Goal: Information Seeking & Learning: Learn about a topic

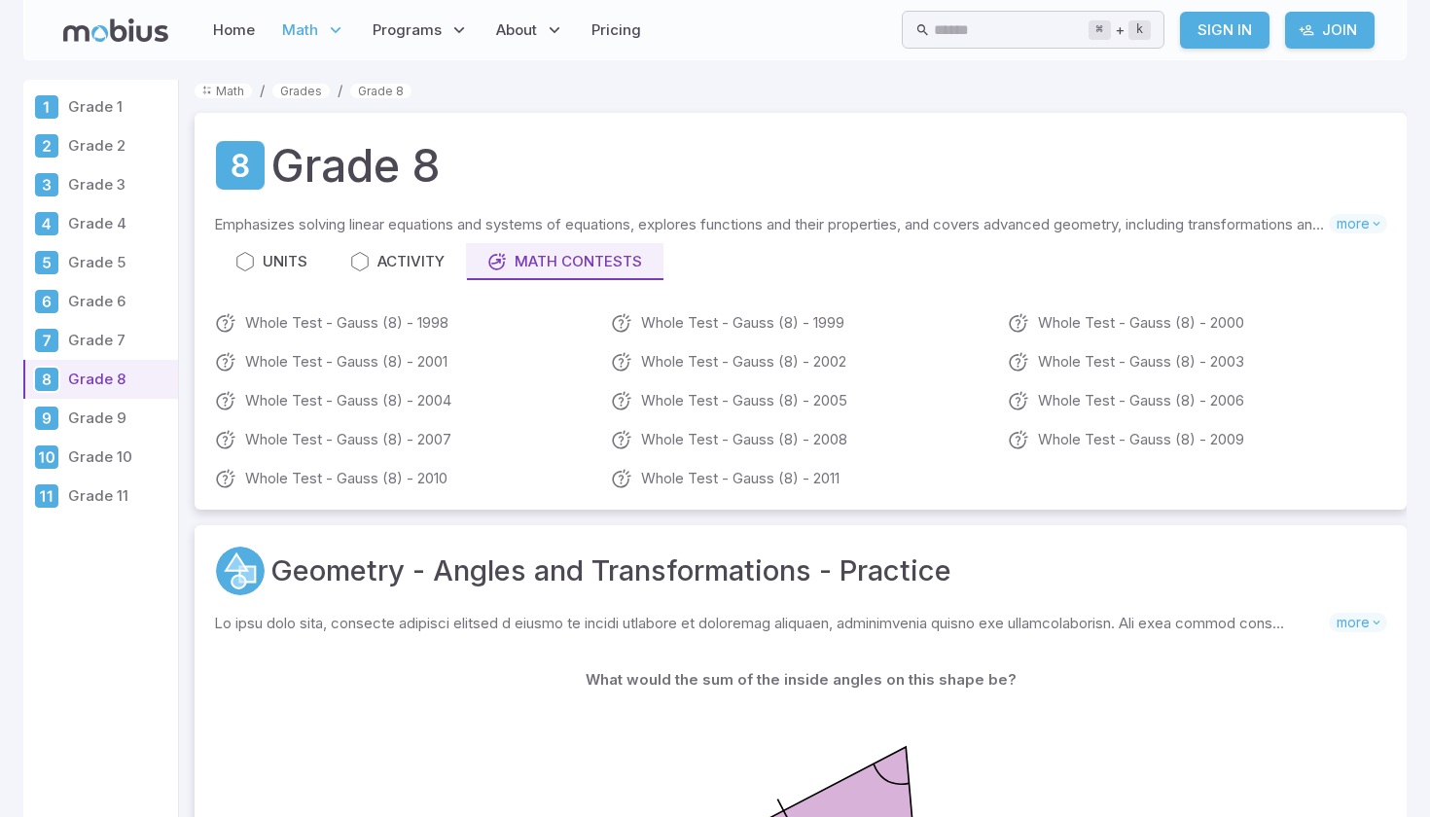
scroll to position [79, 0]
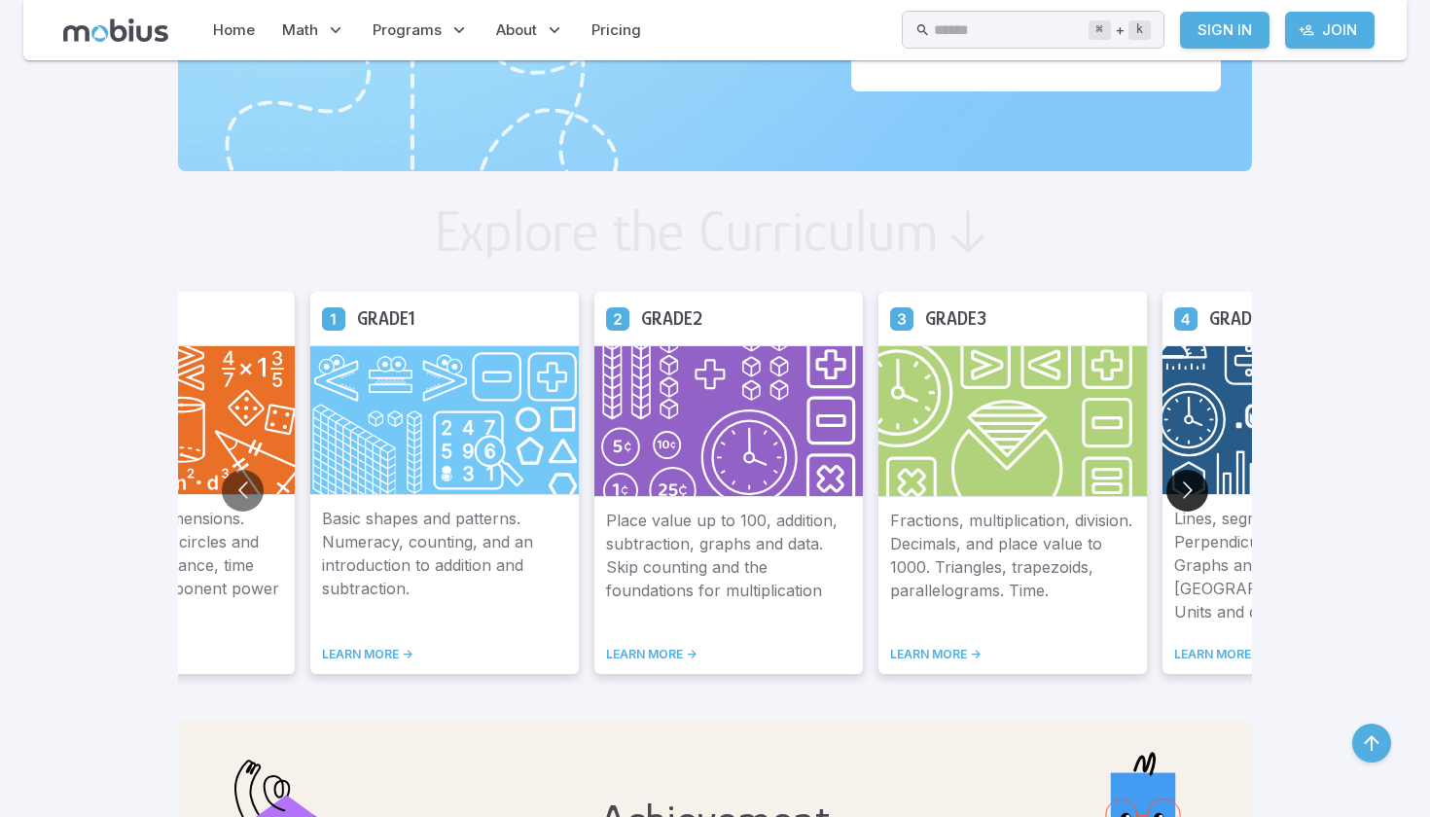
click at [1166, 487] on button "Go to next slide" at bounding box center [1187, 491] width 42 height 42
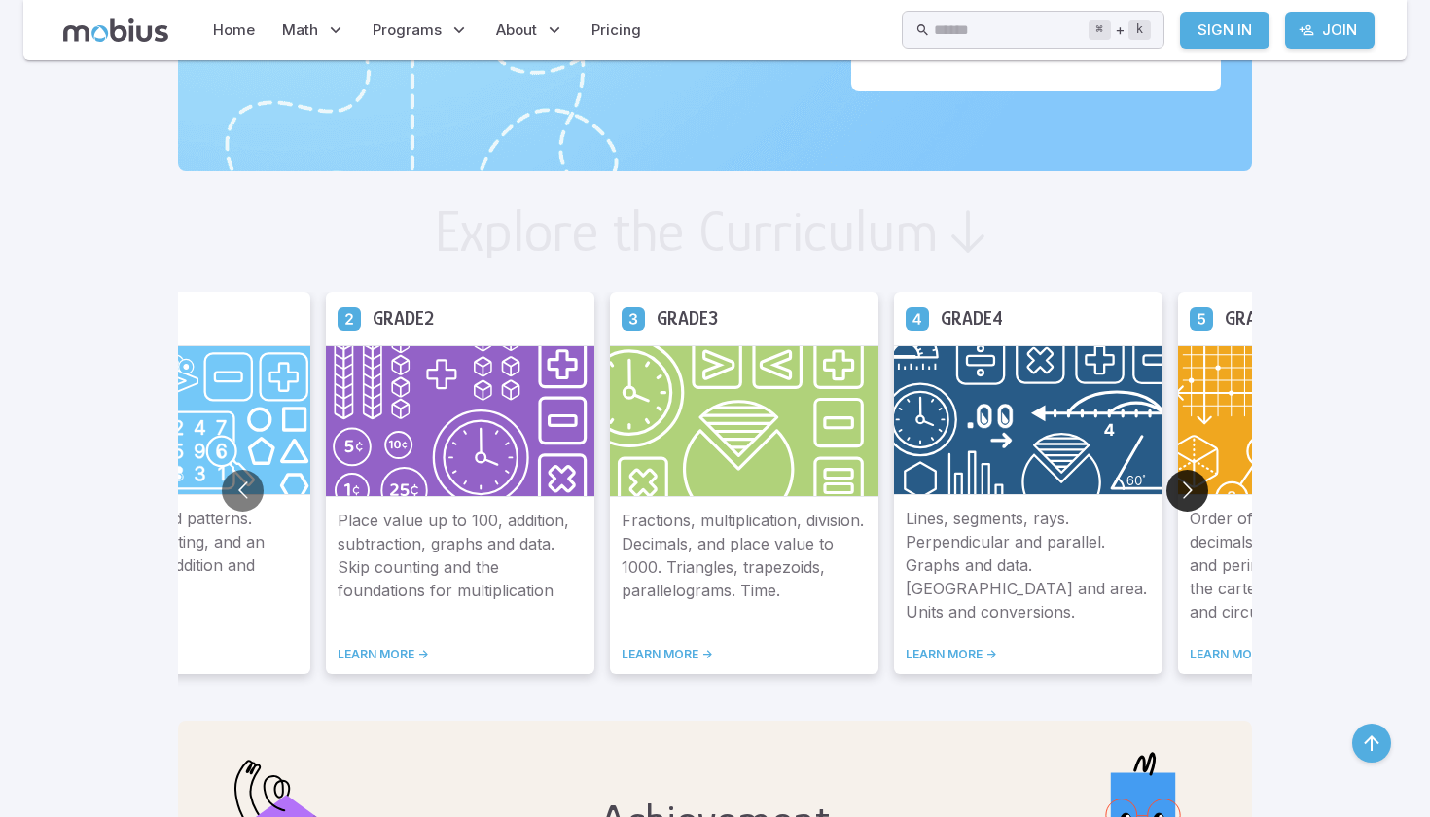
click at [1166, 487] on button "Go to next slide" at bounding box center [1187, 491] width 42 height 42
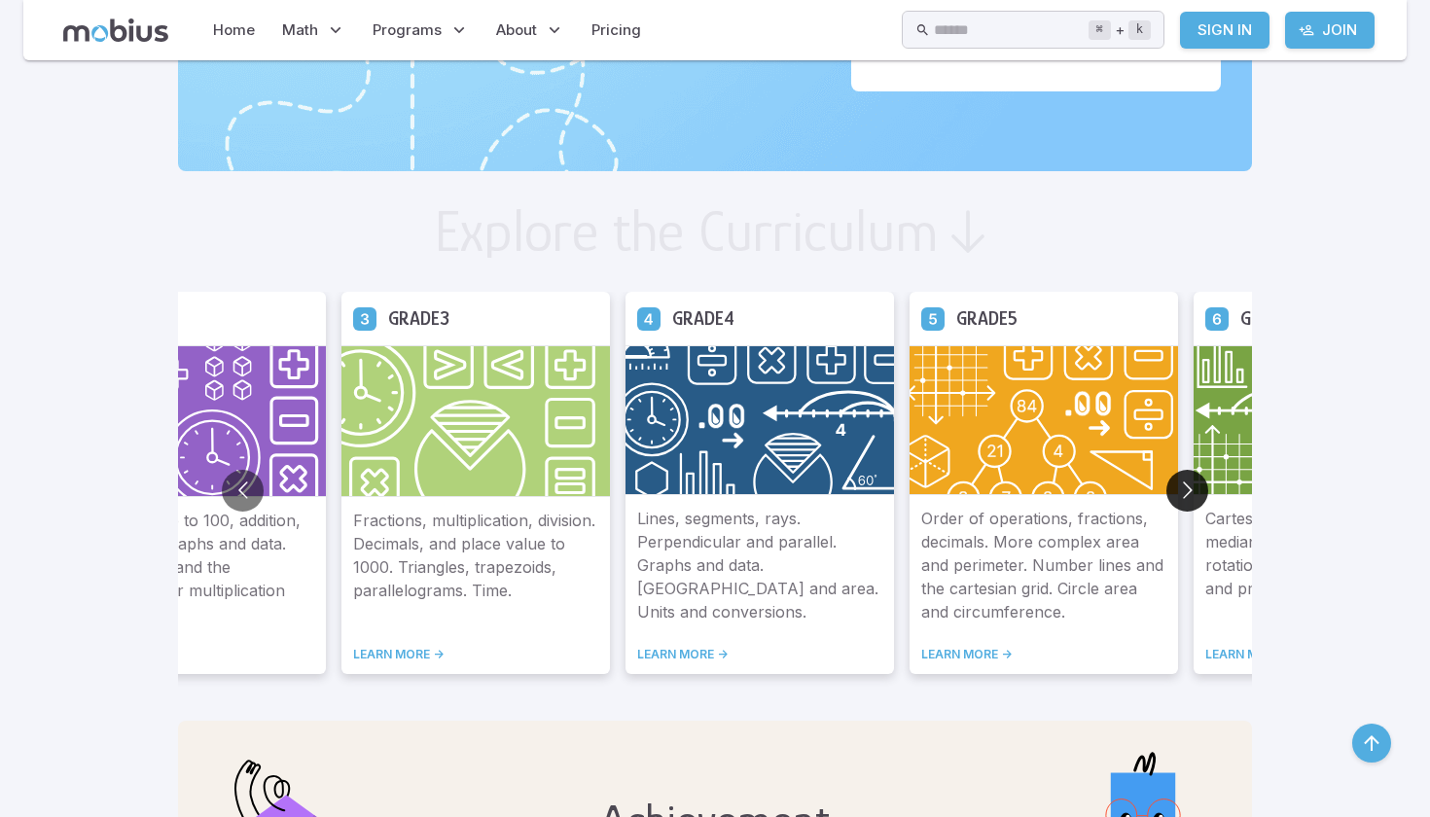
click at [1166, 487] on button "Go to next slide" at bounding box center [1187, 491] width 42 height 42
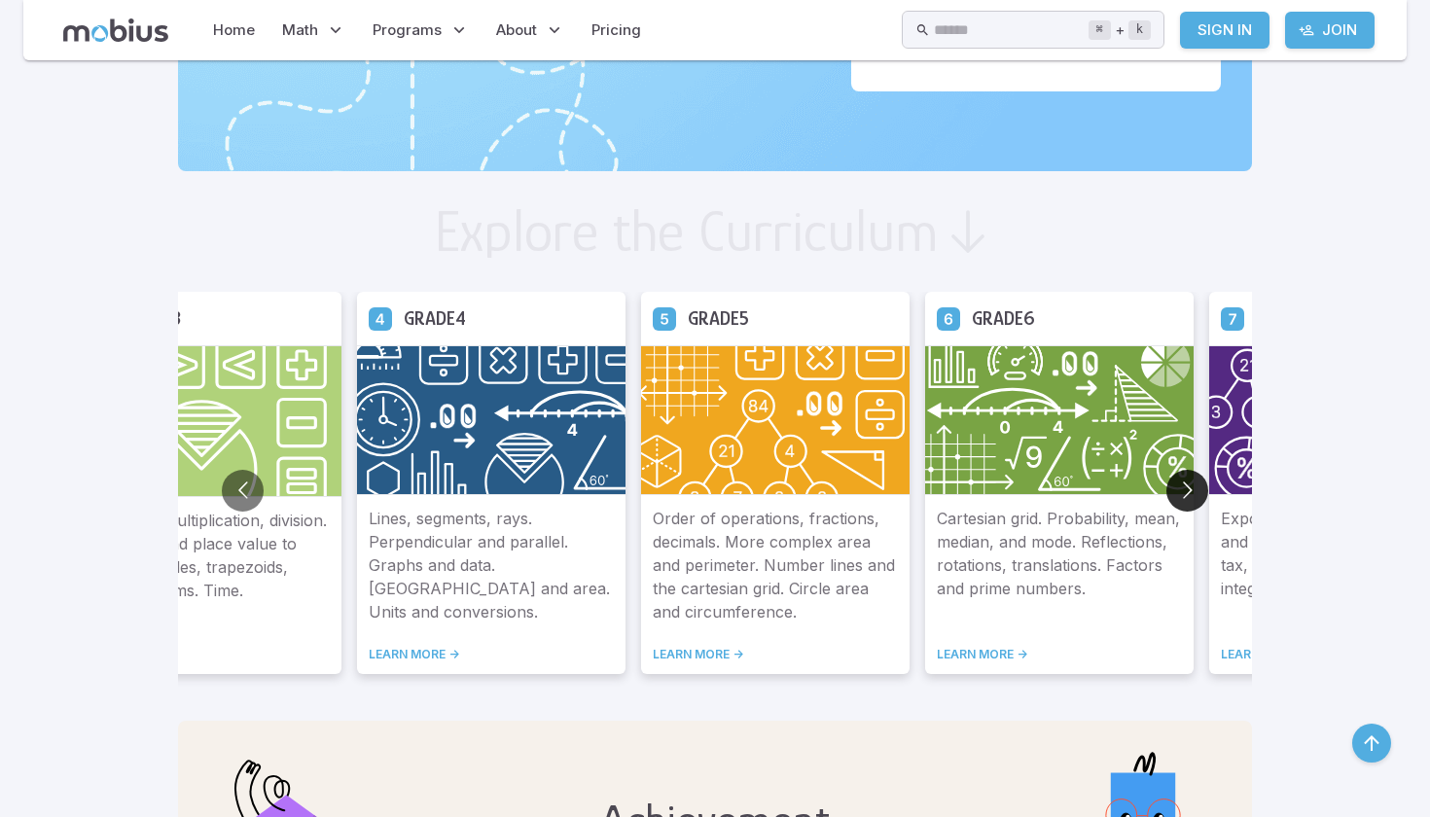
click at [1166, 487] on button "Go to next slide" at bounding box center [1187, 491] width 42 height 42
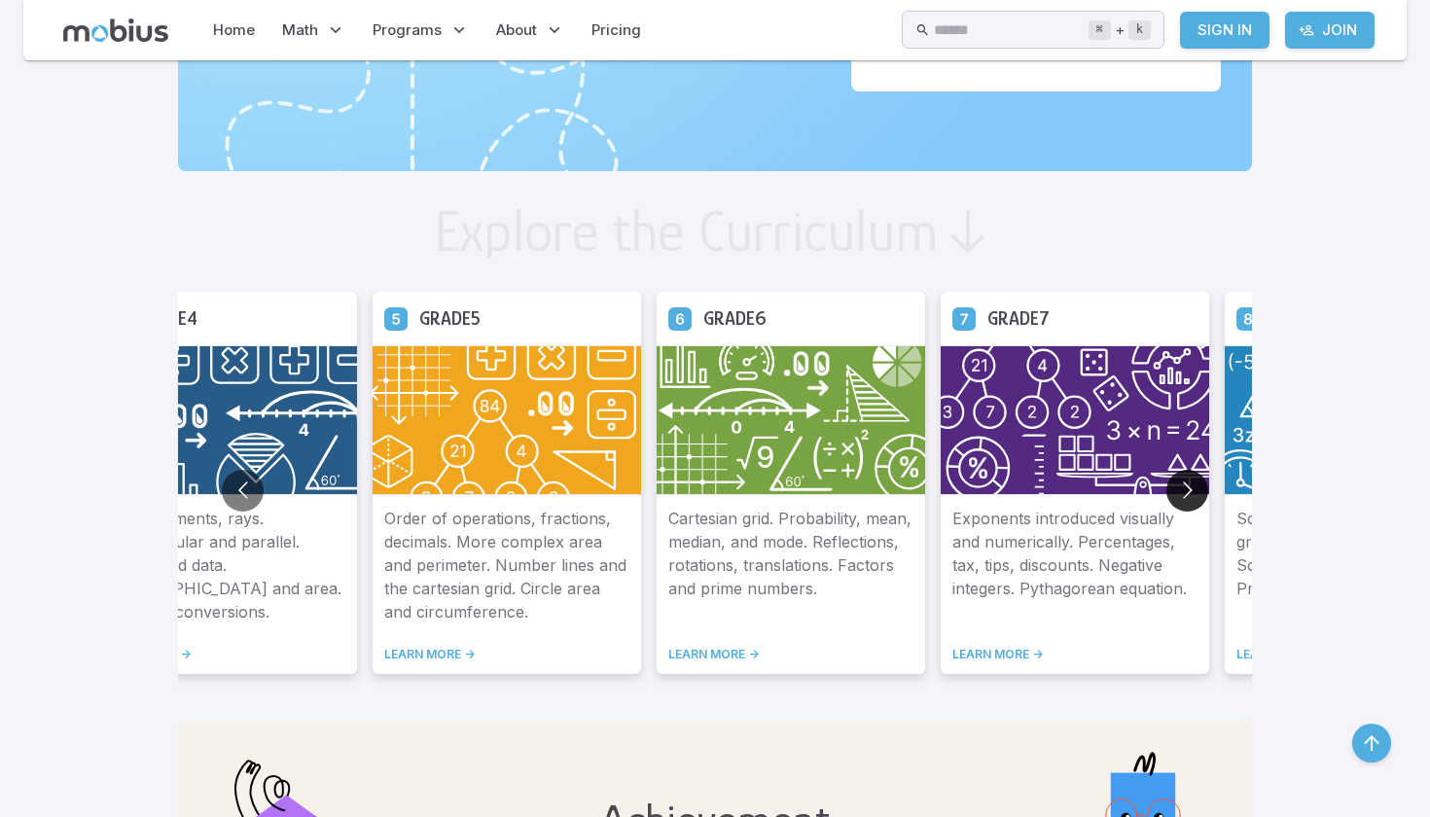
click at [1166, 487] on button "Go to next slide" at bounding box center [1187, 491] width 42 height 42
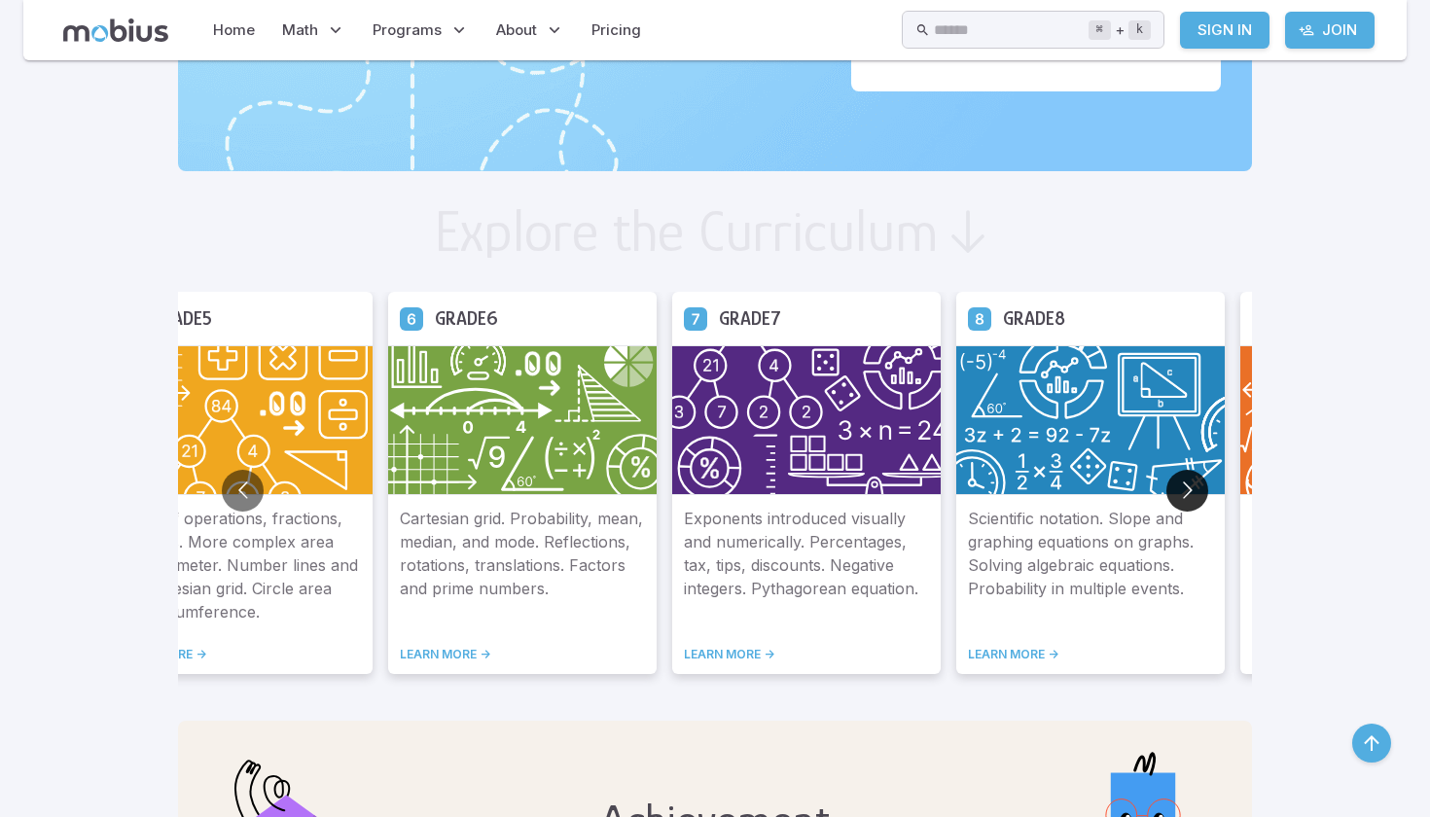
click at [1166, 487] on button "Go to next slide" at bounding box center [1187, 491] width 42 height 42
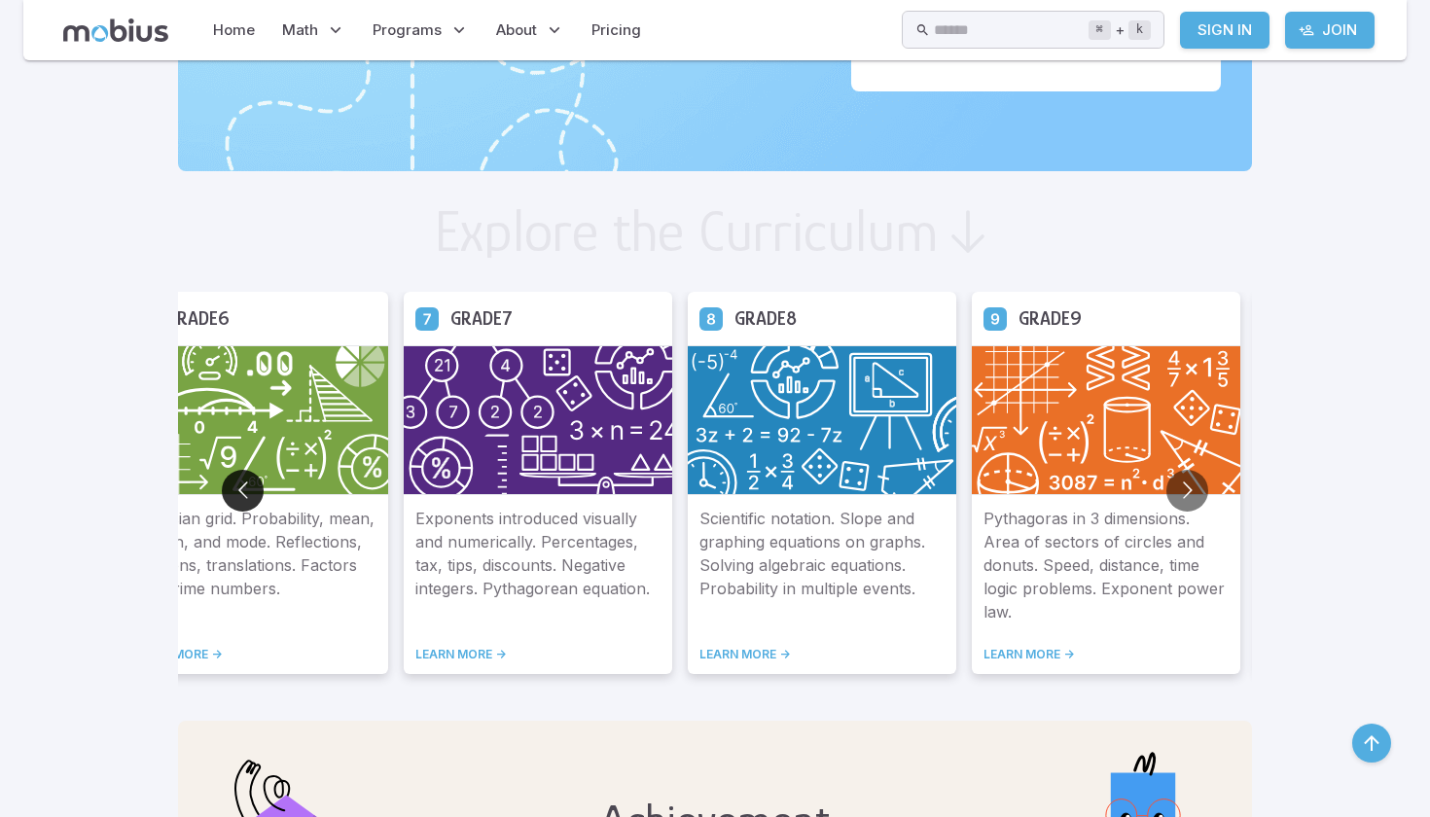
click at [222, 496] on button "Go to previous slide" at bounding box center [243, 491] width 42 height 42
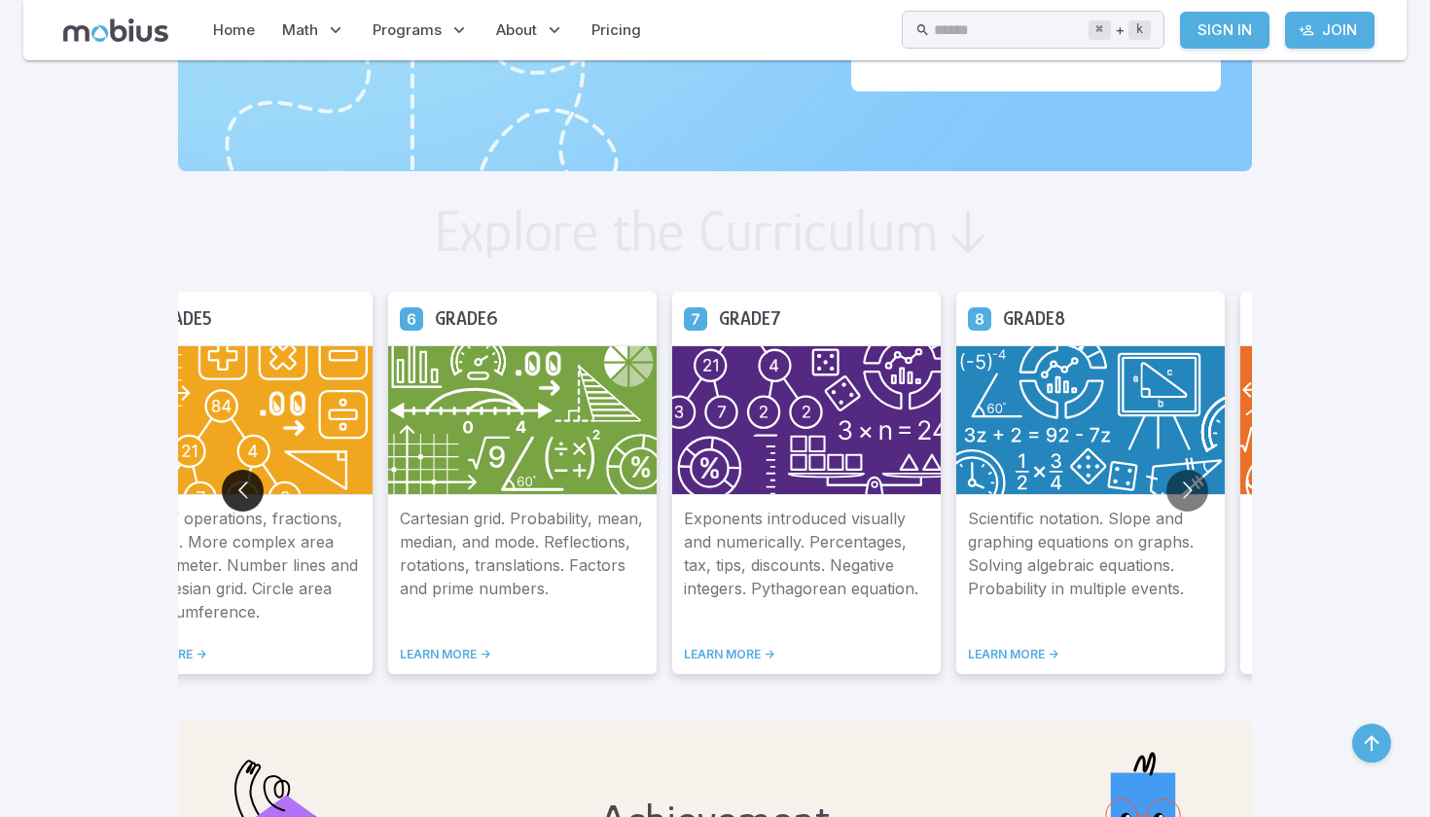
click at [222, 496] on button "Go to previous slide" at bounding box center [243, 491] width 42 height 42
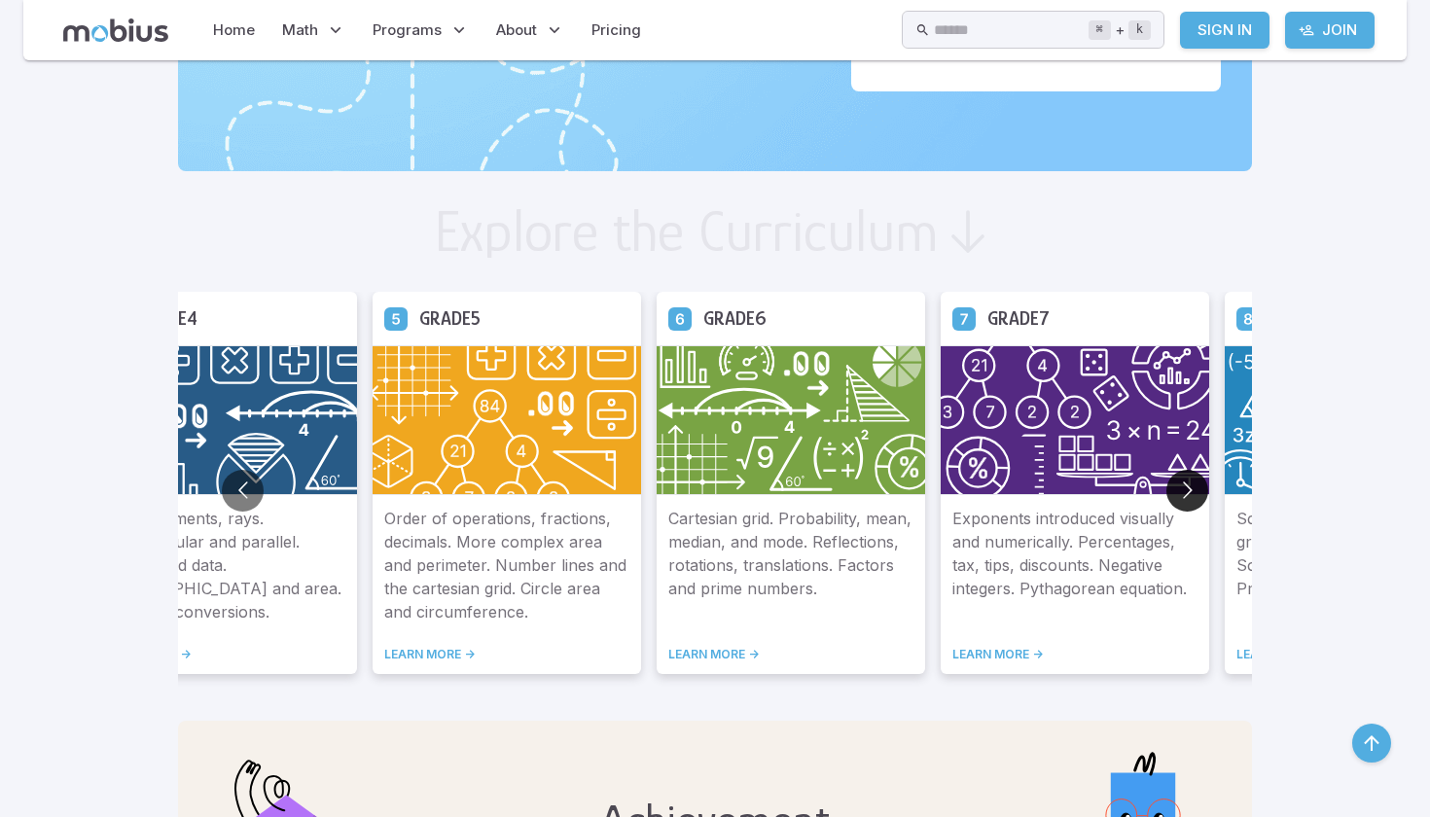
click at [1166, 479] on button "Go to next slide" at bounding box center [1187, 491] width 42 height 42
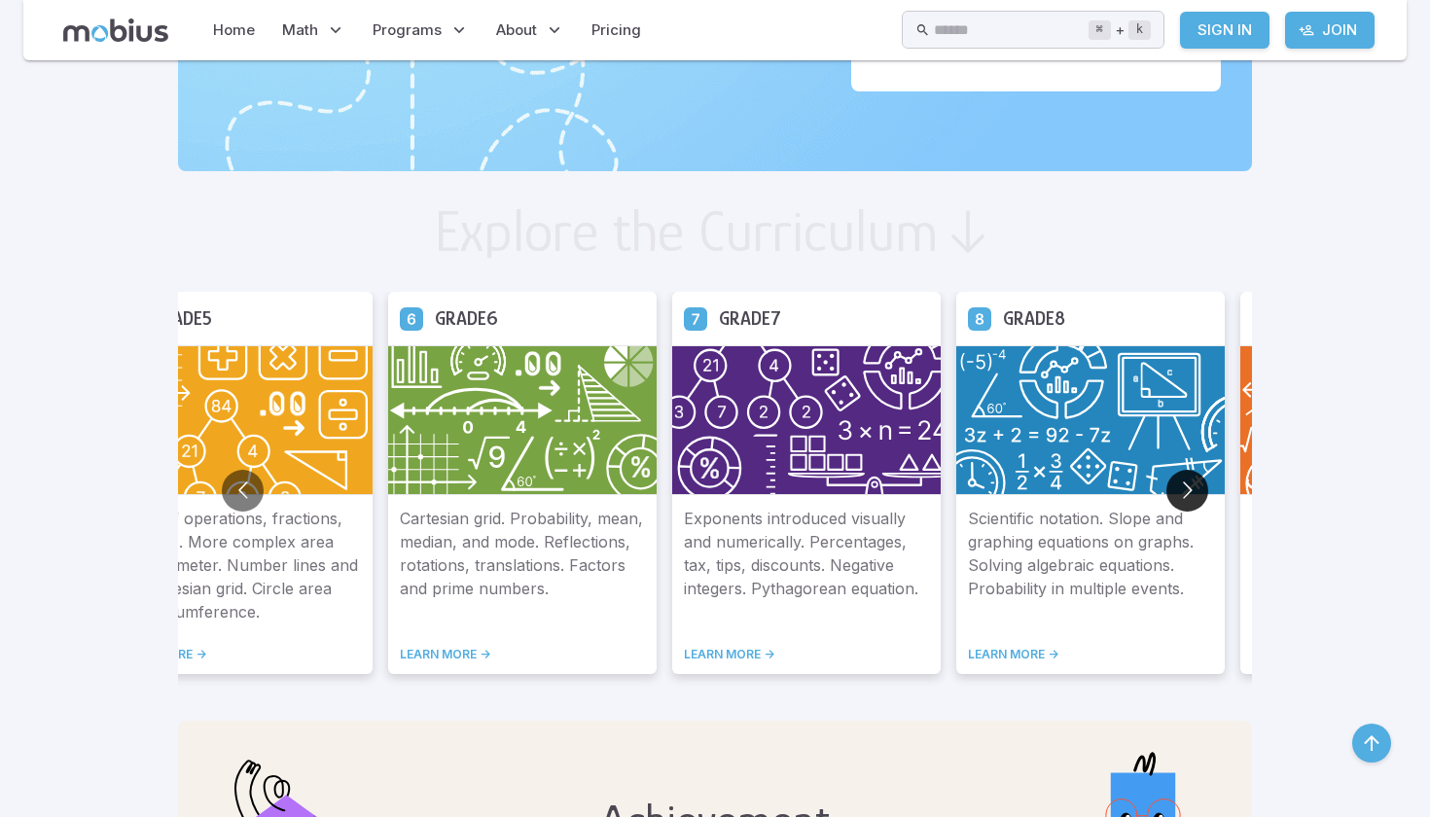
click at [1166, 479] on button "Go to next slide" at bounding box center [1187, 491] width 42 height 42
click at [968, 577] on p "Scientific notation. Slope and graphing equations on graphs. Solving algebraic …" at bounding box center [1090, 565] width 245 height 117
click at [968, 651] on link "LEARN MORE ->" at bounding box center [1090, 655] width 245 height 16
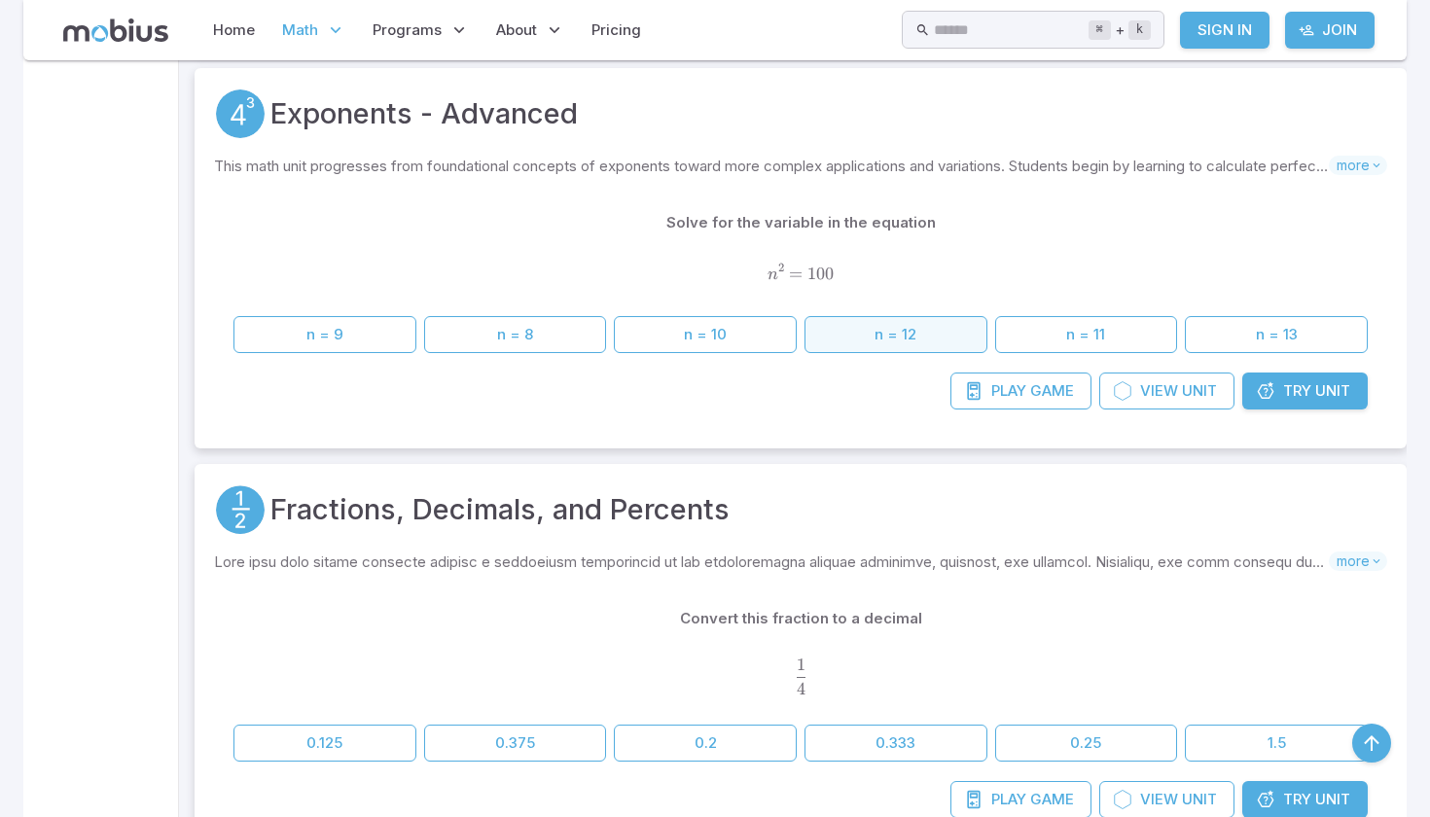
scroll to position [4717, 0]
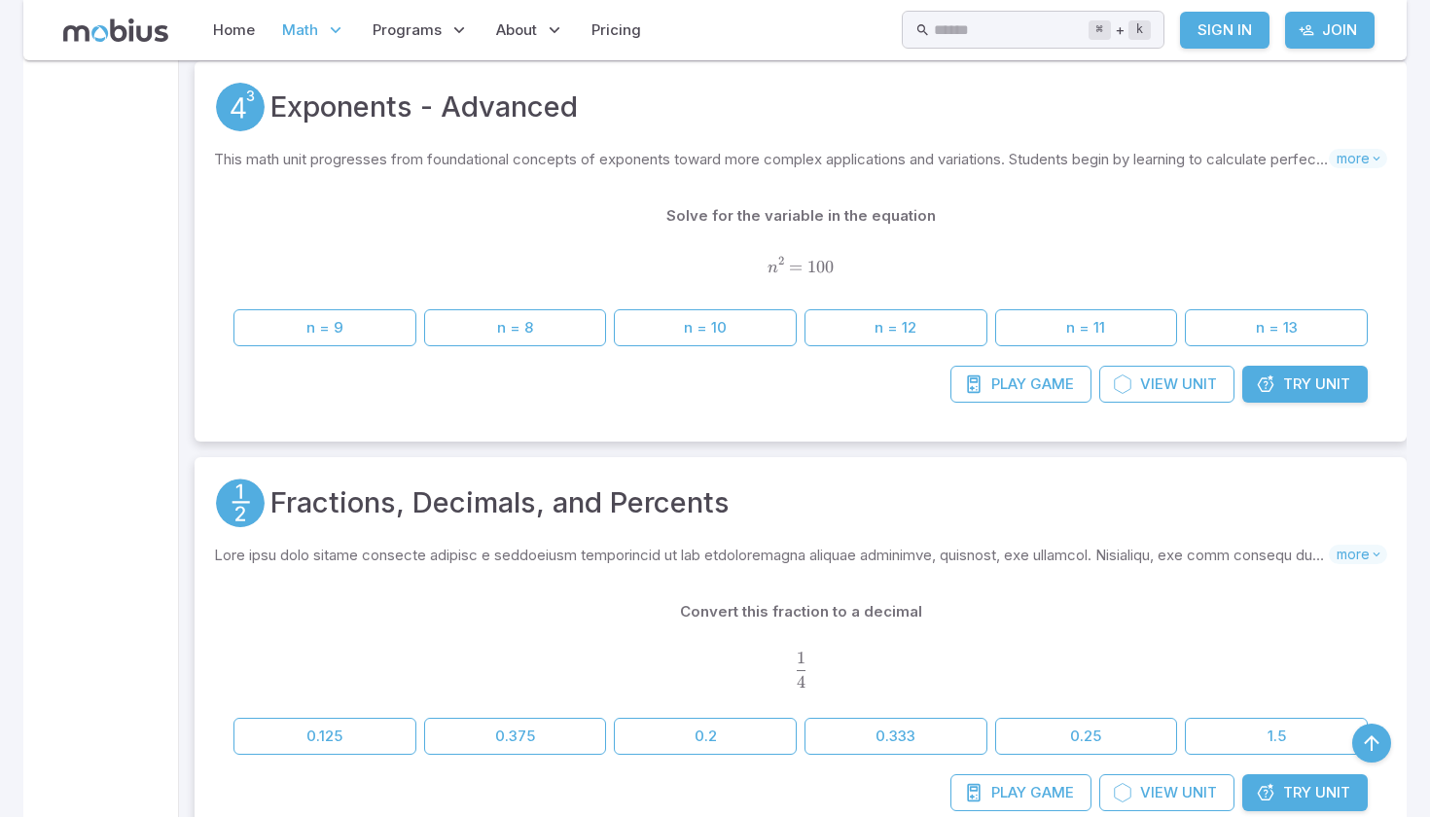
click at [1322, 361] on div "Solve for the variable in the equation n 2 = 100 n^2 = 100 n 2 = 100 n = 9 n = …" at bounding box center [800, 281] width 1134 height 168
click at [1302, 378] on span "Try" at bounding box center [1297, 383] width 28 height 21
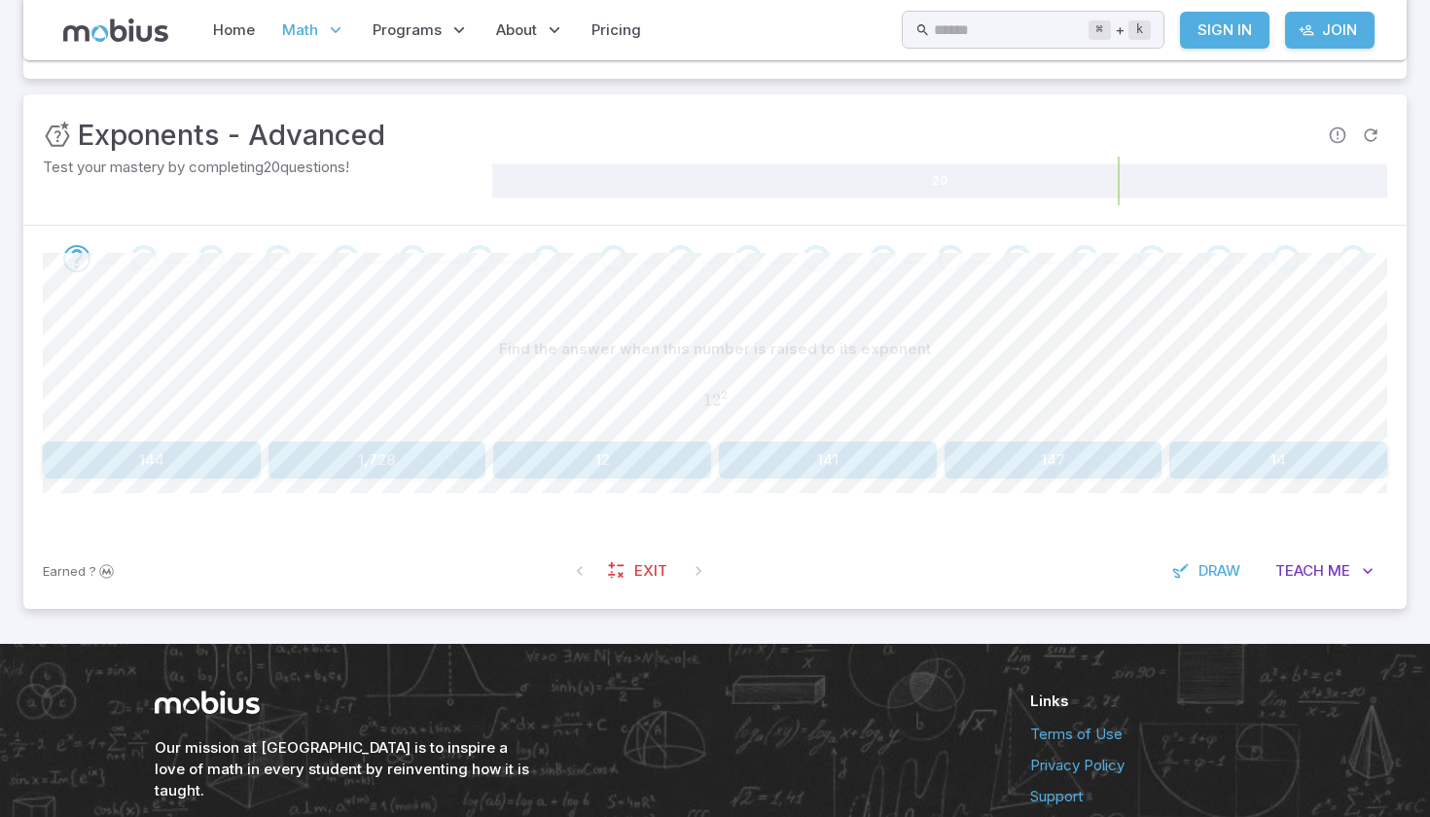
scroll to position [256, 0]
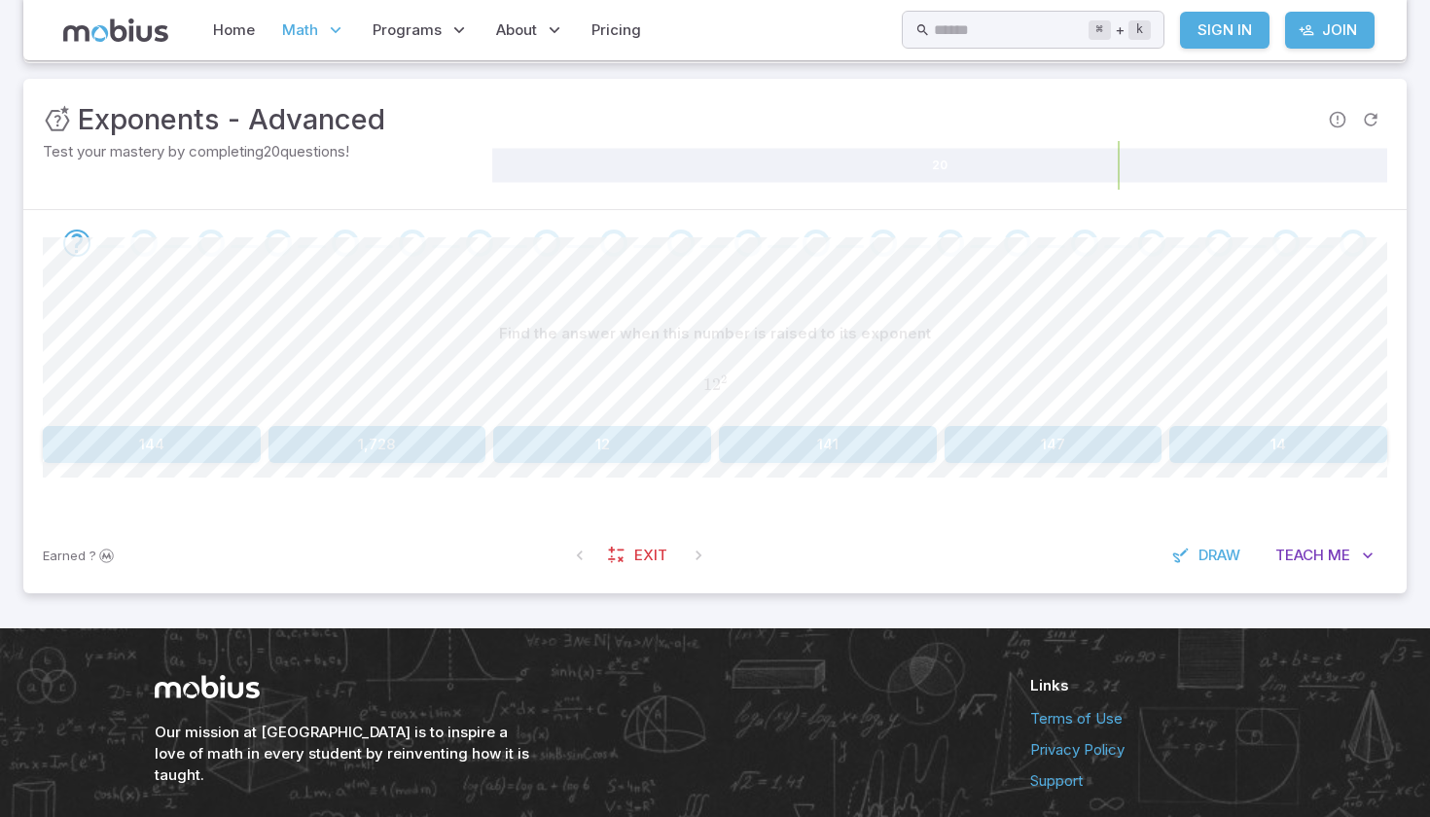
click at [662, 435] on button "12" at bounding box center [602, 444] width 218 height 37
click at [1187, 449] on button "20" at bounding box center [1278, 444] width 218 height 37
drag, startPoint x: 706, startPoint y: 376, endPoint x: 735, endPoint y: 381, distance: 29.6
click at [735, 381] on span "7 2" at bounding box center [715, 384] width 1344 height 21
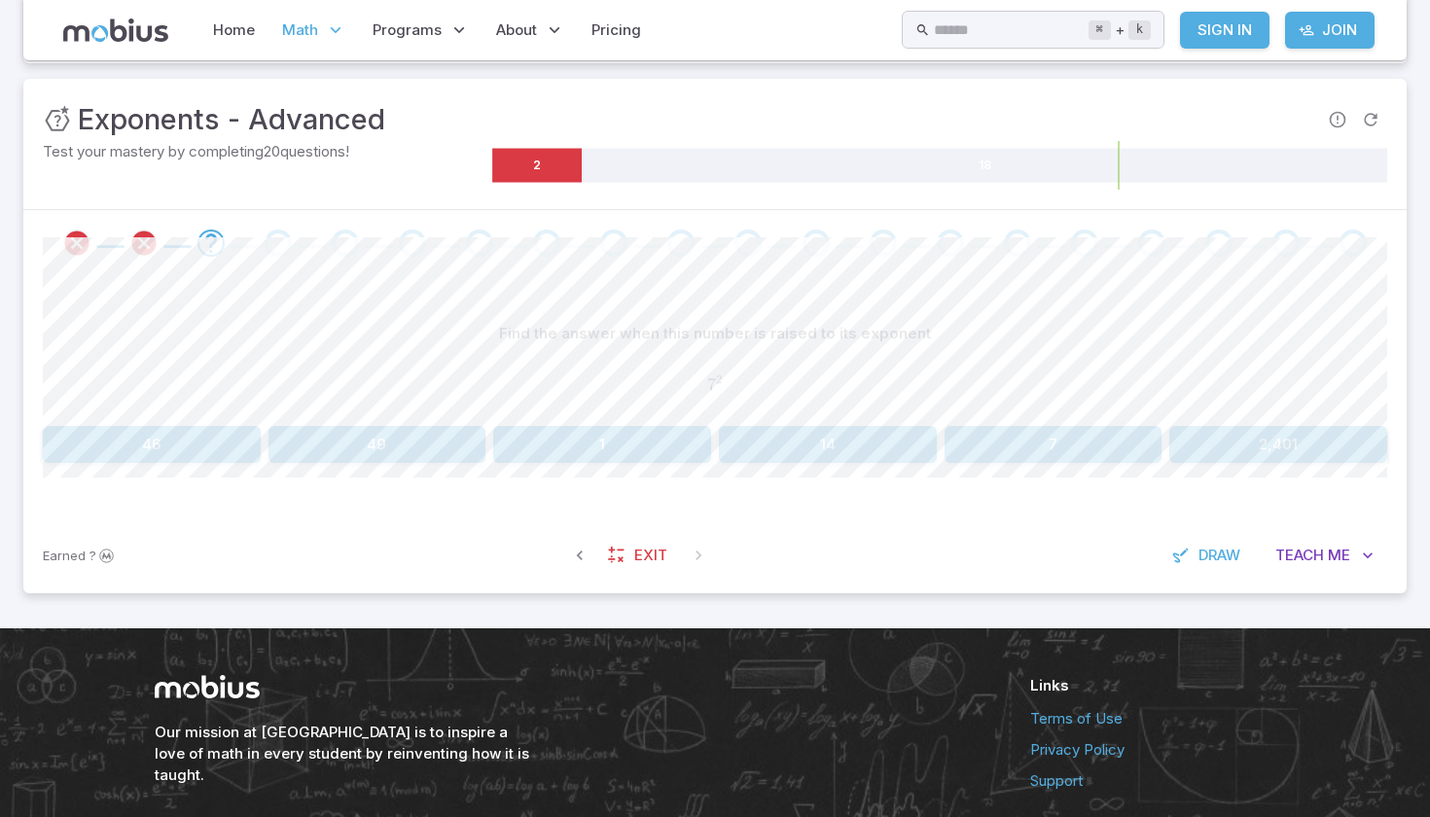
click at [769, 443] on button "14" at bounding box center [828, 444] width 218 height 37
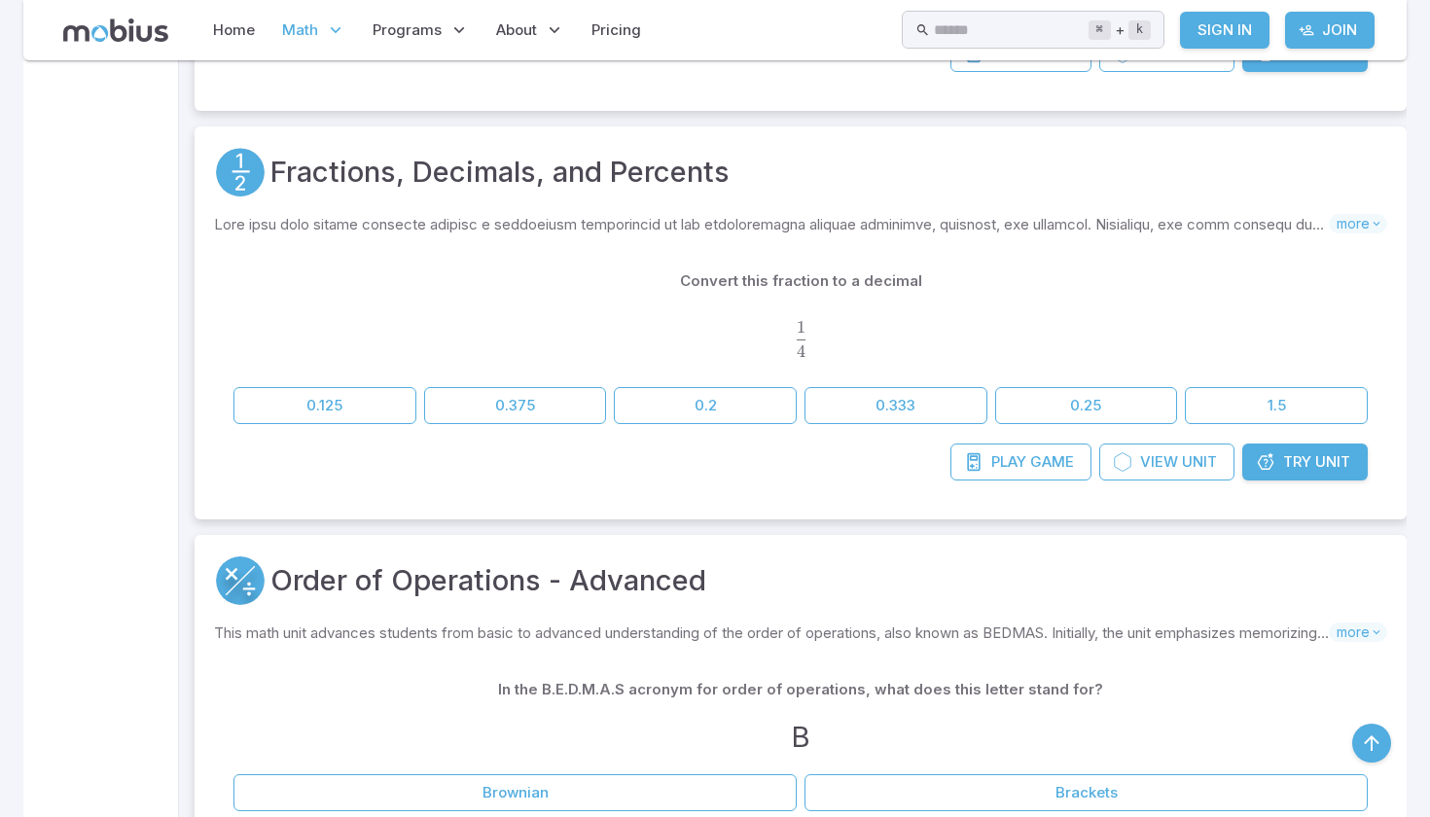
scroll to position [5078, 0]
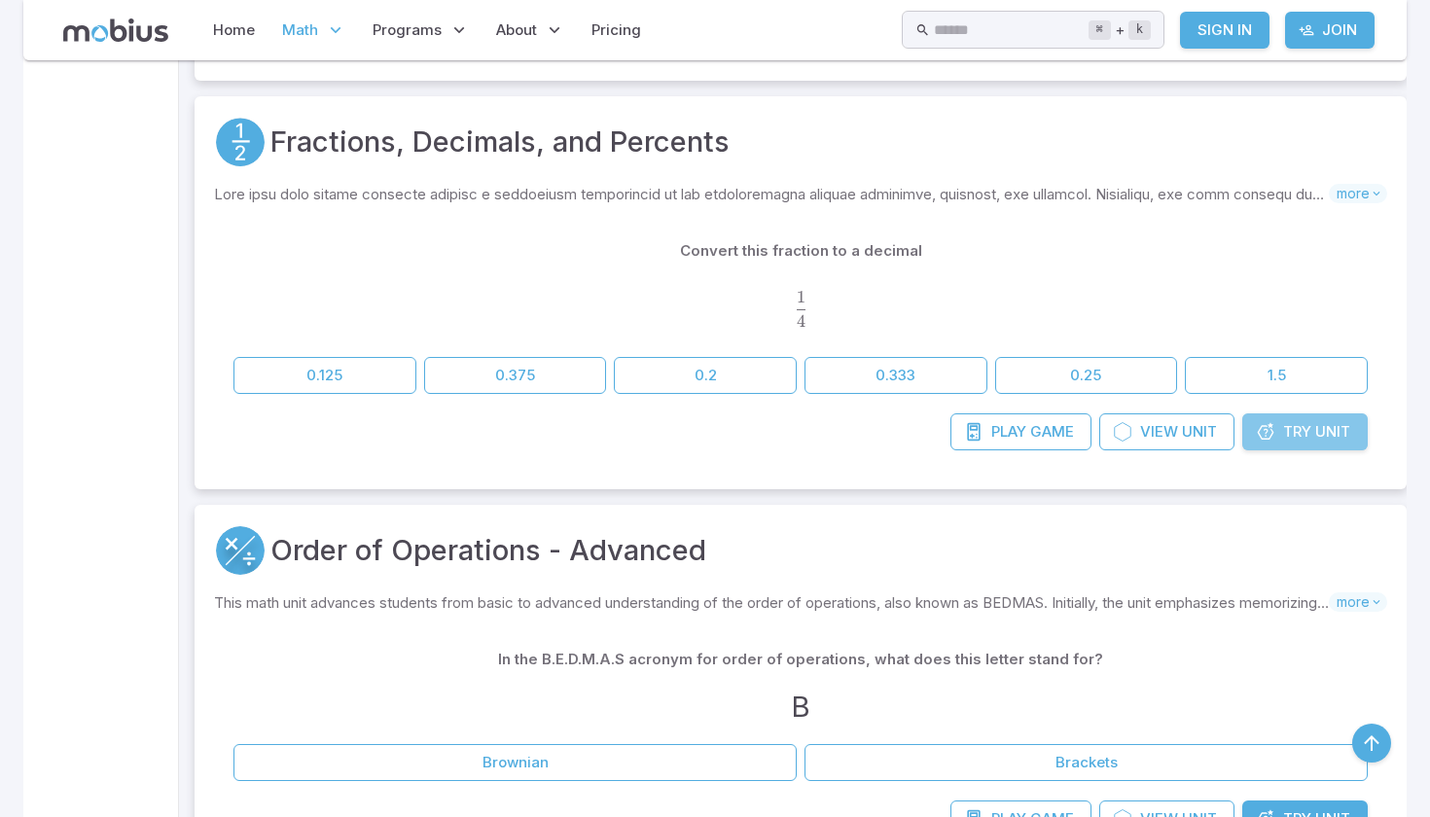
click at [1313, 434] on link "Try Unit" at bounding box center [1304, 431] width 125 height 37
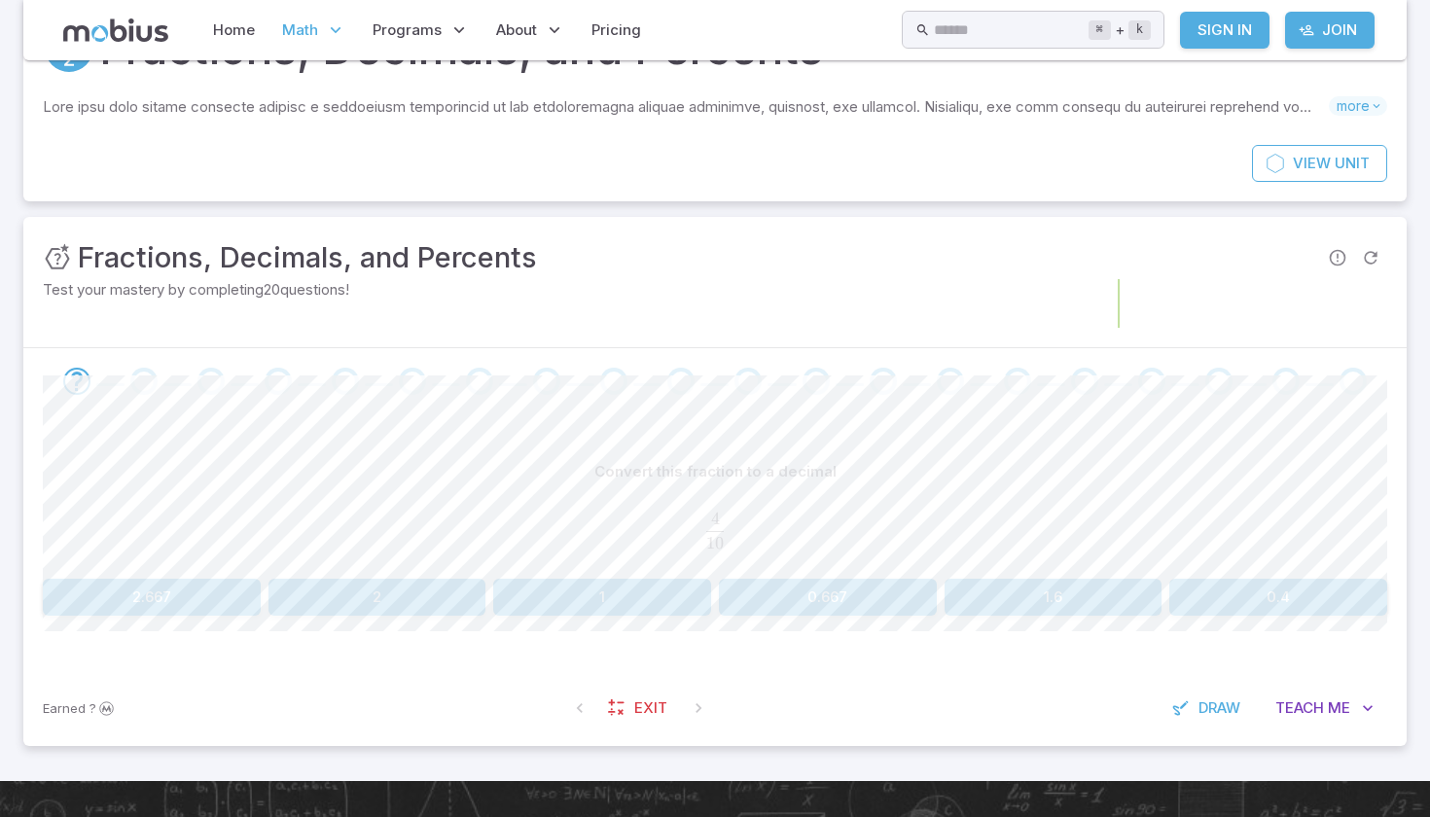
scroll to position [135, 0]
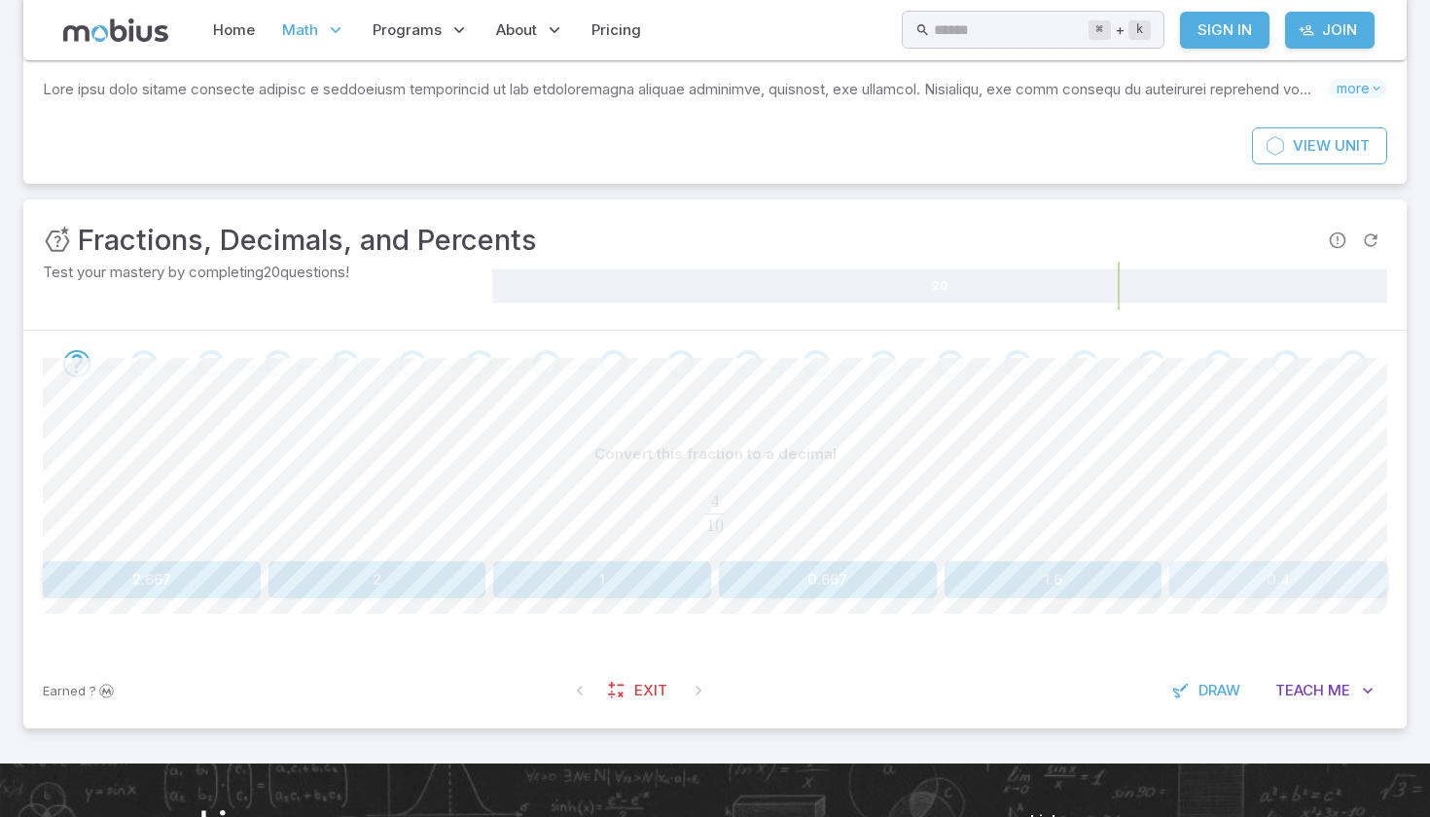
click at [1220, 589] on button "0.4" at bounding box center [1278, 579] width 218 height 37
click at [197, 569] on button "0.2" at bounding box center [152, 579] width 218 height 37
click at [1121, 576] on button "0.4" at bounding box center [1053, 579] width 218 height 37
click at [821, 579] on button "3.125" at bounding box center [828, 579] width 218 height 37
click at [1231, 572] on button "0.1" at bounding box center [1278, 579] width 218 height 37
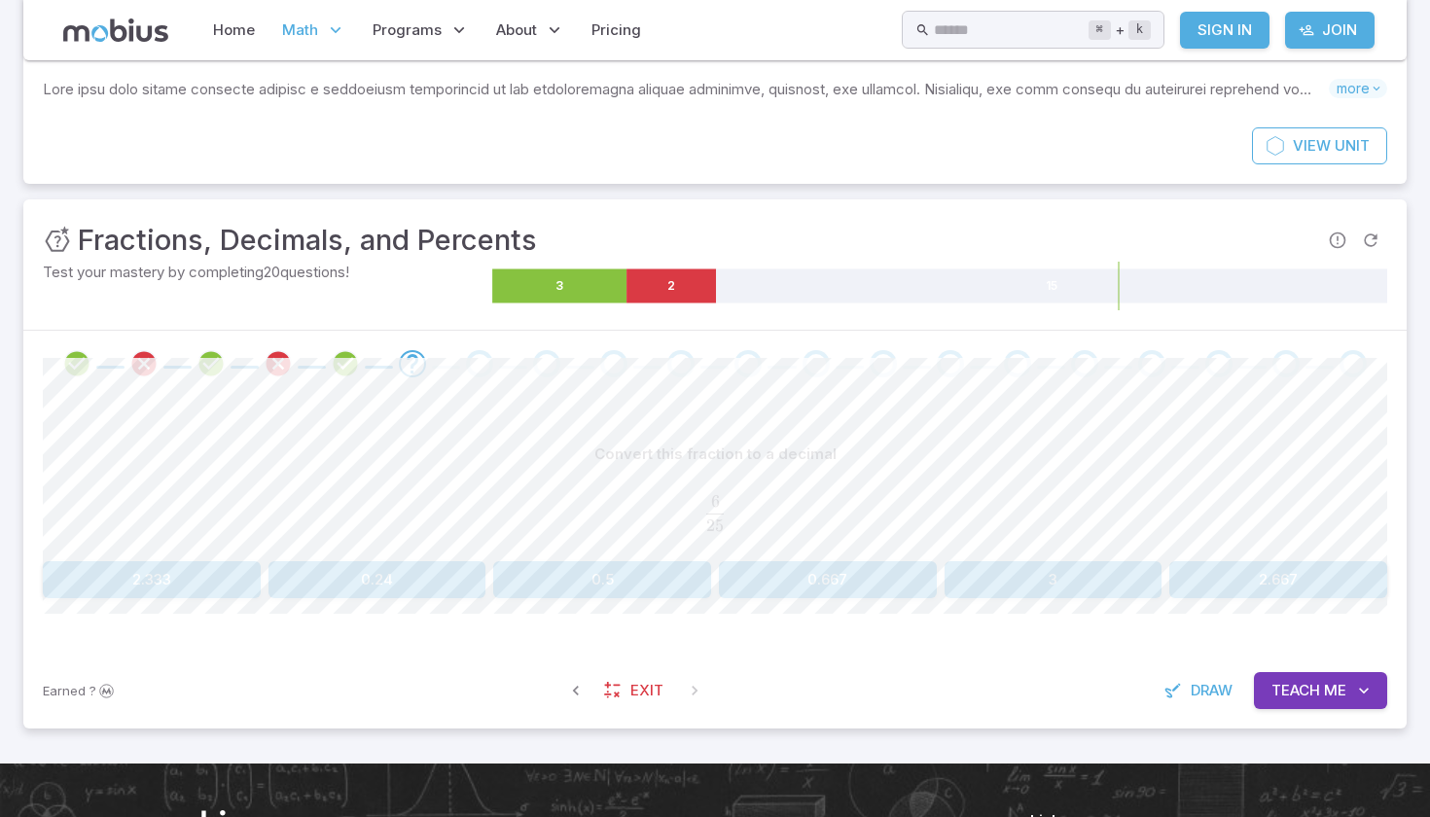
click at [1290, 695] on span "Teach" at bounding box center [1295, 690] width 49 height 21
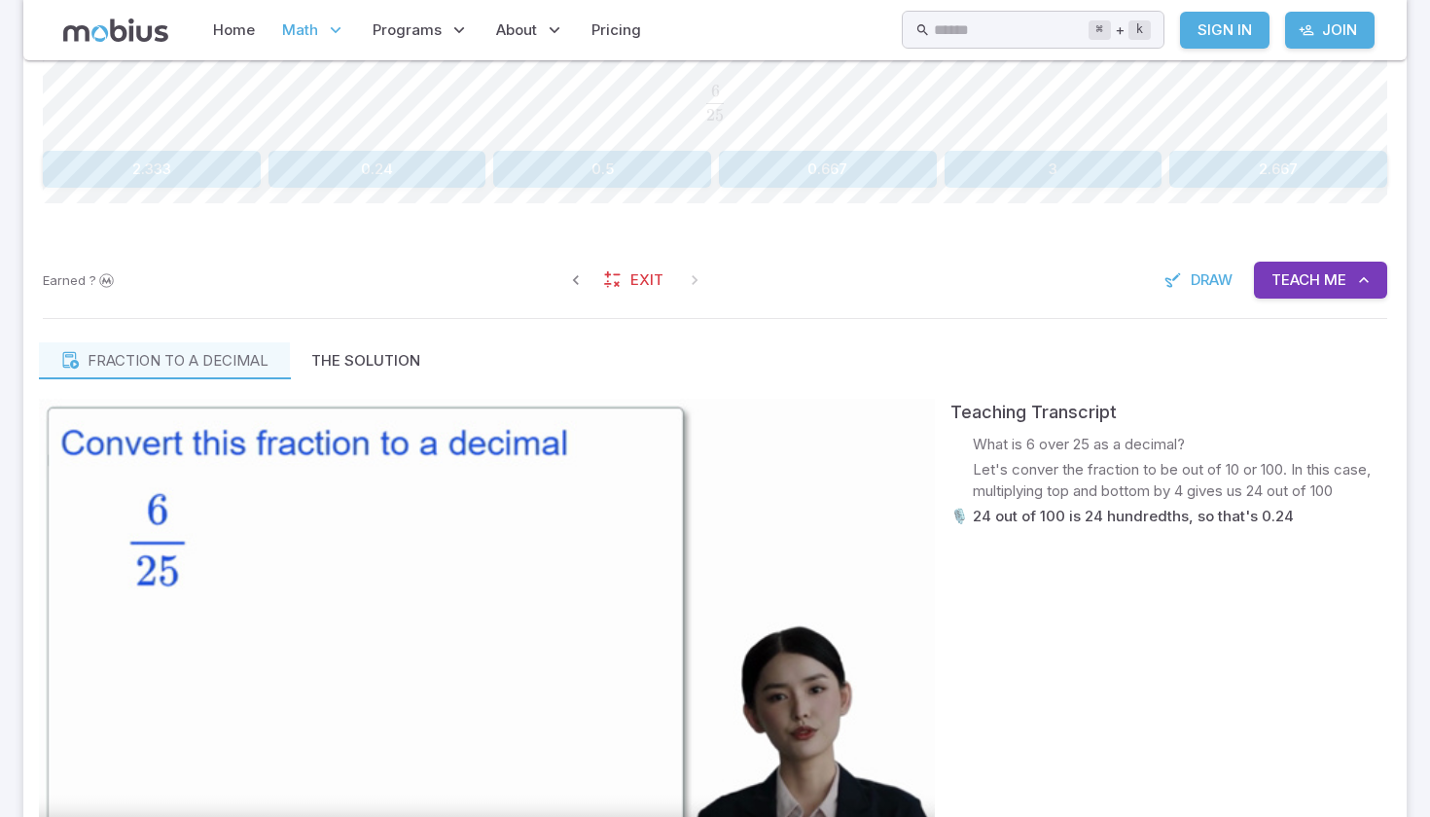
scroll to position [541, 0]
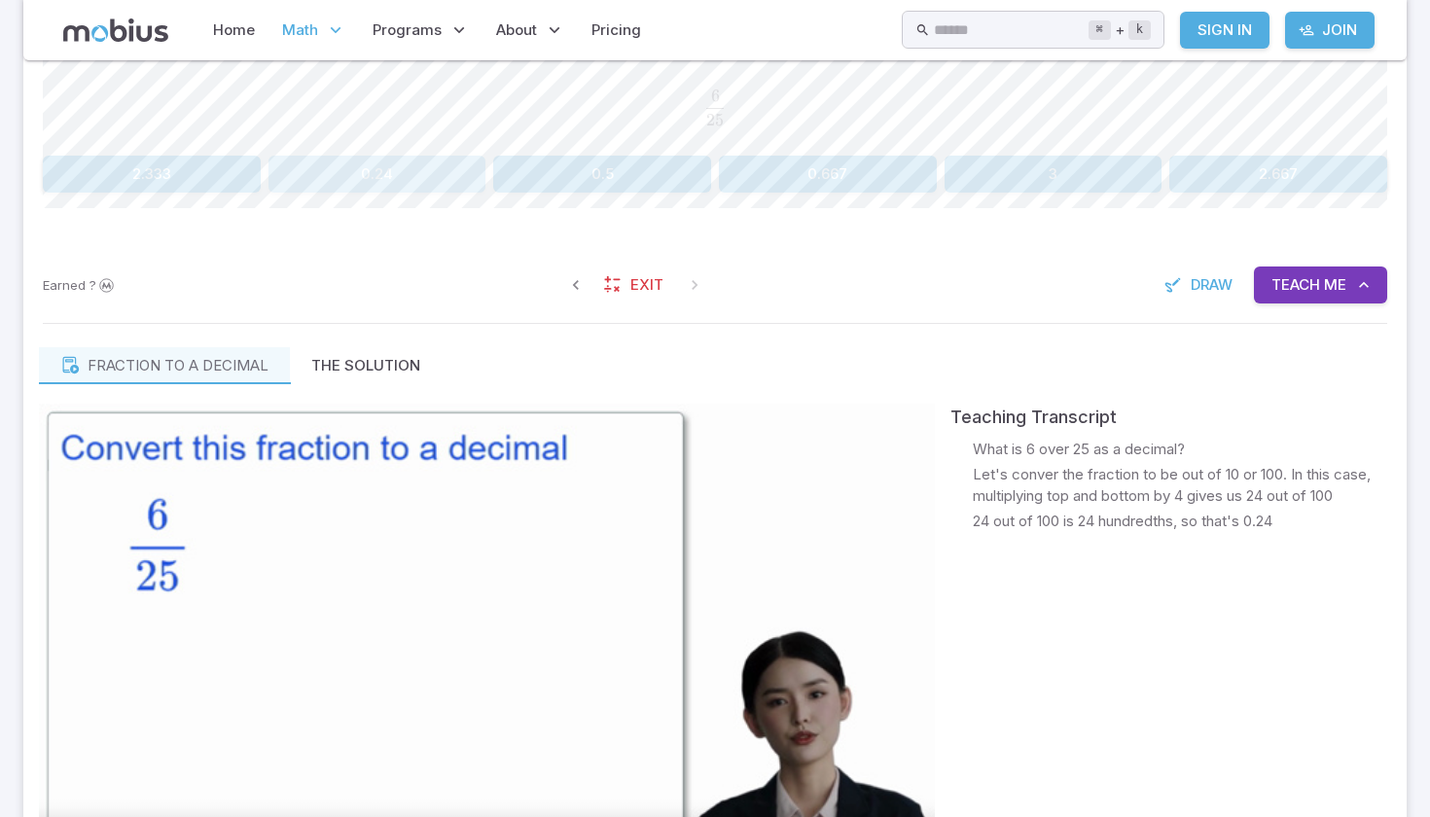
click at [384, 188] on button "0.24" at bounding box center [377, 174] width 218 height 37
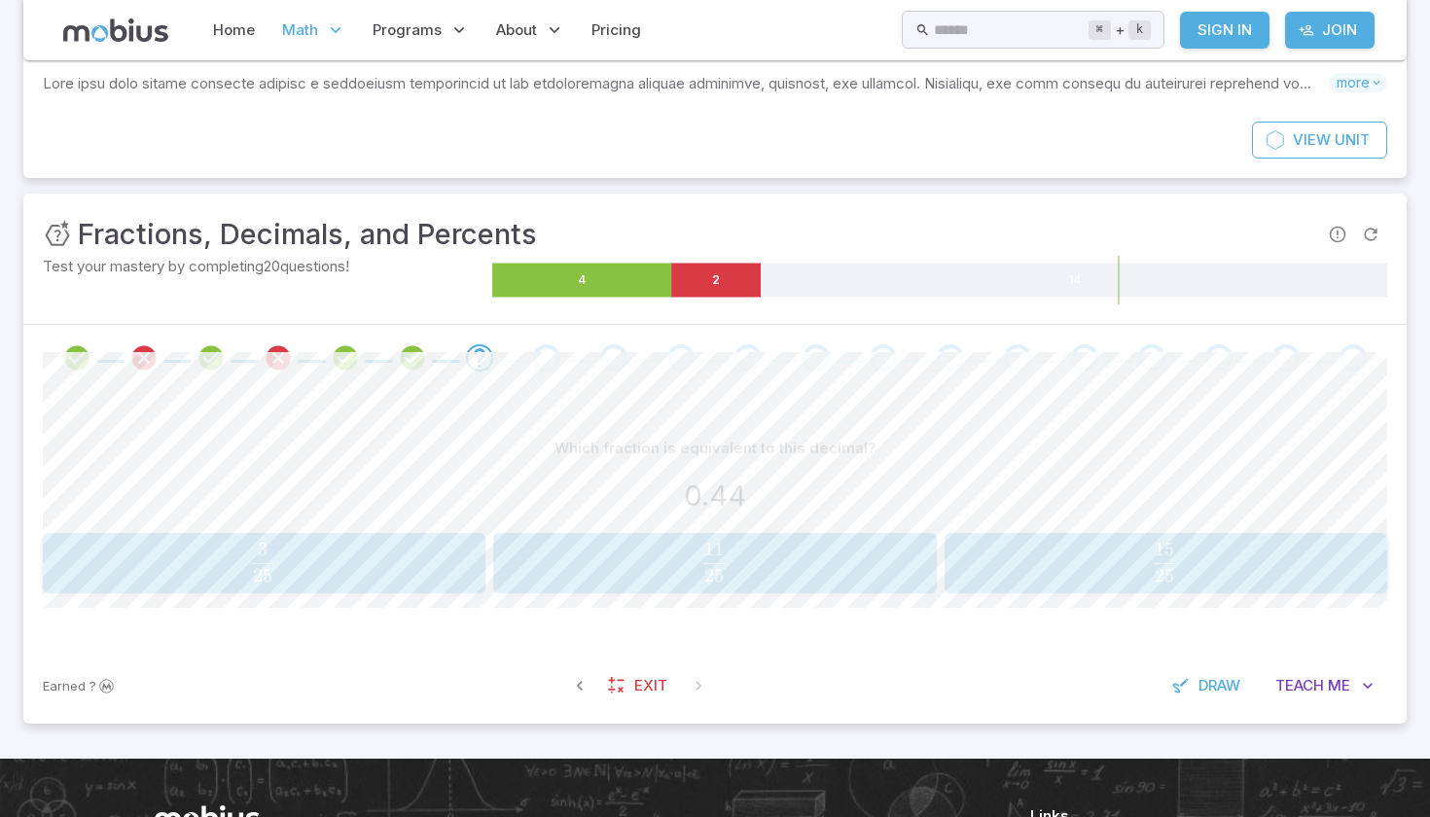
scroll to position [139, 0]
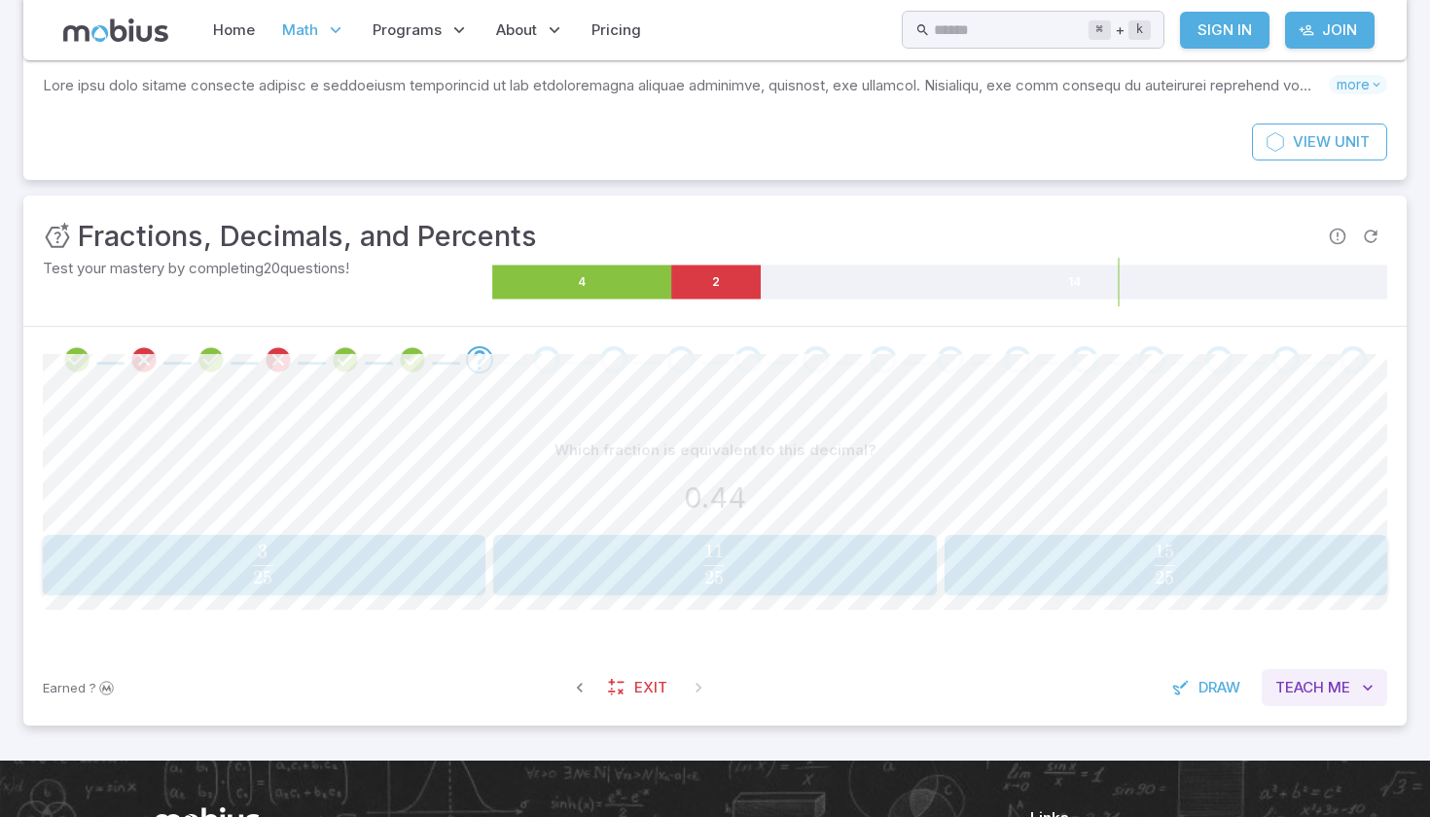
click at [1284, 684] on span "Teach" at bounding box center [1299, 687] width 49 height 21
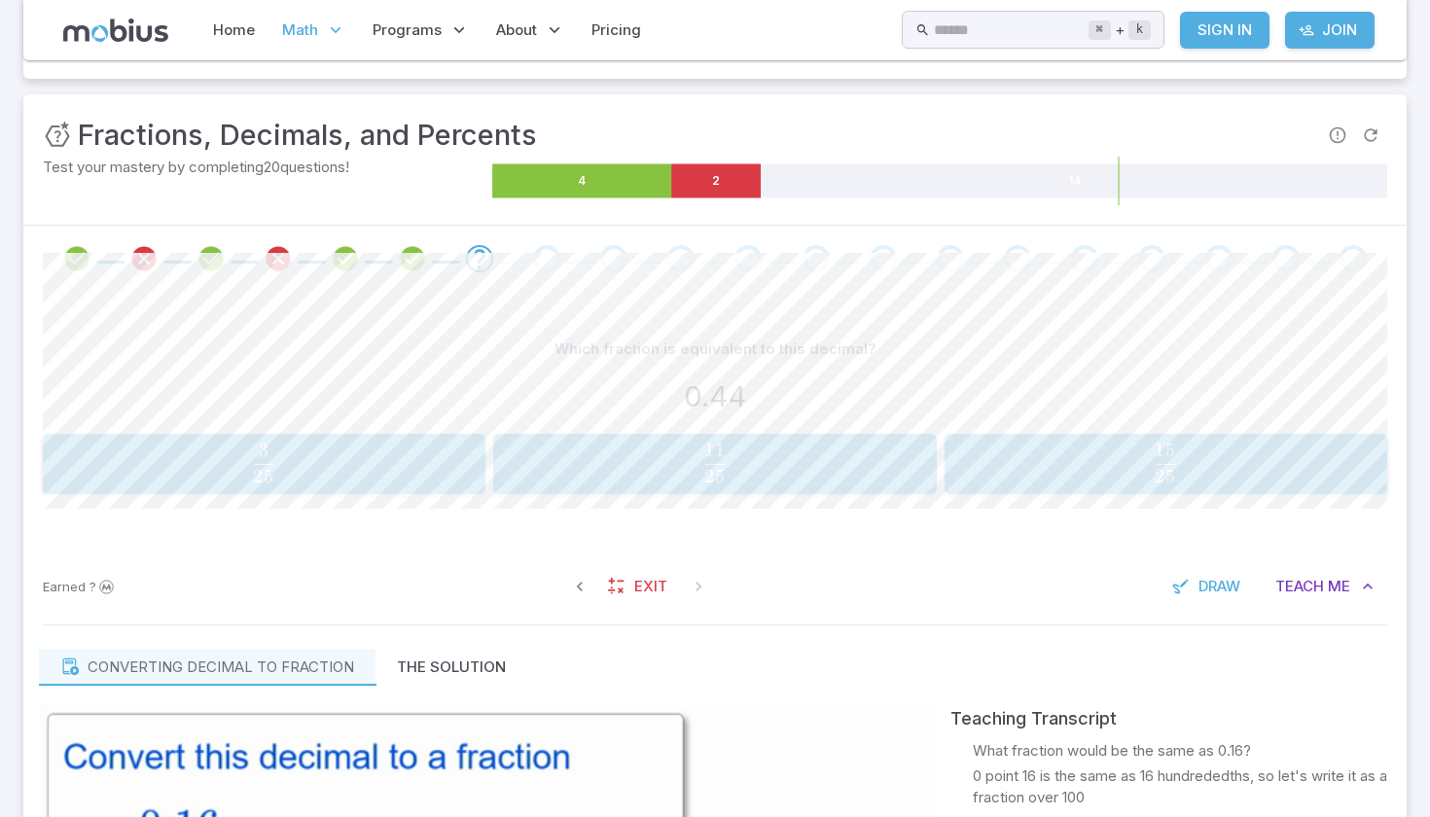
scroll to position [229, 0]
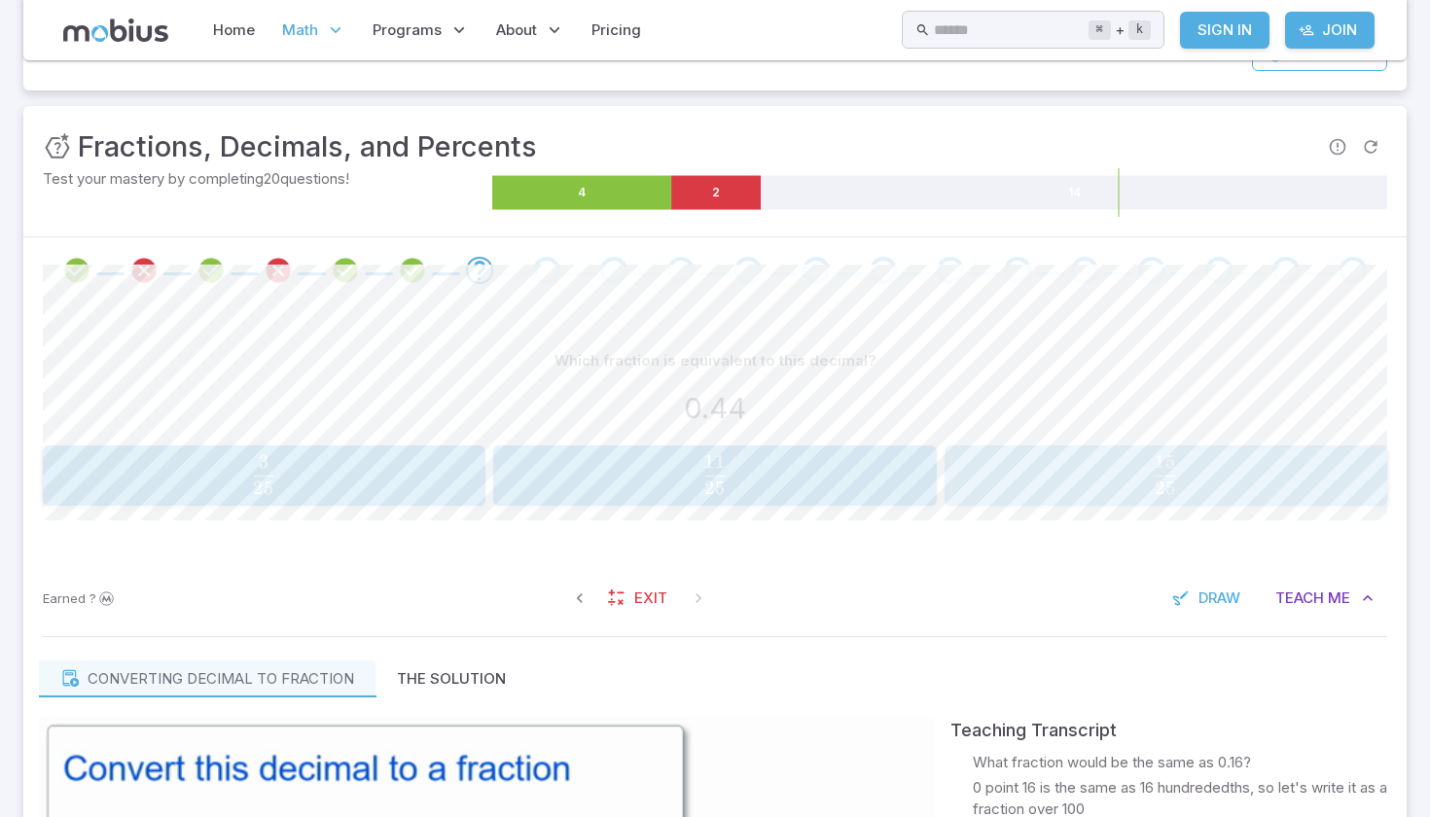
click at [1301, 472] on span "25 15 ​" at bounding box center [1165, 474] width 397 height 39
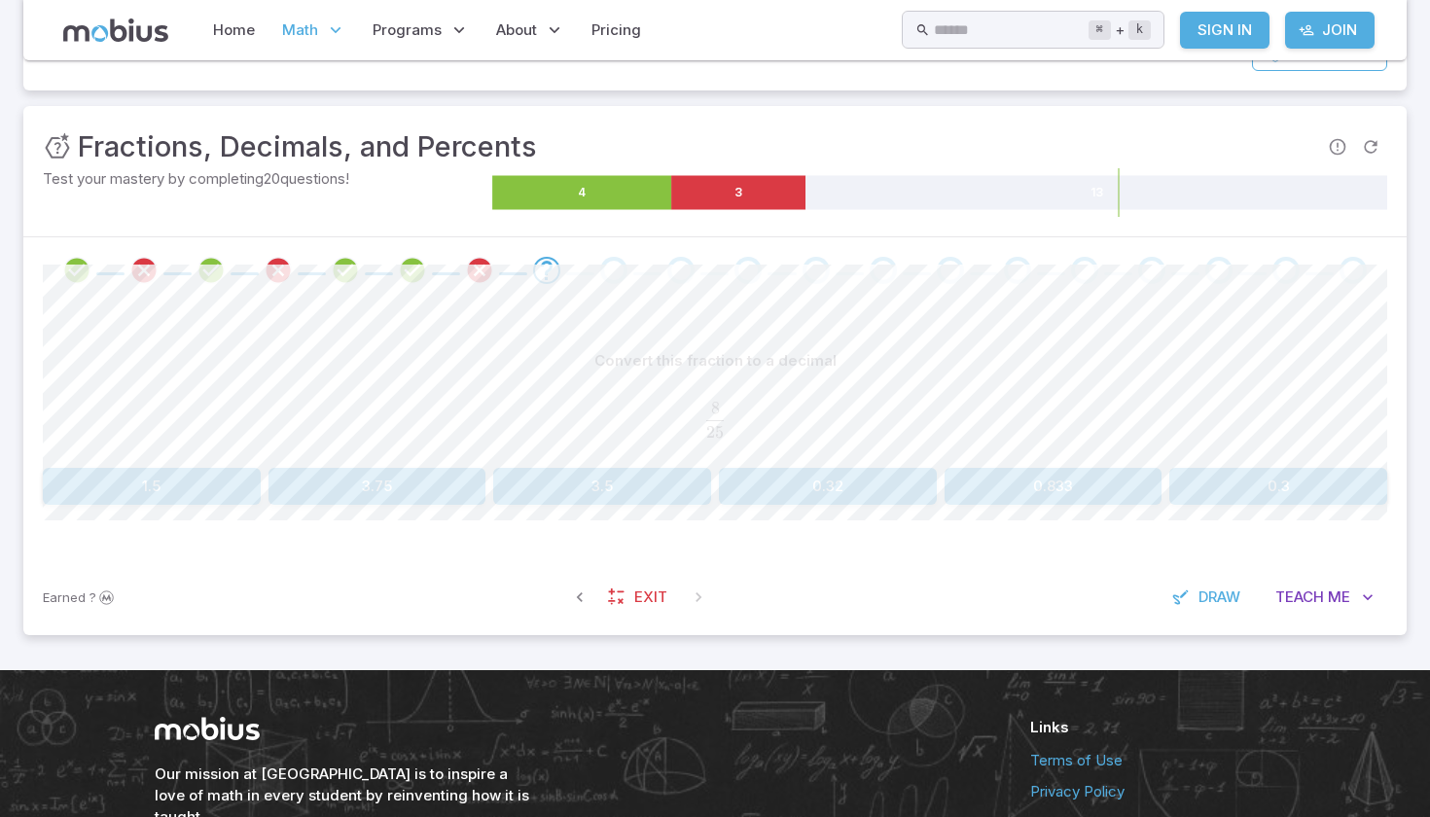
click at [785, 491] on button "0.32" at bounding box center [828, 486] width 218 height 37
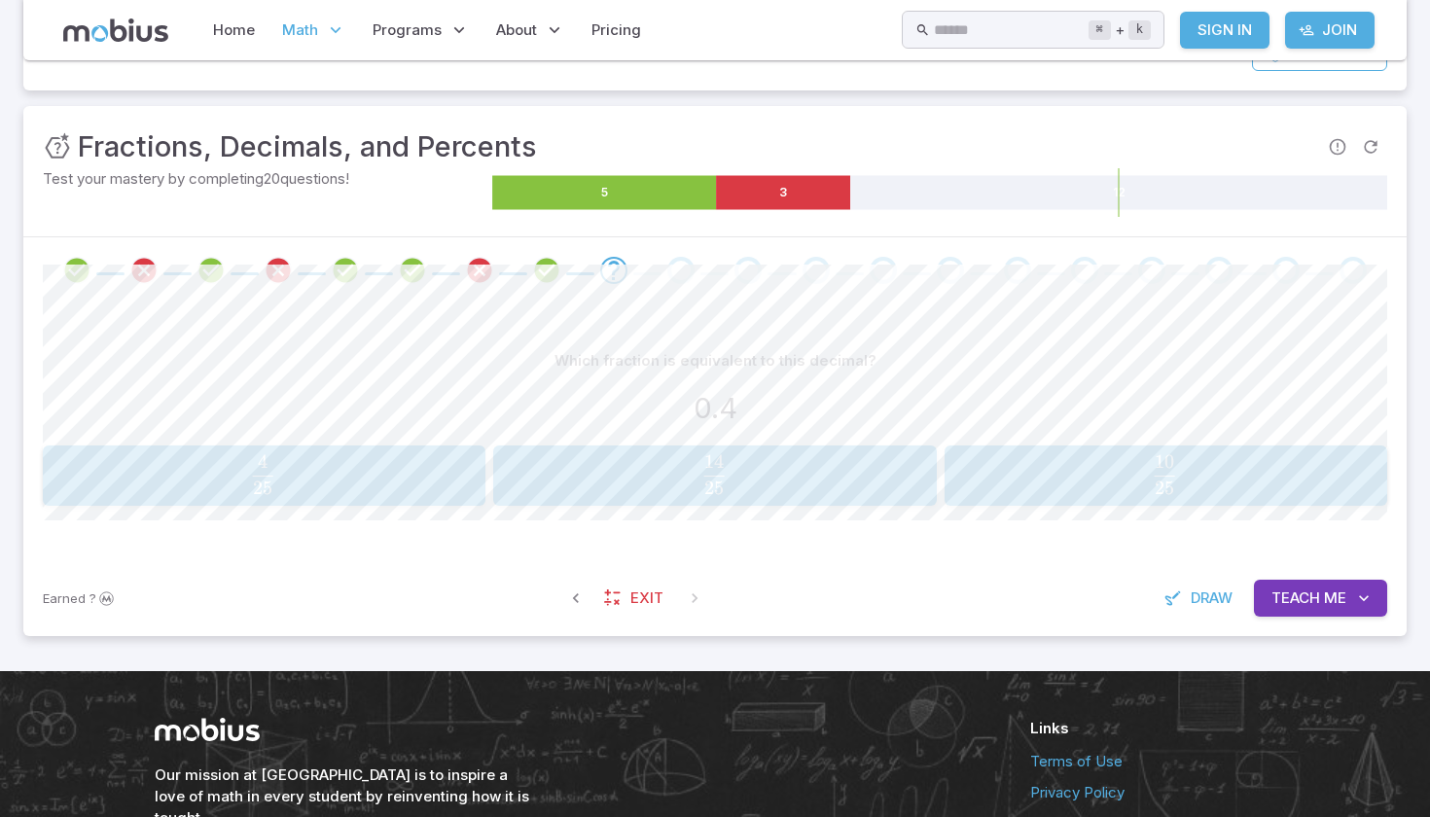
click at [1338, 446] on button "10 25 \frac{10}{25} 25 10 ​" at bounding box center [1165, 475] width 443 height 60
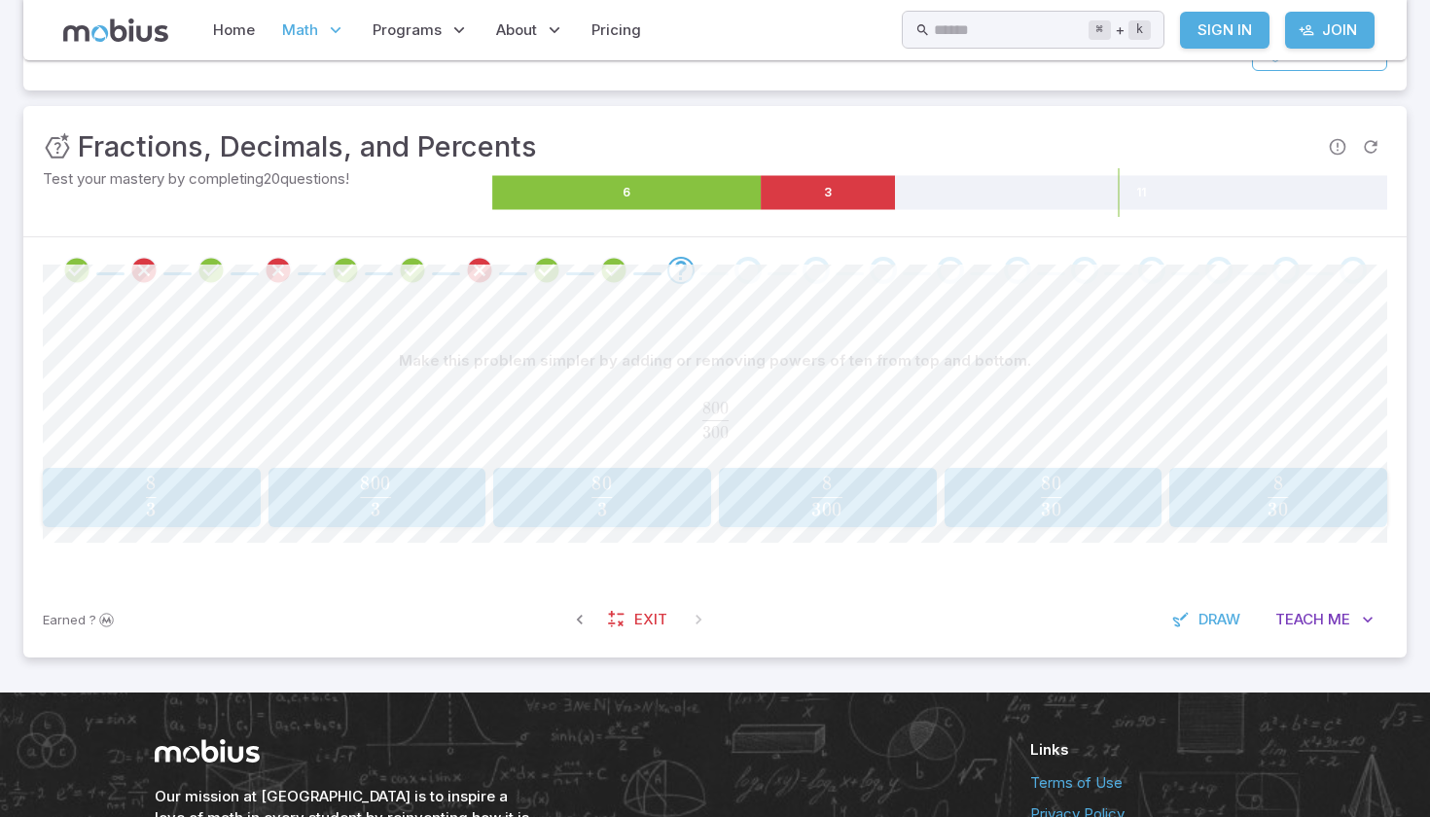
click at [785, 519] on button "8 300 \frac{8}{300} 300 8 ​" at bounding box center [828, 498] width 218 height 60
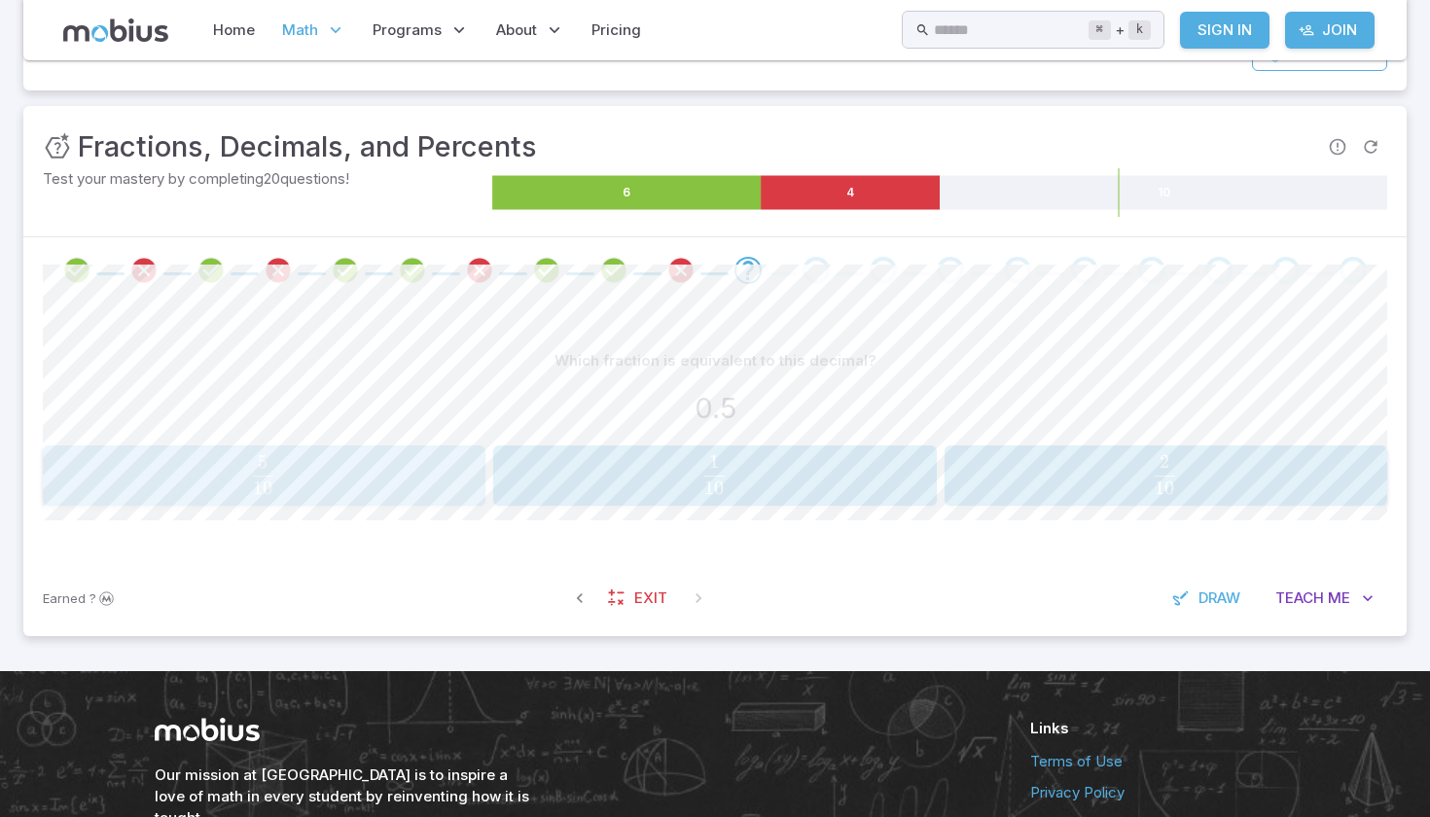
click at [346, 478] on span "10 5 ​" at bounding box center [263, 474] width 398 height 39
click at [1234, 483] on span "25 5 ​" at bounding box center [1164, 474] width 400 height 39
click at [1126, 481] on span "10 8 ​" at bounding box center [1164, 474] width 400 height 39
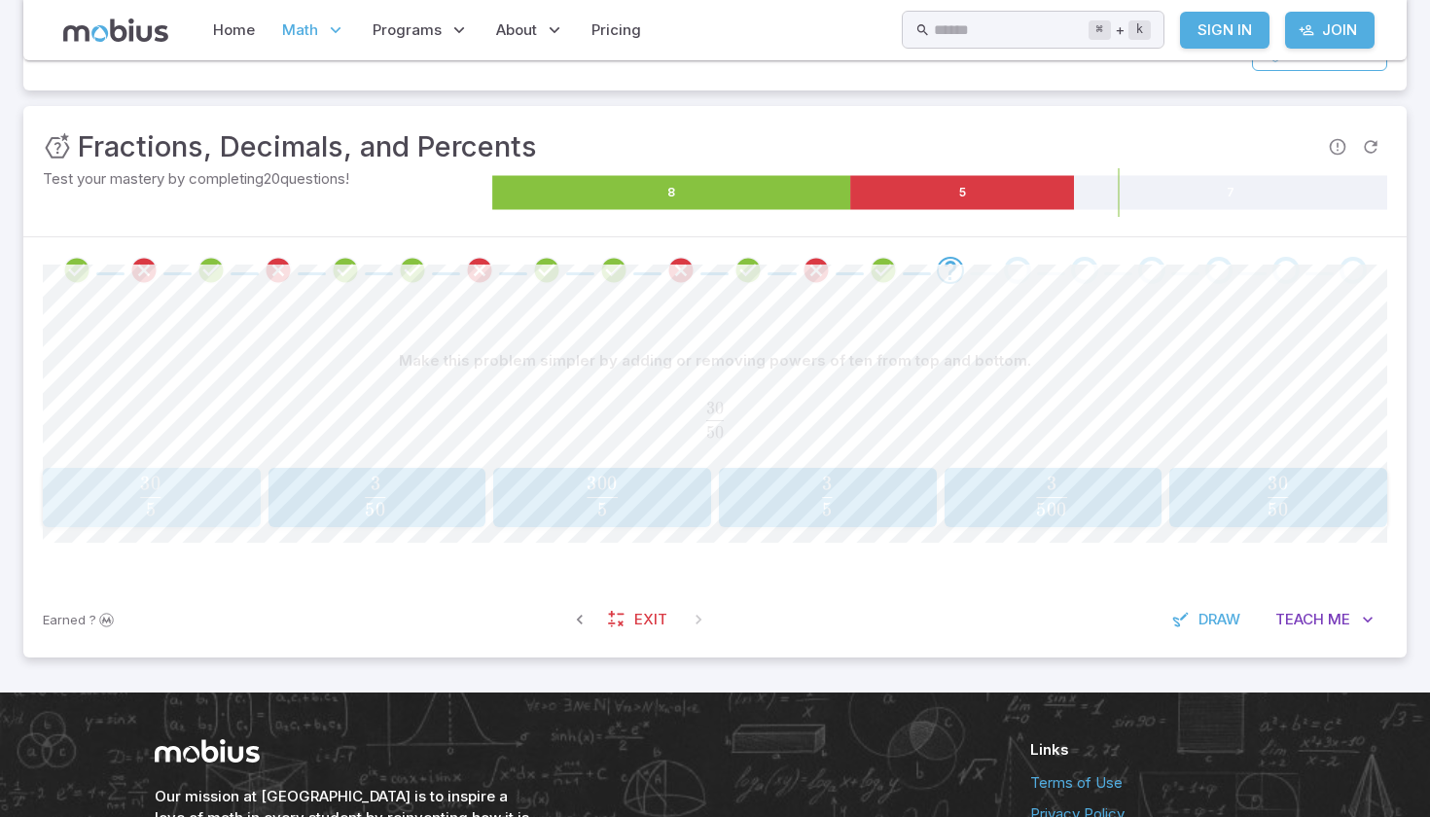
click at [190, 500] on span "5 30 ​" at bounding box center [150, 496] width 191 height 39
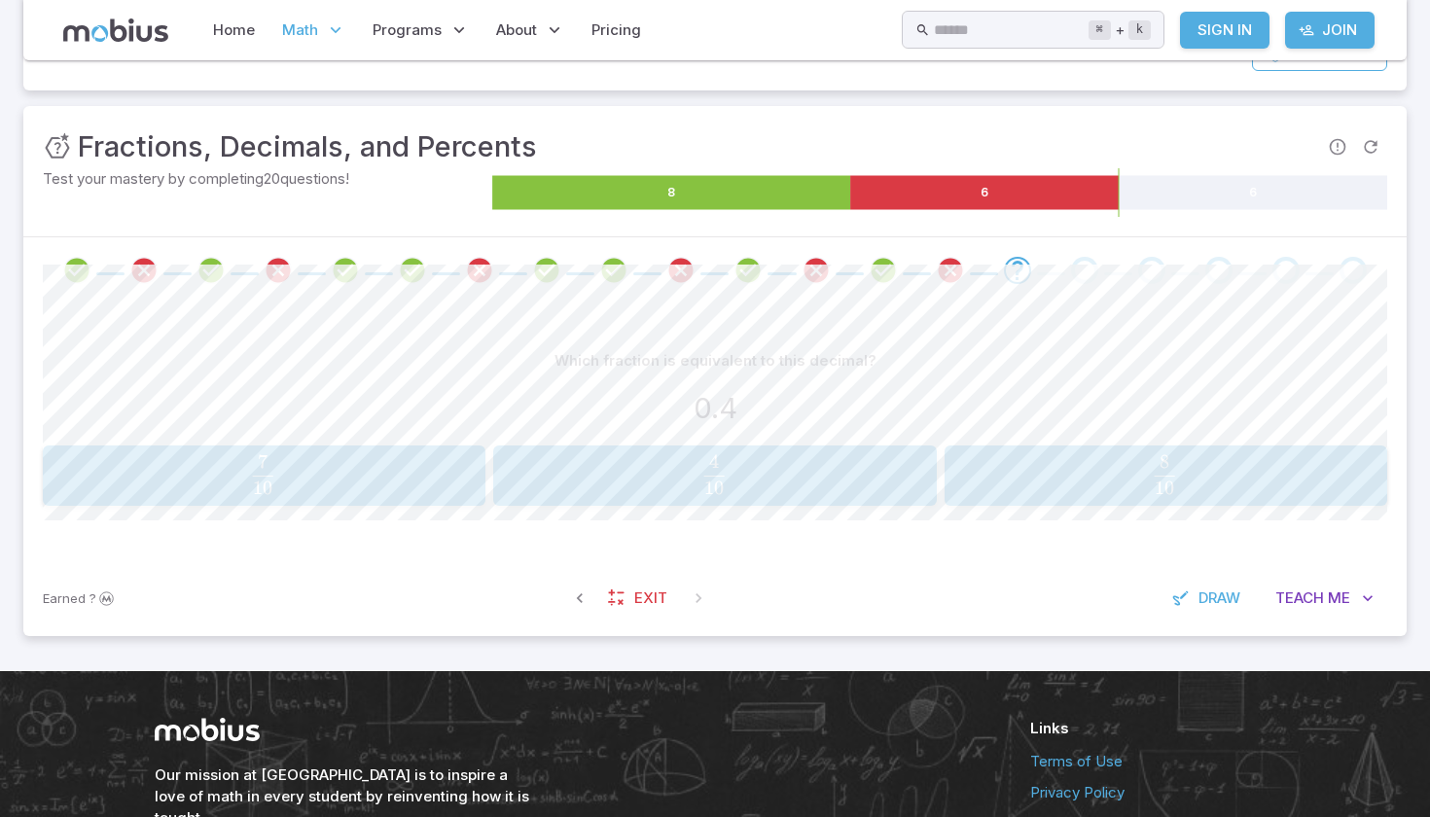
click at [695, 457] on span "10 4 ​" at bounding box center [714, 474] width 398 height 39
click at [471, 484] on div "8 20 \frac{8}{20} 20 8 ​" at bounding box center [264, 475] width 431 height 45
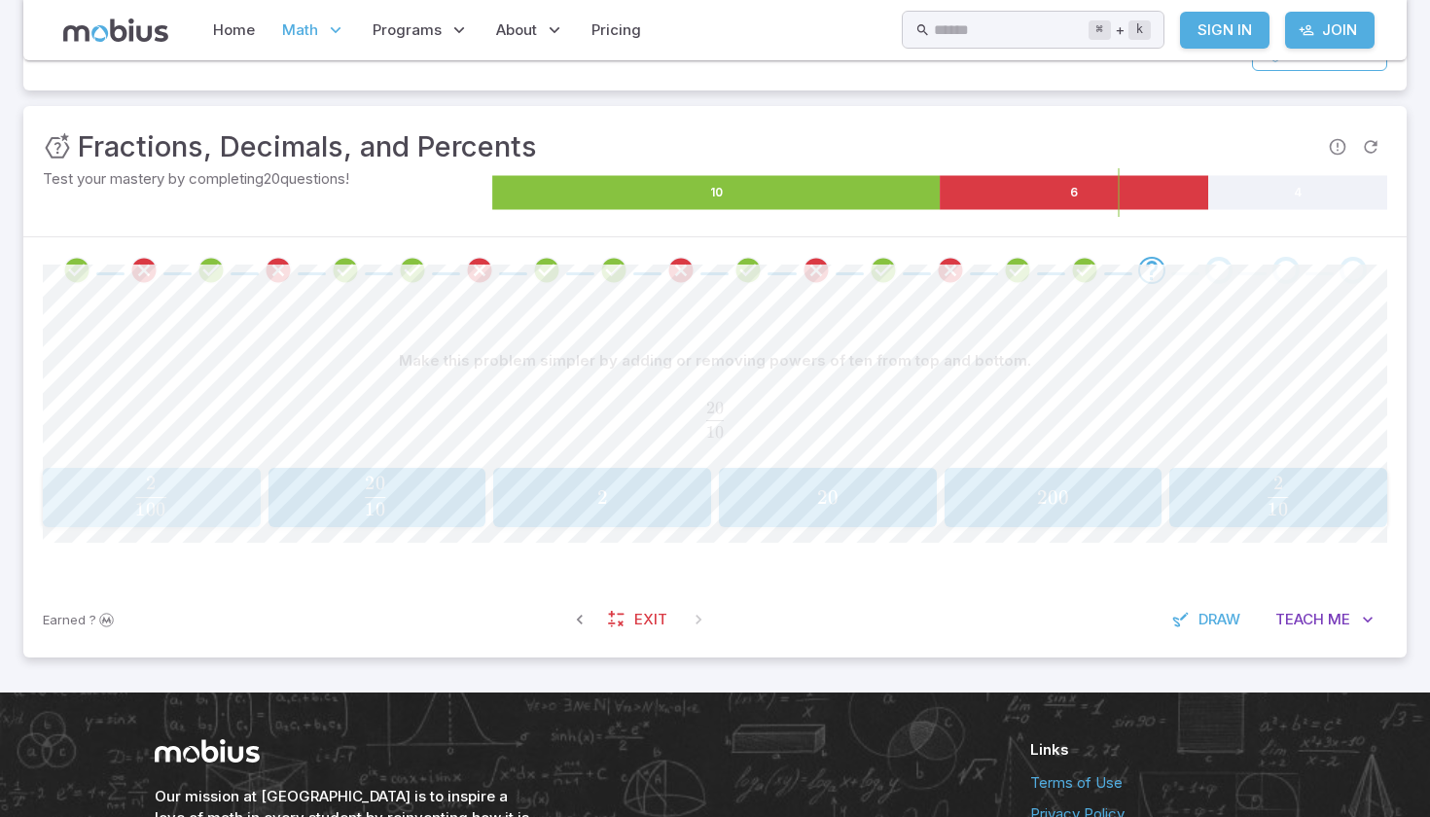
click at [100, 512] on span "100 2 ​" at bounding box center [150, 496] width 191 height 39
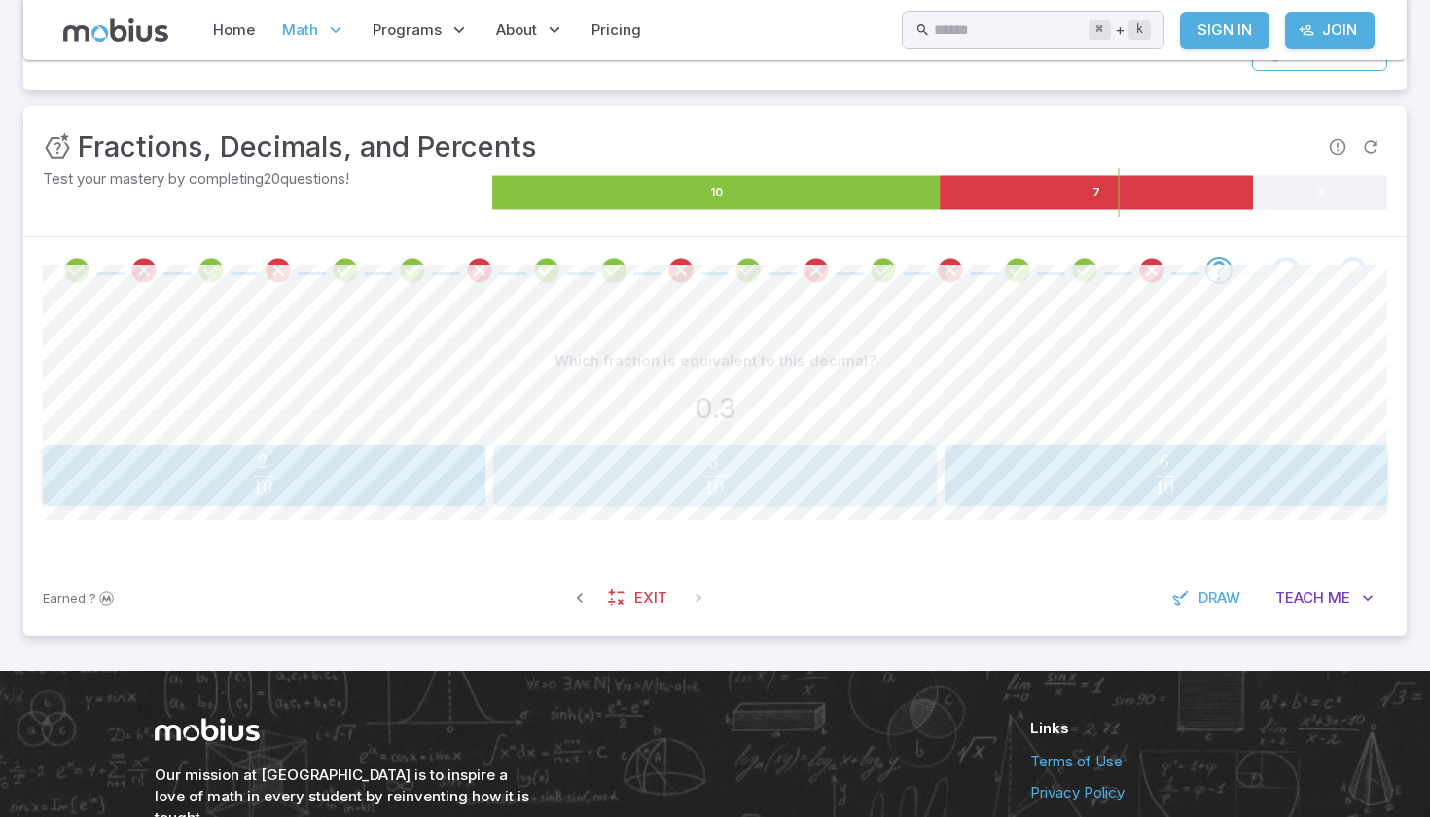
click at [676, 494] on div "3 10 \frac{3}{10} 10 3 ​" at bounding box center [715, 475] width 431 height 45
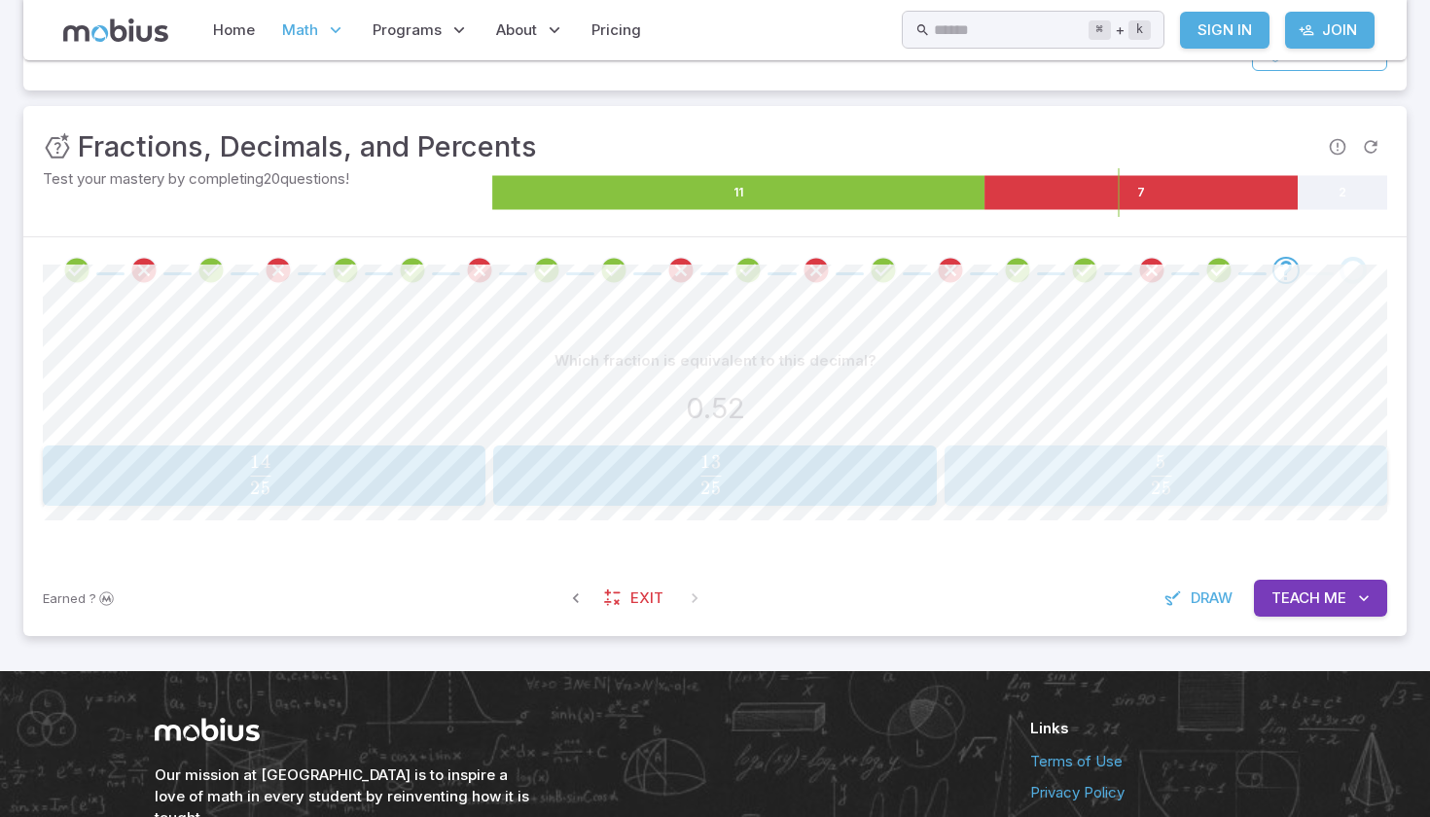
click at [1116, 492] on span "25 5 ​" at bounding box center [1161, 474] width 404 height 39
click at [1273, 603] on button "Teach Me" at bounding box center [1323, 598] width 125 height 37
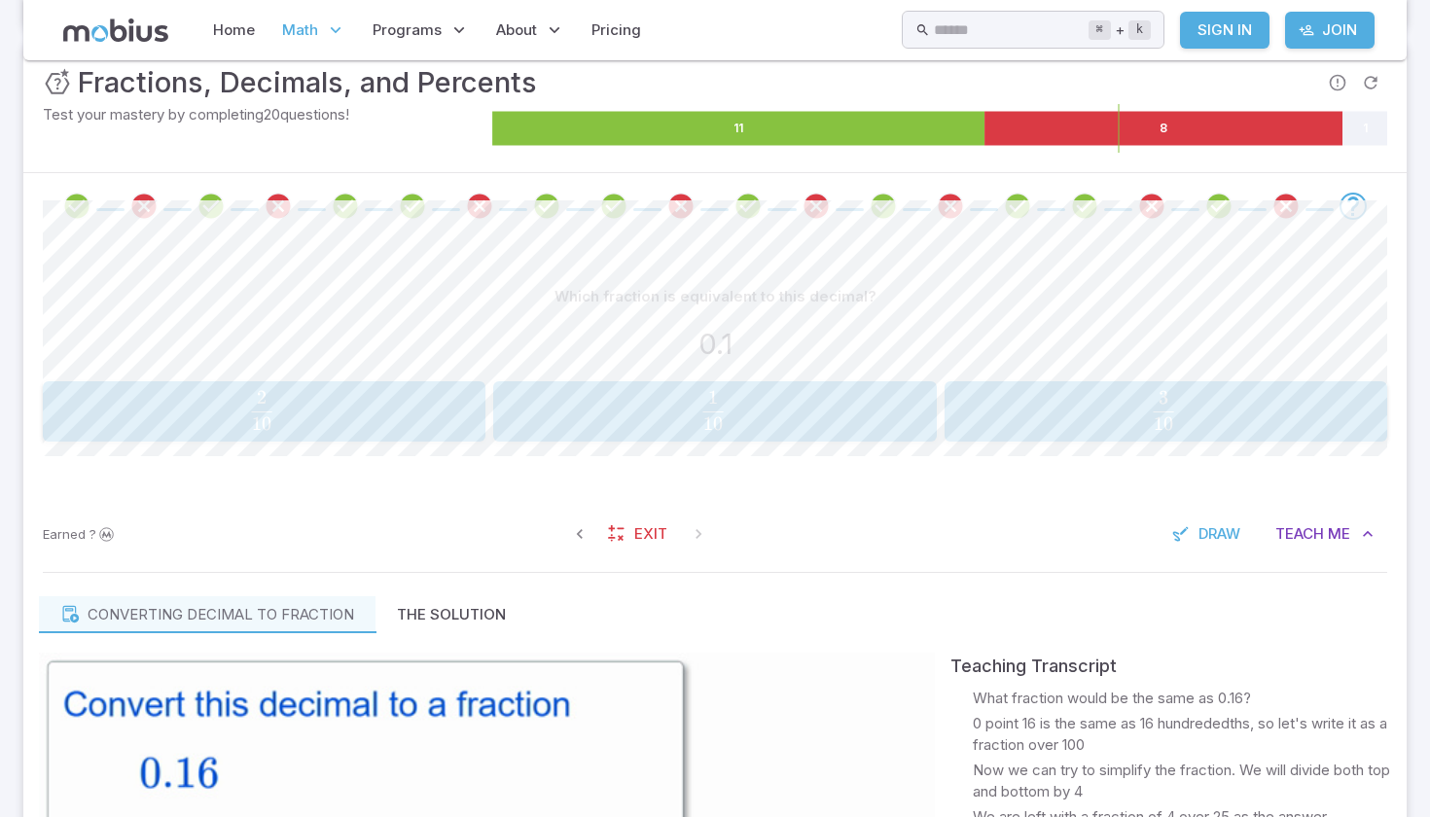
scroll to position [288, 0]
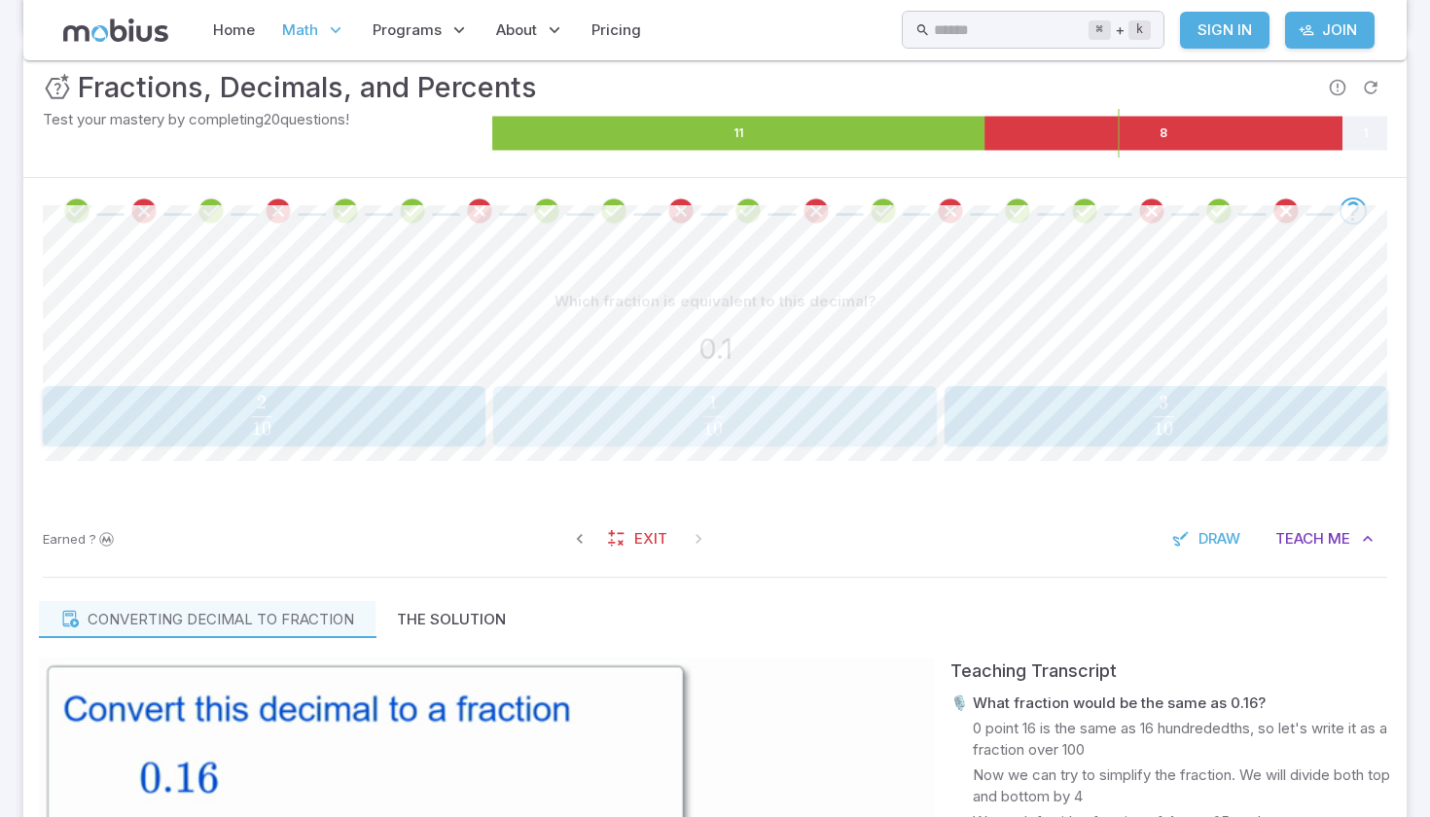
click at [720, 435] on span "10" at bounding box center [713, 428] width 20 height 23
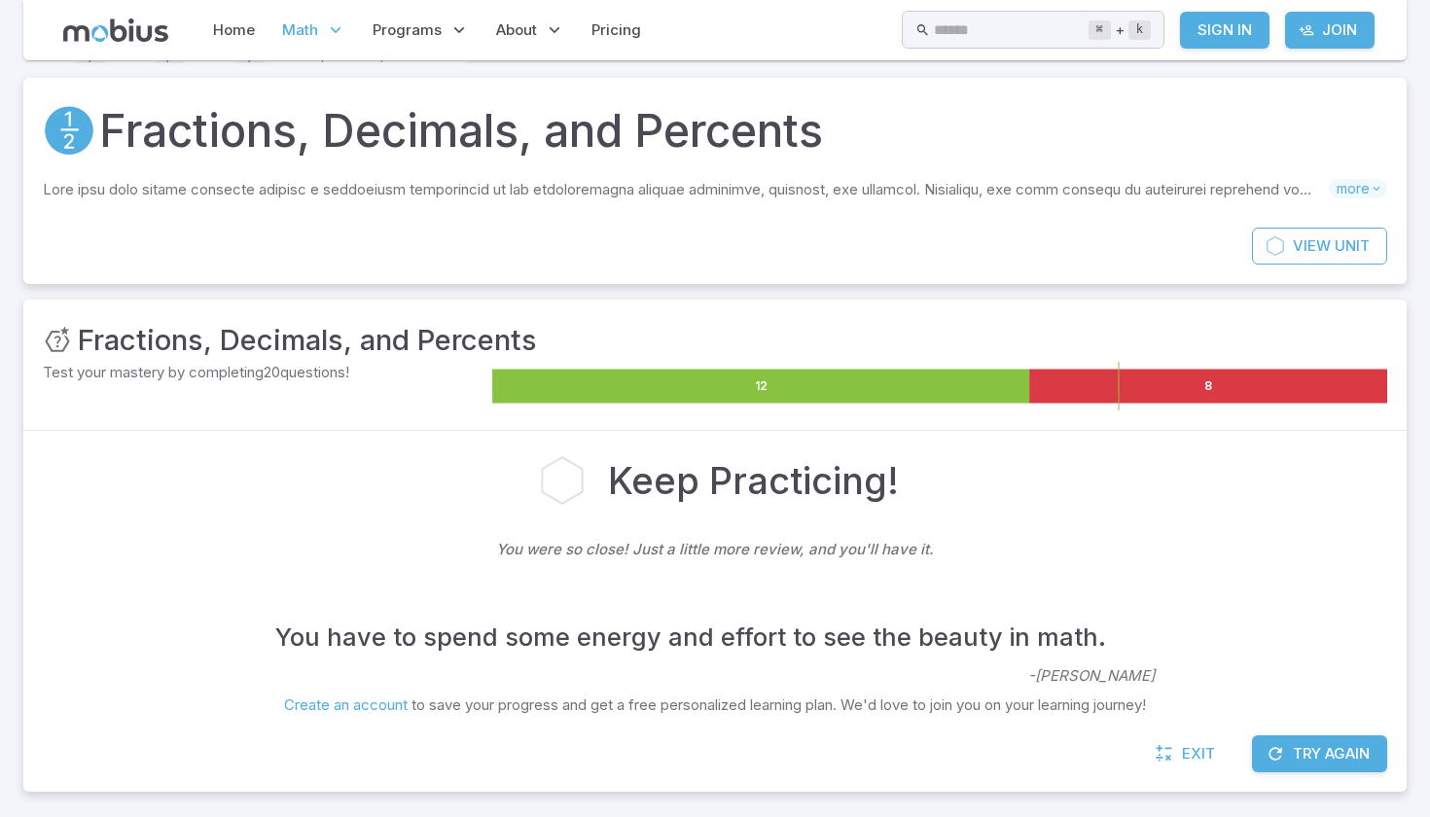
scroll to position [75, 0]
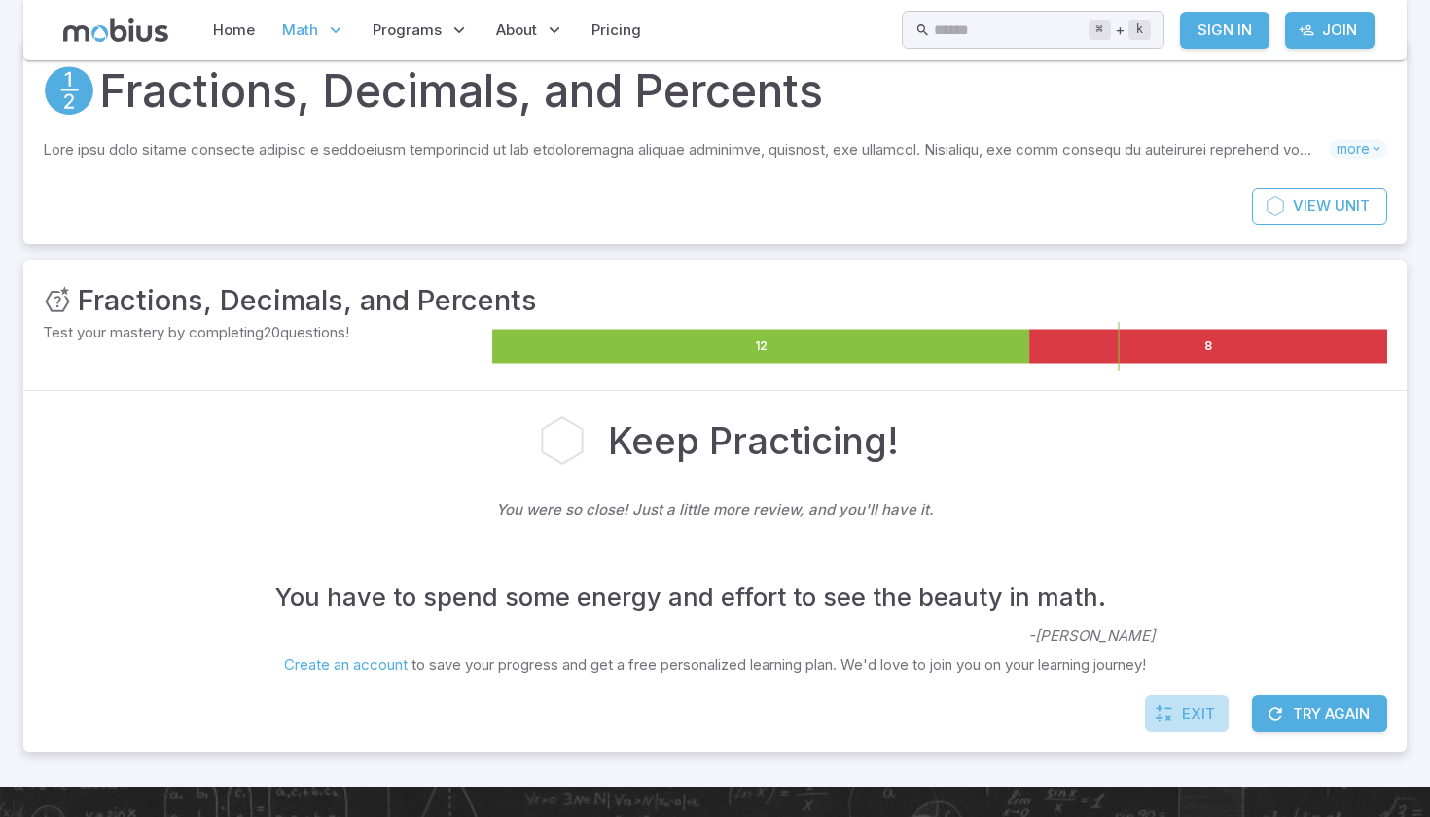
click at [1187, 726] on link "Exit" at bounding box center [1187, 713] width 84 height 37
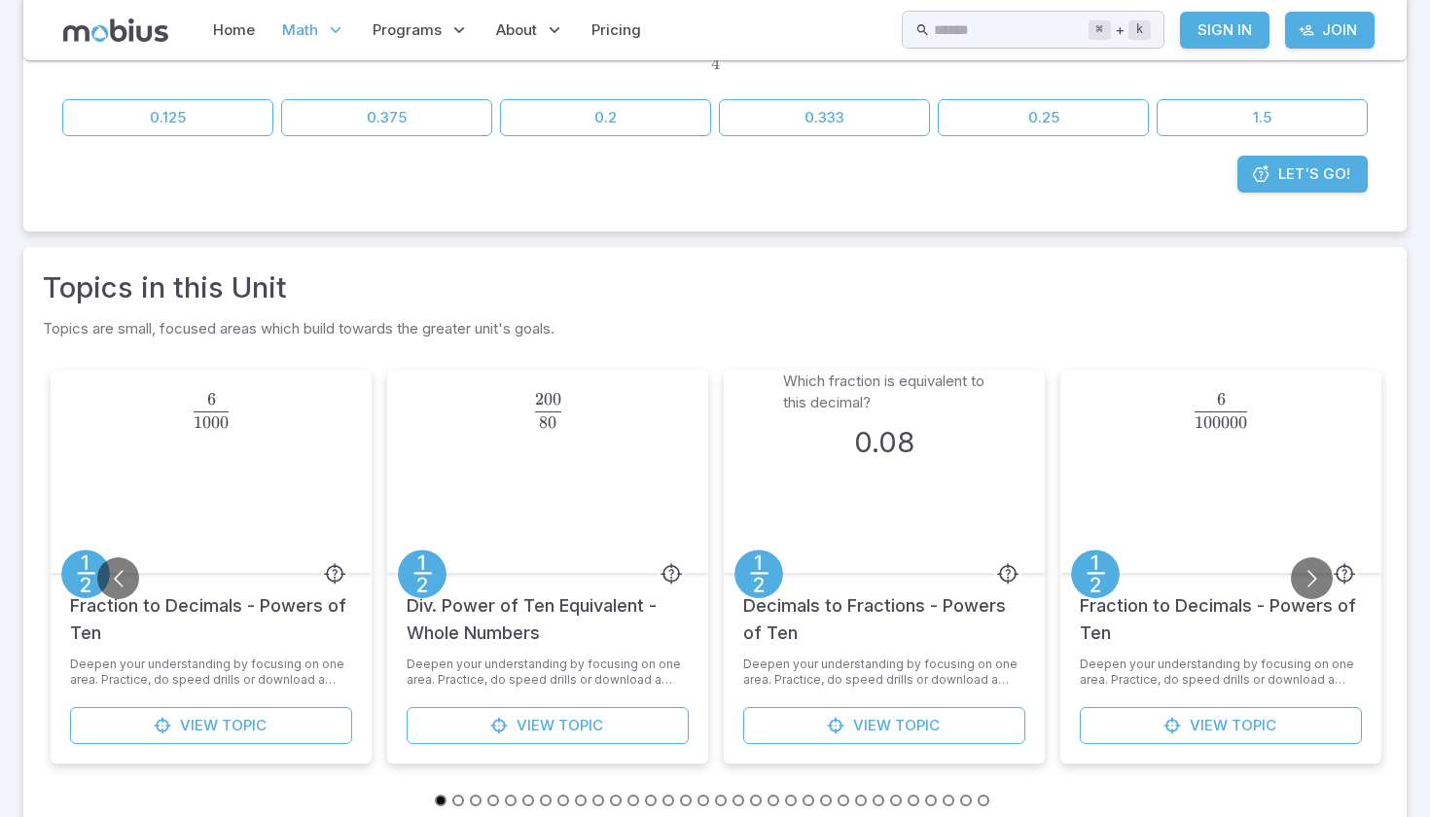
scroll to position [338, 0]
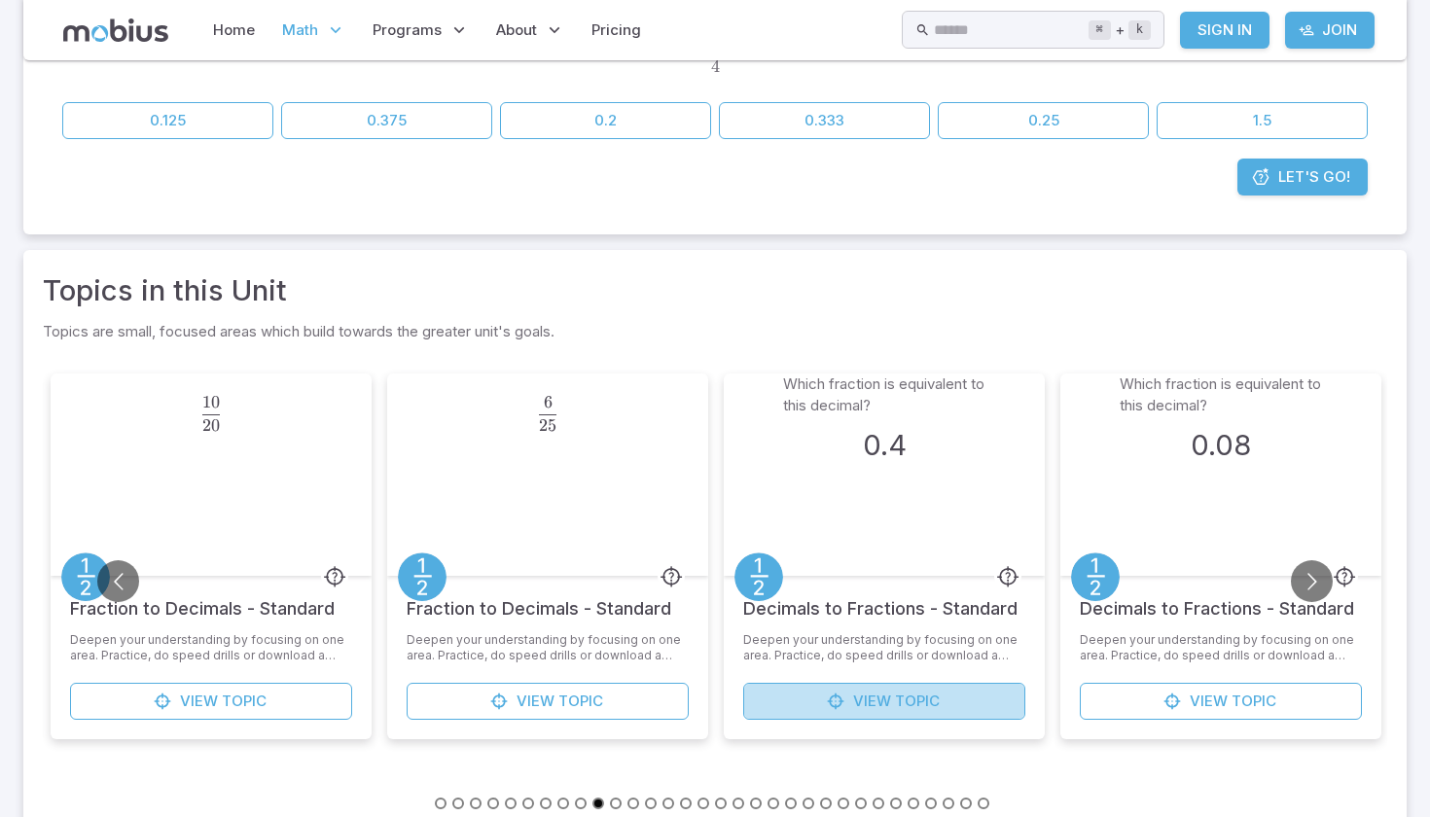
click at [892, 708] on link "View Topic" at bounding box center [884, 701] width 282 height 37
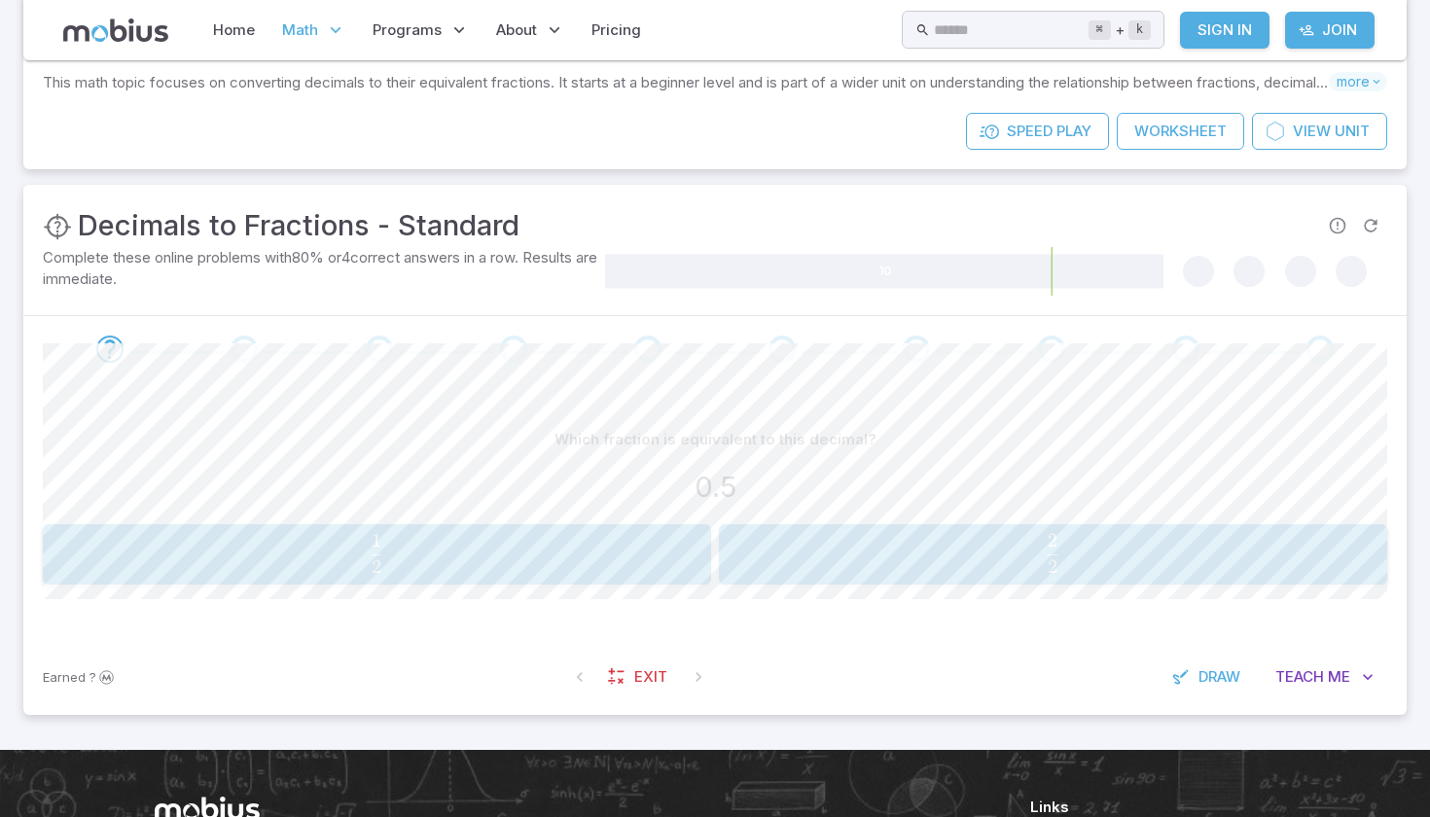
scroll to position [201, 0]
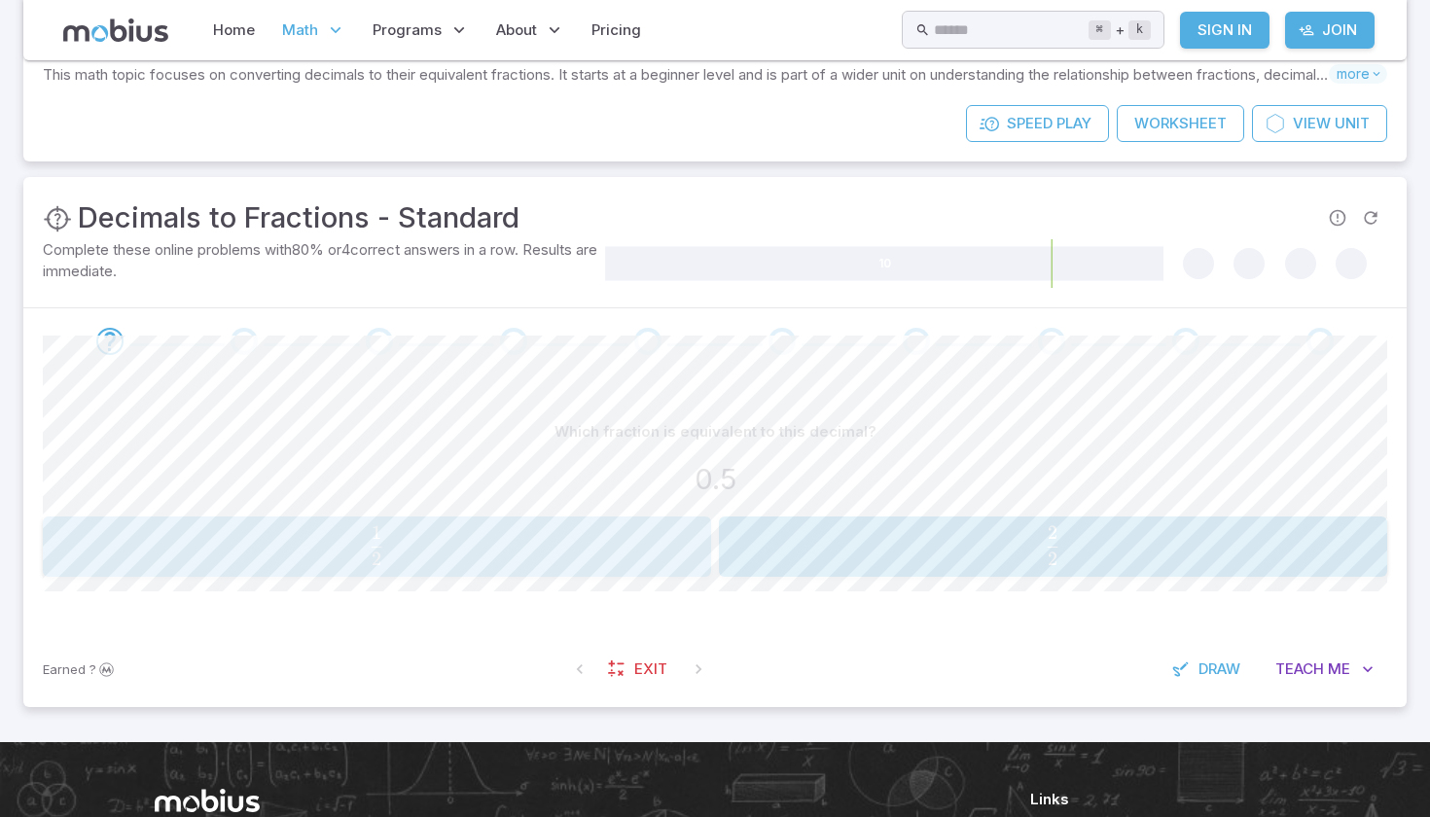
click at [562, 549] on span "2 1 ​" at bounding box center [376, 545] width 603 height 39
click at [579, 540] on span "10 1 ​" at bounding box center [711, 545] width 404 height 39
click at [835, 529] on span "2 1 ​" at bounding box center [1046, 545] width 616 height 39
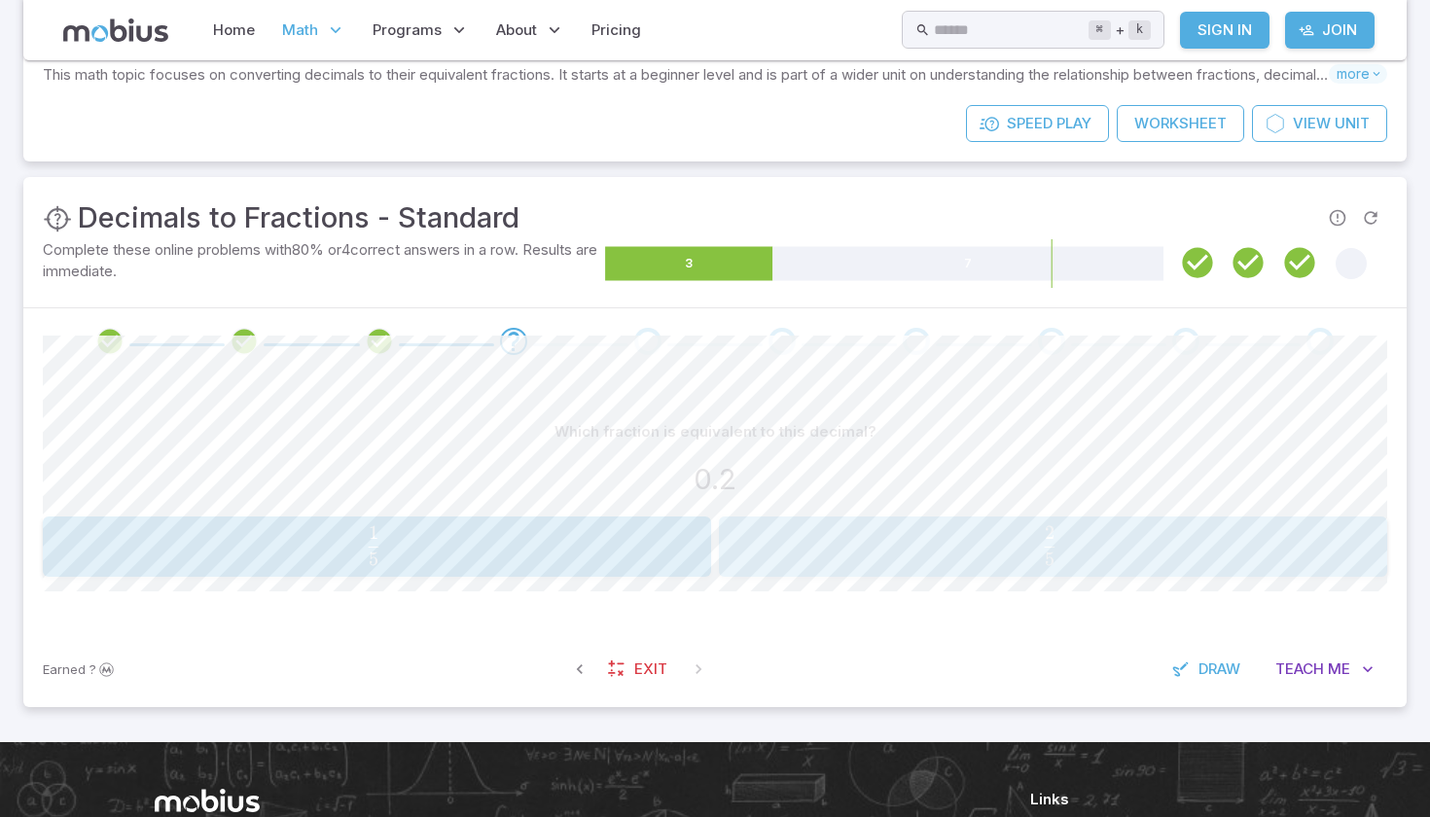
click at [781, 526] on span "5 2 ​" at bounding box center [1049, 545] width 609 height 39
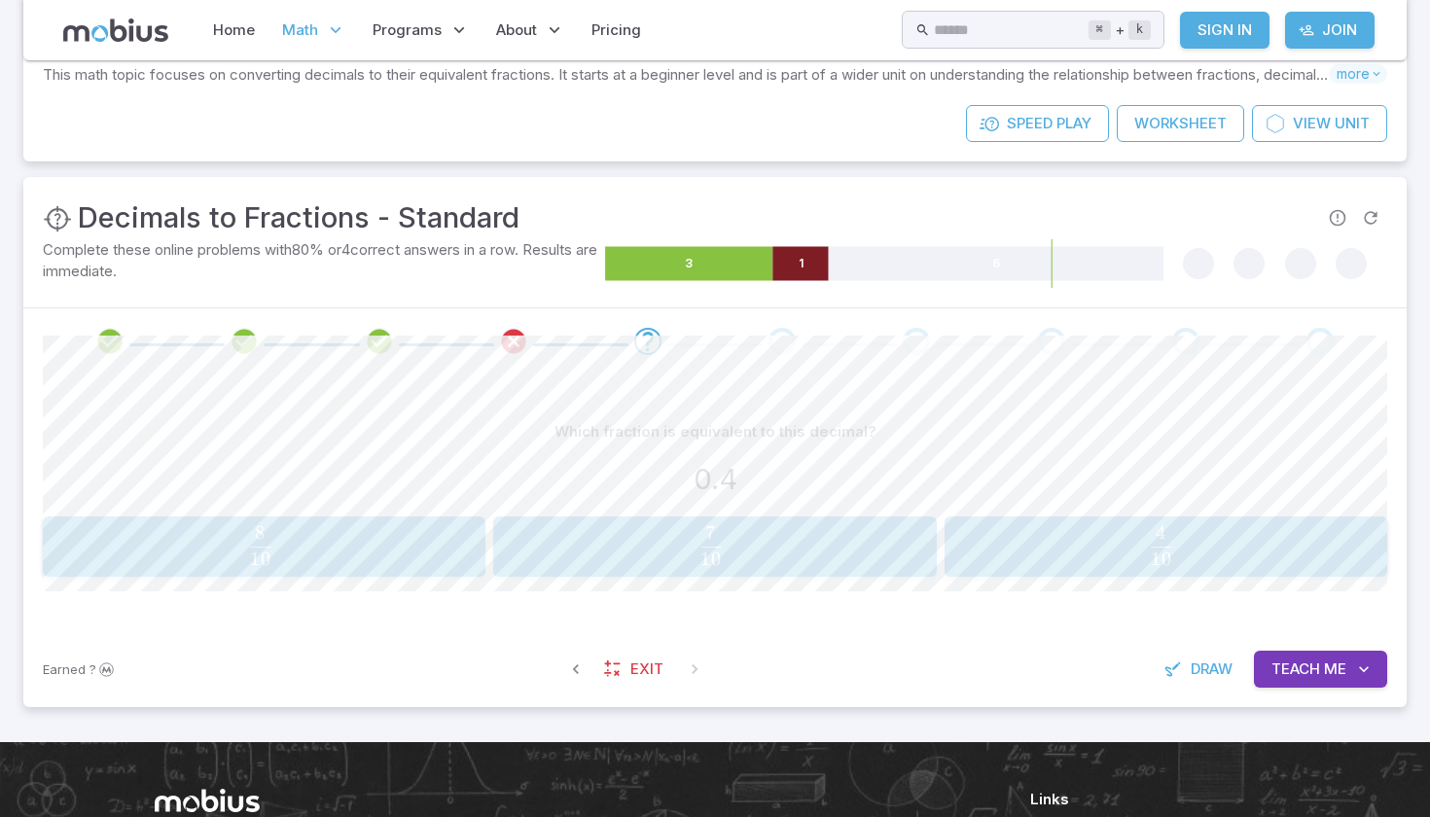
click at [812, 267] on icon at bounding box center [799, 264] width 55 height 34
click at [1105, 561] on span "10 4 ​" at bounding box center [1161, 545] width 404 height 39
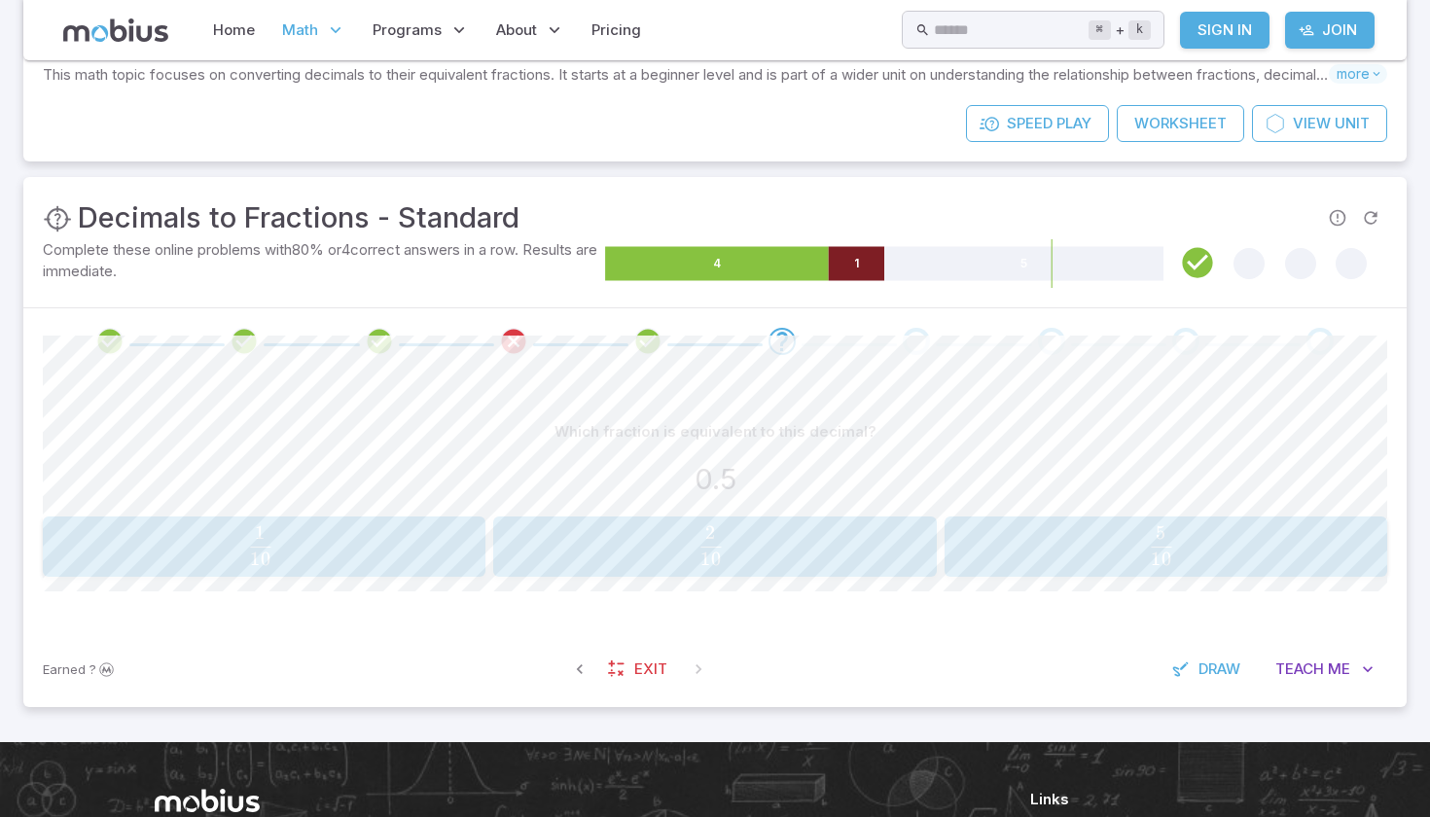
click at [978, 549] on span "10 5 ​" at bounding box center [1161, 545] width 404 height 39
click at [839, 553] on span "4 3 ​" at bounding box center [714, 545] width 400 height 39
click at [843, 556] on span "10 8 ​" at bounding box center [711, 545] width 404 height 39
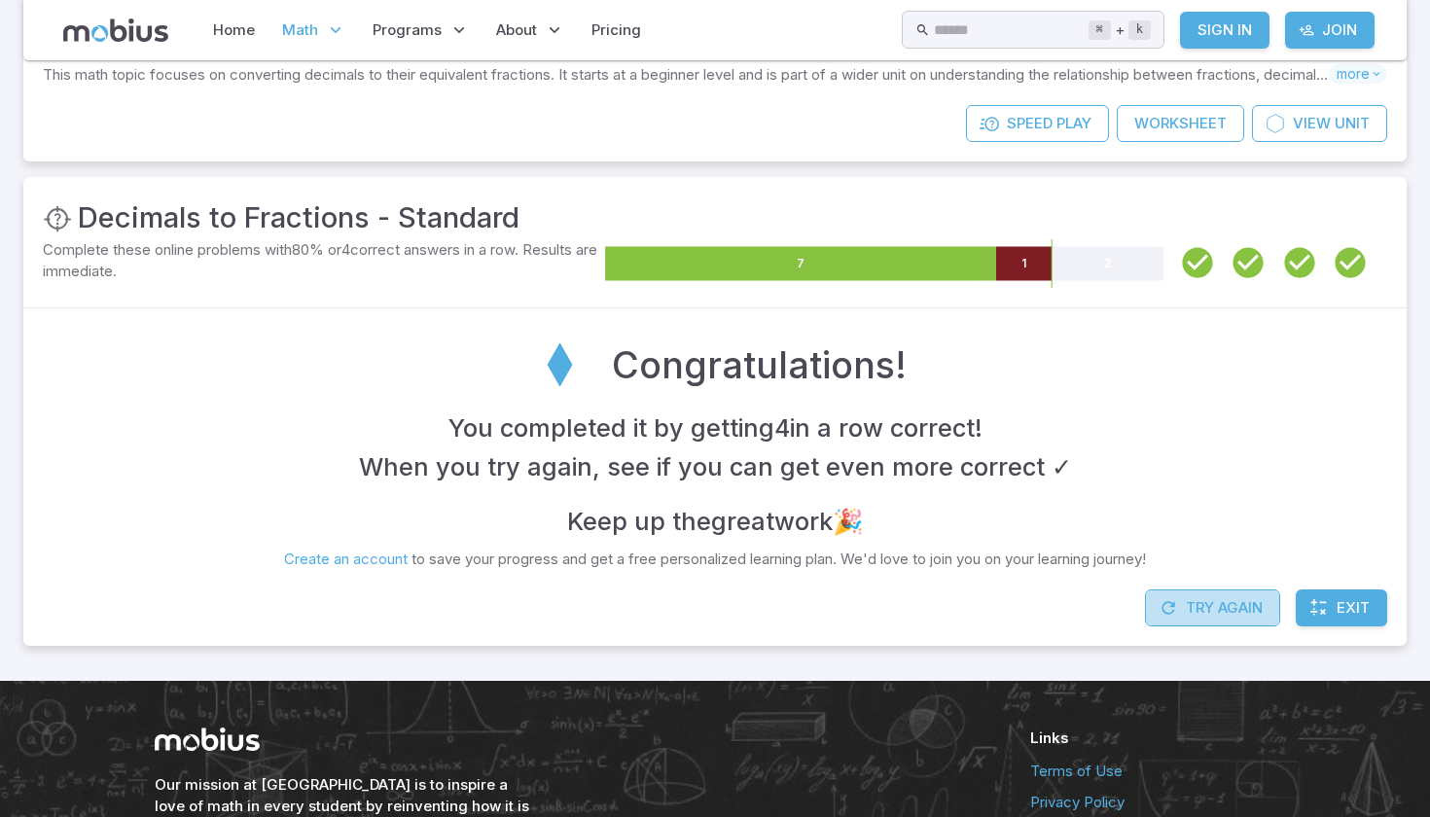
click at [1189, 610] on button "Try Again" at bounding box center [1212, 607] width 135 height 37
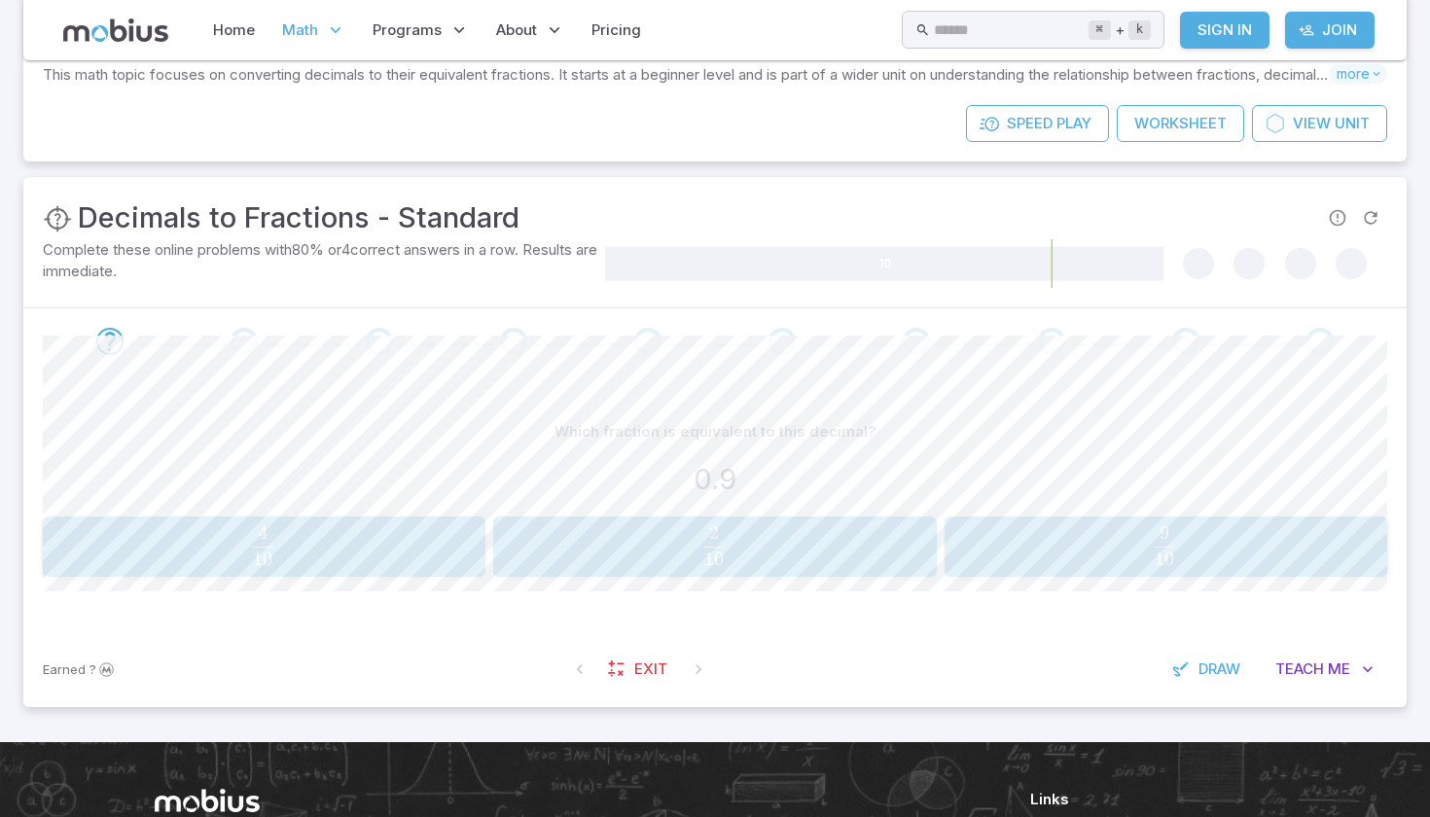
click at [1070, 564] on div "9 10 \frac{9}{10} 10 9 ​" at bounding box center [1165, 546] width 431 height 45
click at [1038, 534] on span "10 4 ​" at bounding box center [1161, 545] width 404 height 39
click at [632, 537] on span "5 2 ​" at bounding box center [370, 545] width 616 height 39
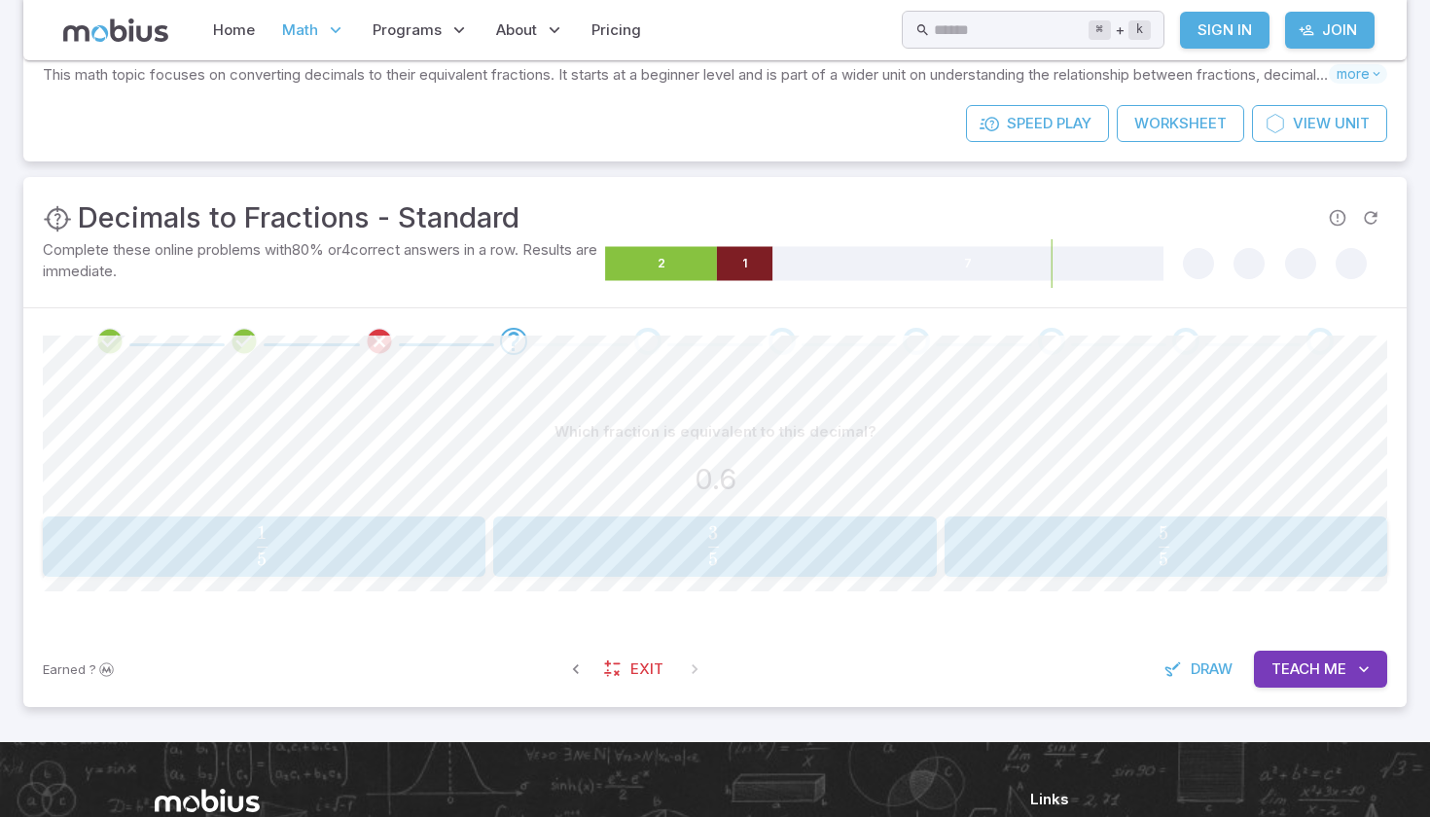
click at [793, 534] on span "5 3 ​" at bounding box center [714, 545] width 400 height 39
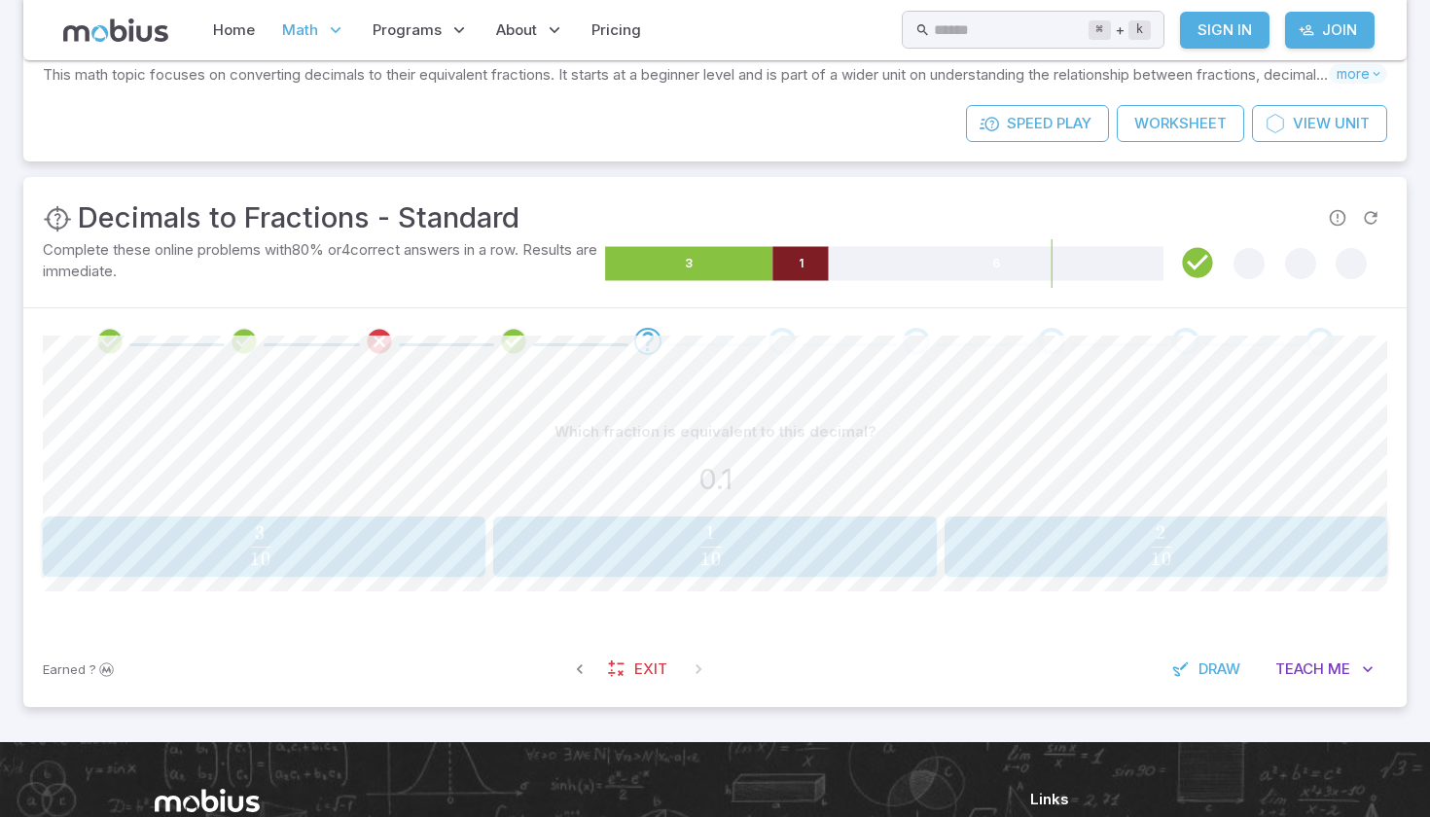
click at [790, 535] on span "10 1 ​" at bounding box center [711, 545] width 404 height 39
click at [754, 549] on span "10 9 ​" at bounding box center [711, 545] width 404 height 39
click at [395, 548] on span "10 1 ​" at bounding box center [260, 545] width 404 height 39
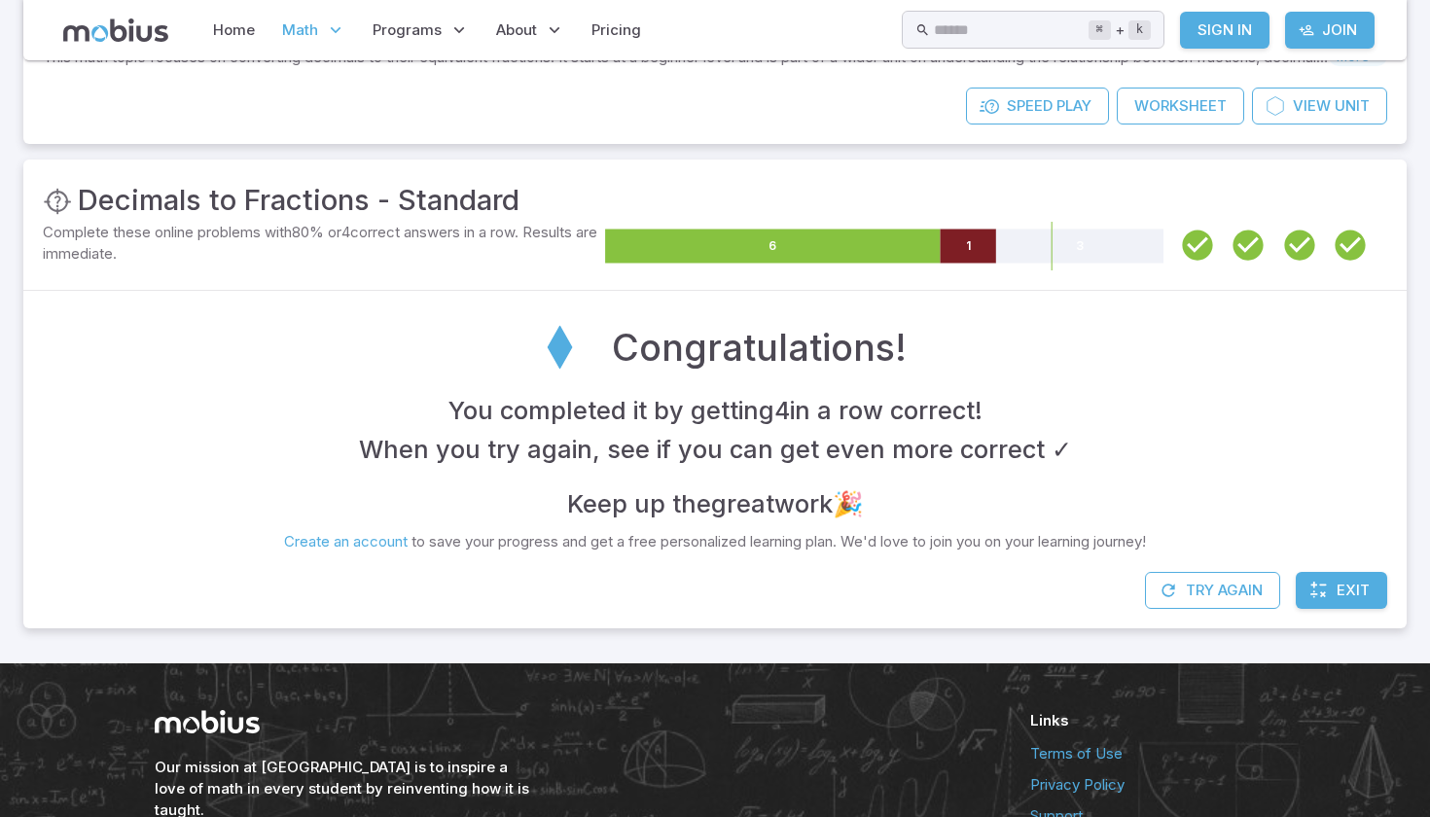
scroll to position [196, 0]
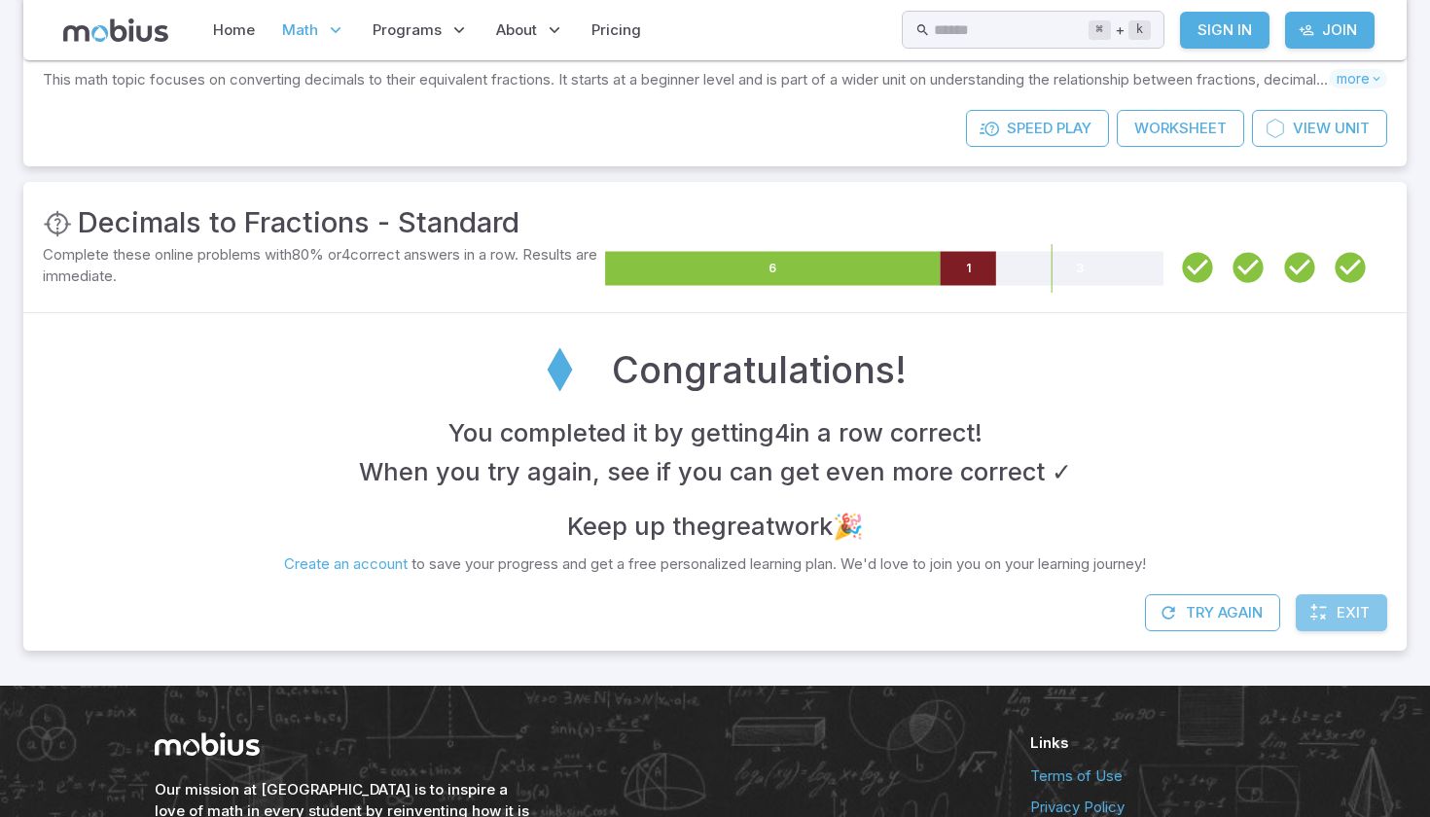
click at [1343, 602] on span "Exit" at bounding box center [1352, 612] width 33 height 21
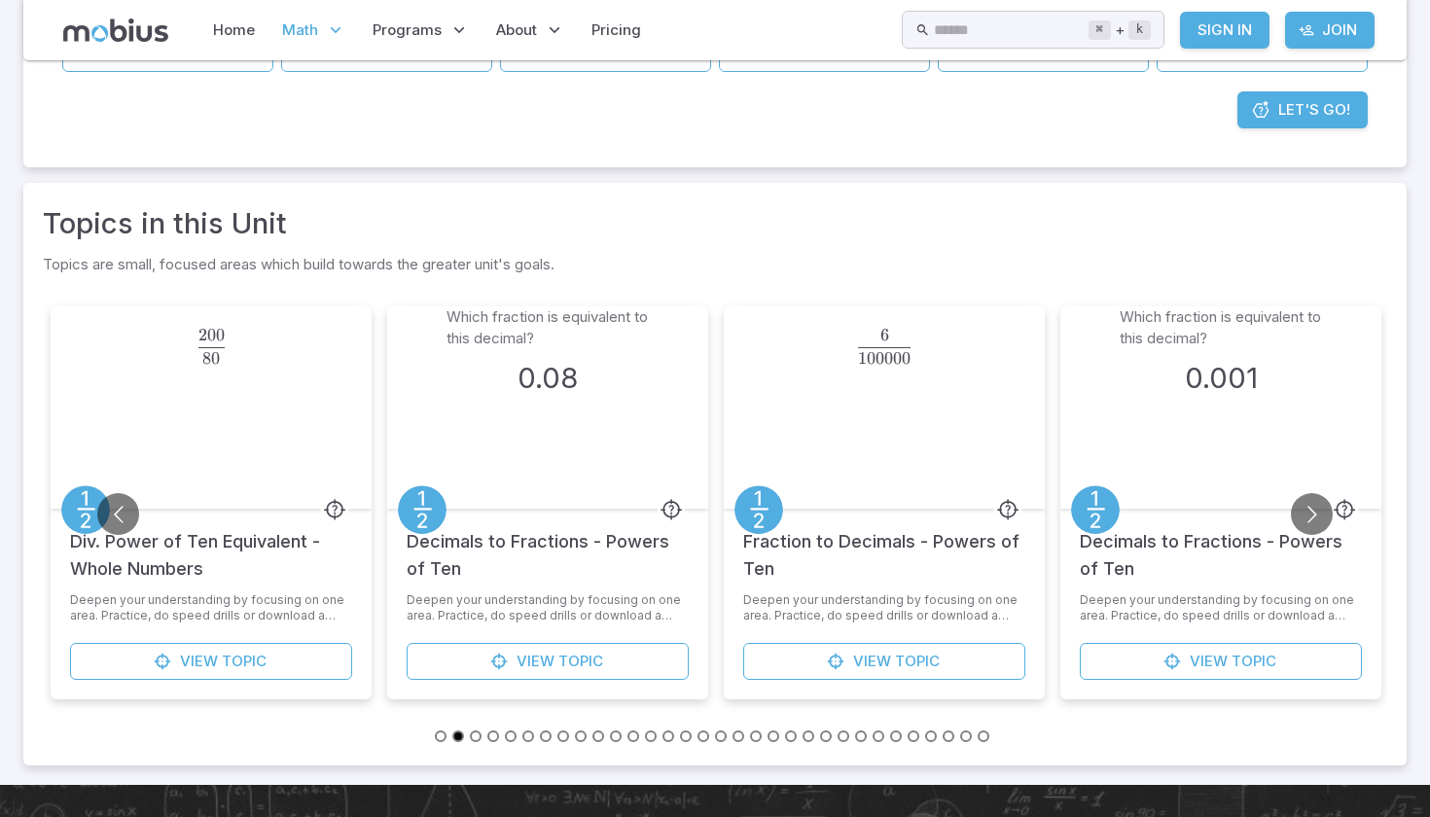
scroll to position [405, 0]
click at [492, 739] on button "Go to slide 4" at bounding box center [493, 737] width 12 height 12
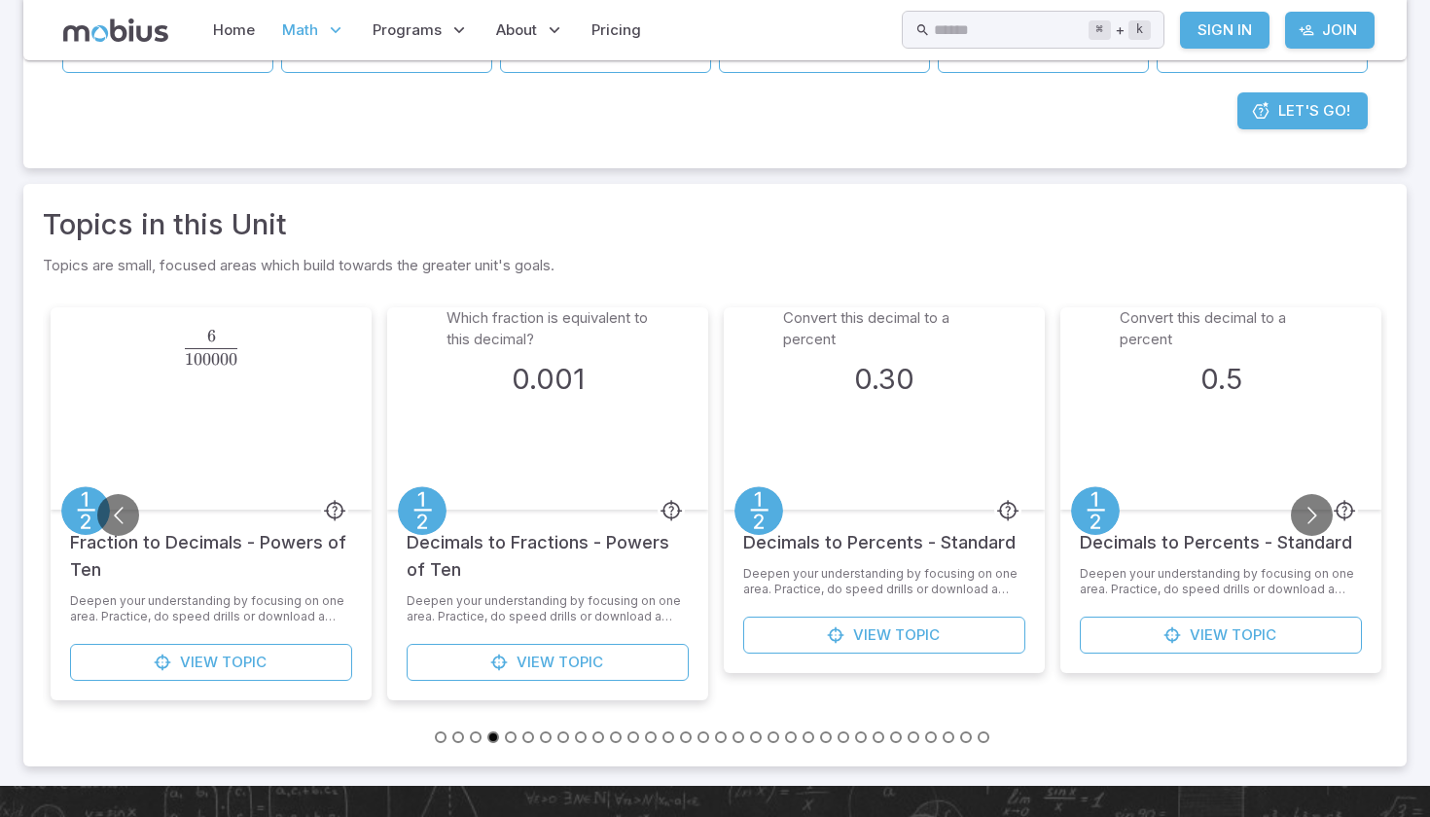
click at [525, 736] on button "Go to slide 6" at bounding box center [528, 737] width 12 height 12
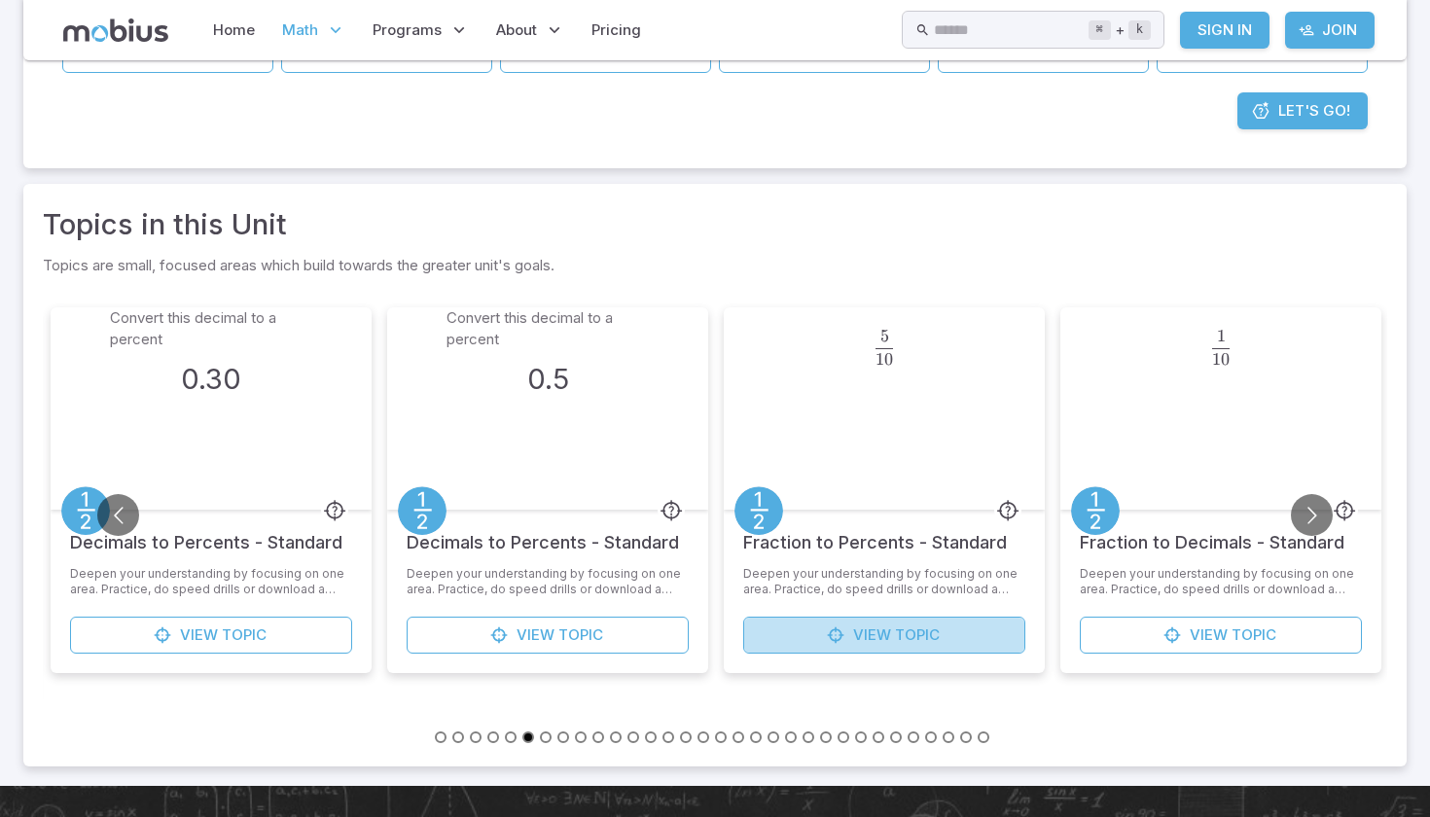
click at [804, 628] on link "View Topic" at bounding box center [884, 635] width 282 height 37
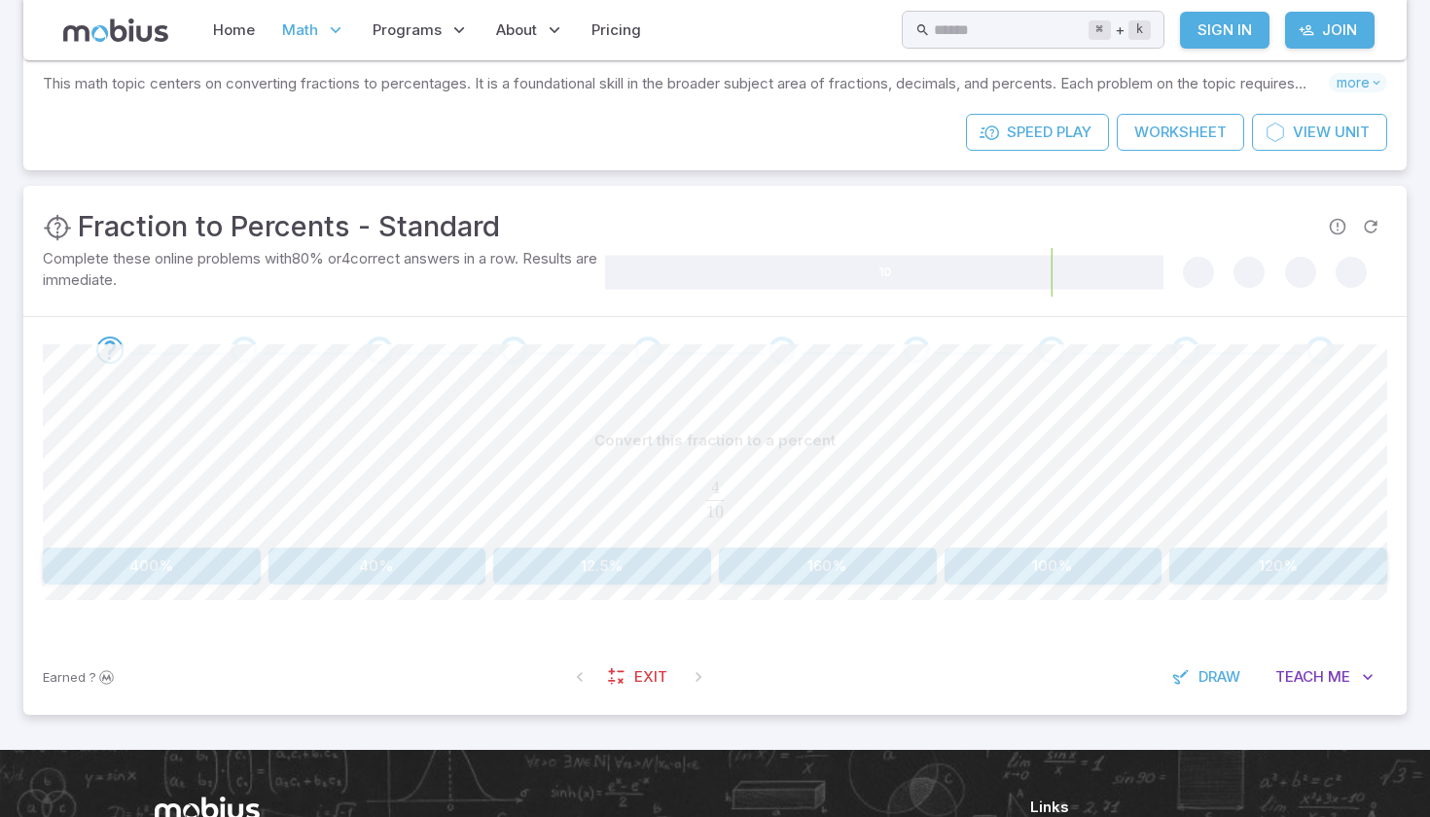
scroll to position [200, 0]
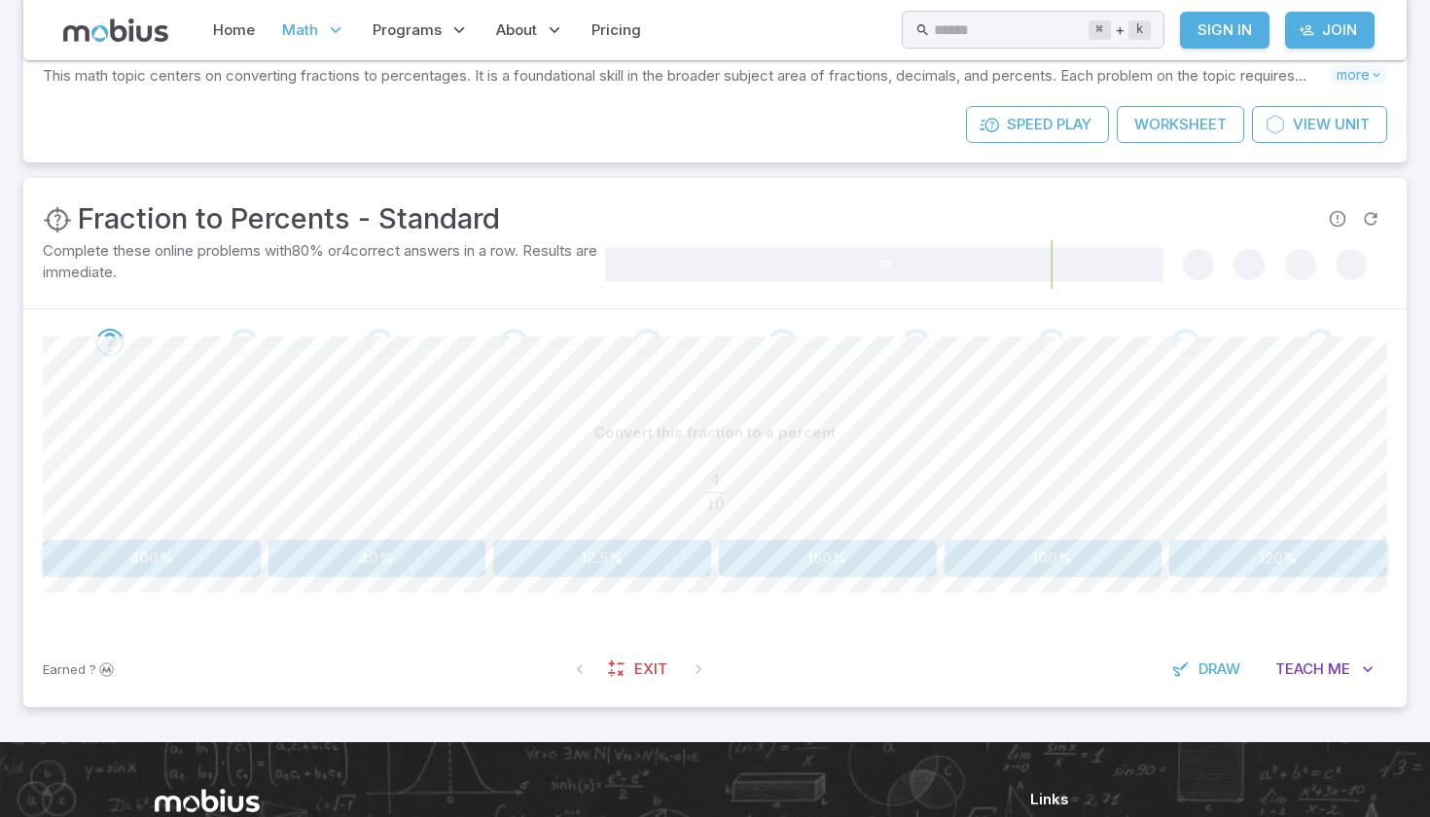
click at [410, 555] on button "40%" at bounding box center [377, 558] width 218 height 37
click at [623, 557] on button "40%" at bounding box center [602, 558] width 218 height 37
click at [362, 558] on button "50%" at bounding box center [377, 558] width 218 height 37
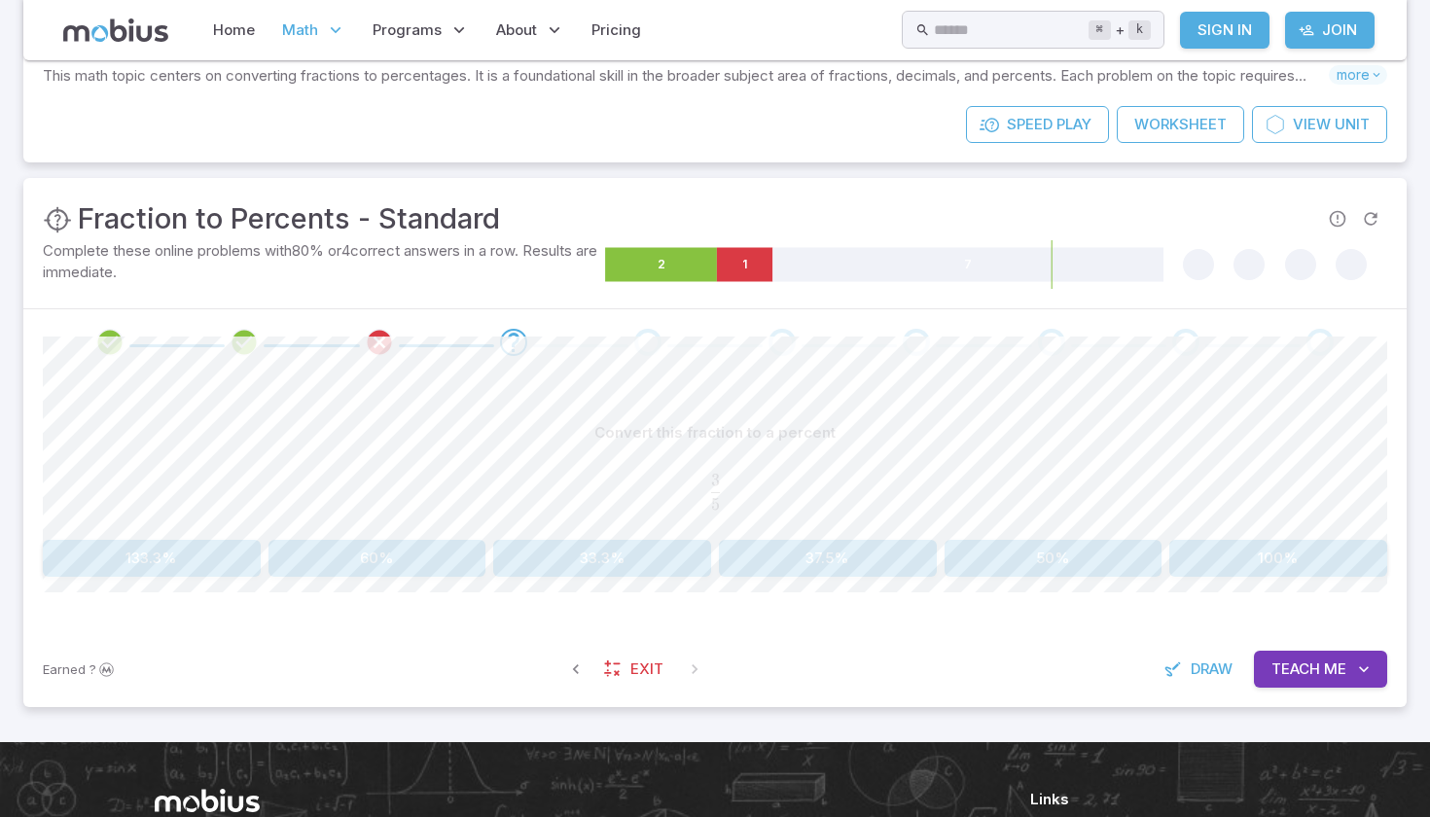
click at [1075, 575] on div "Convert this fraction to a percent 3 5 \frac{3}{5} 5 3 ​ 133.3% 60% 33.3% 37.5%…" at bounding box center [715, 502] width 1344 height 255
click at [1071, 555] on button "50%" at bounding box center [1053, 558] width 218 height 37
click at [1041, 562] on button "100%" at bounding box center [1053, 558] width 218 height 37
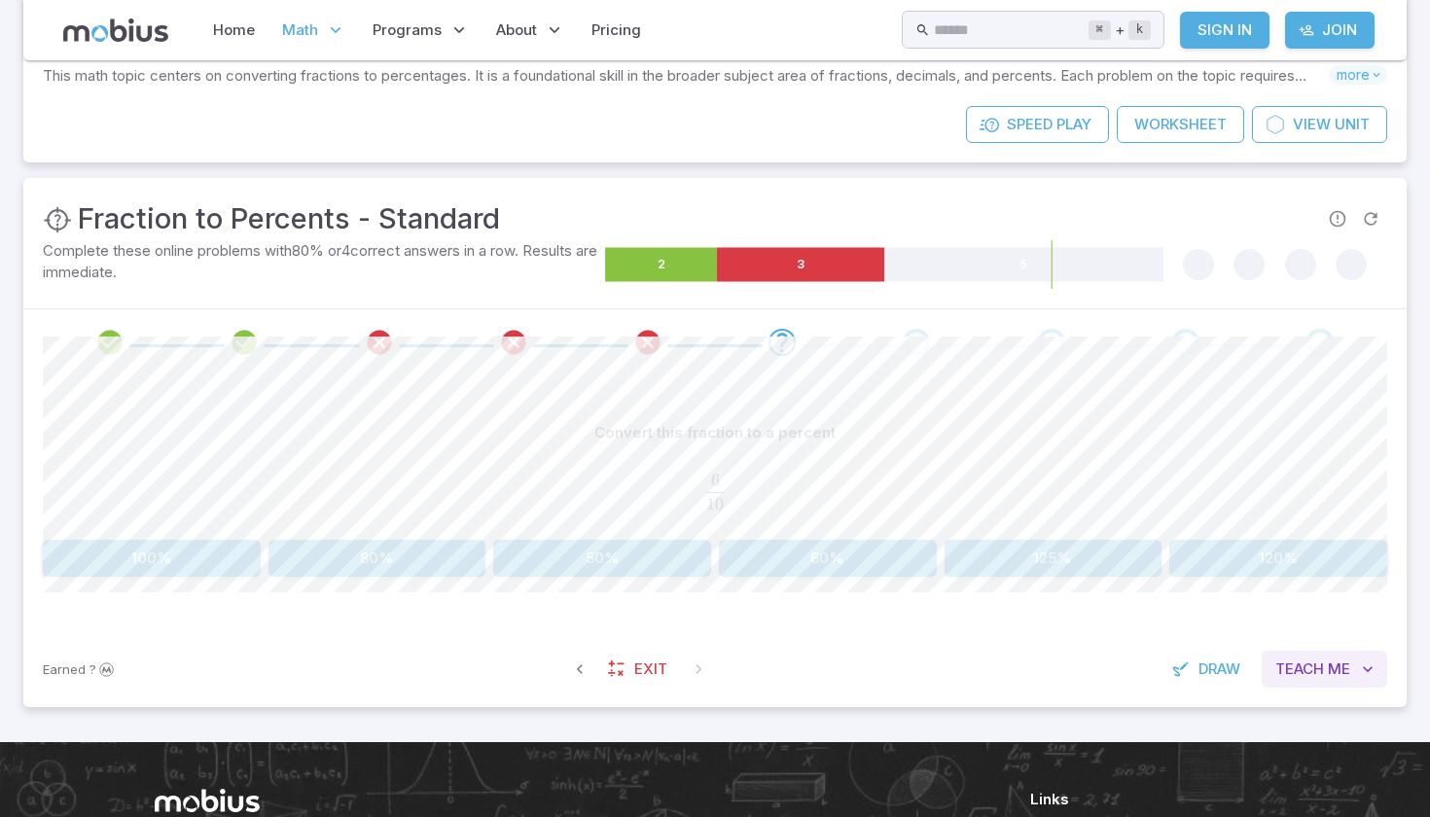
click at [1338, 675] on span "Me" at bounding box center [1339, 668] width 22 height 21
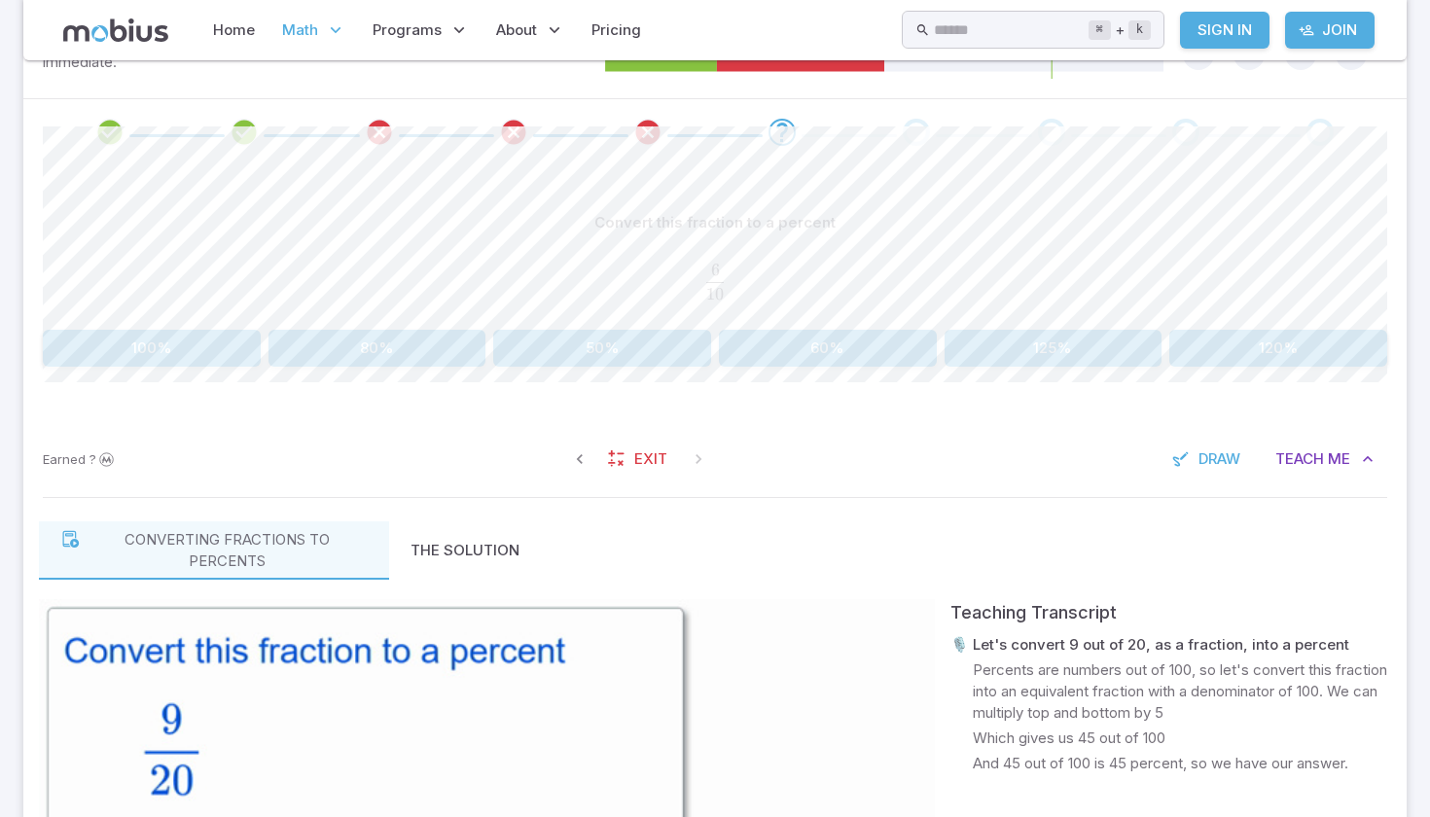
scroll to position [408, 0]
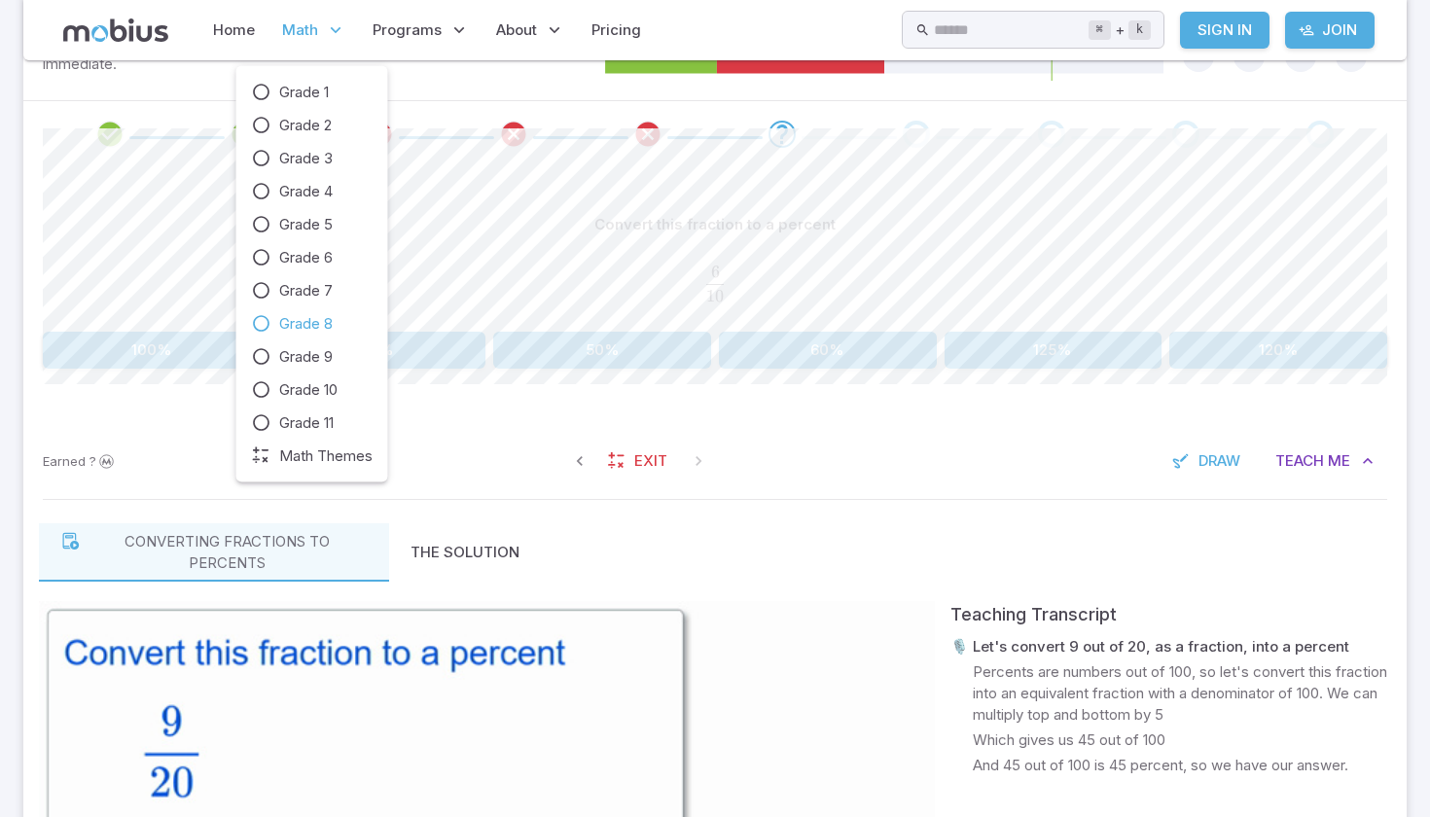
click at [296, 15] on p "Math" at bounding box center [313, 30] width 75 height 45
click at [297, 330] on span "Grade 8" at bounding box center [305, 323] width 53 height 21
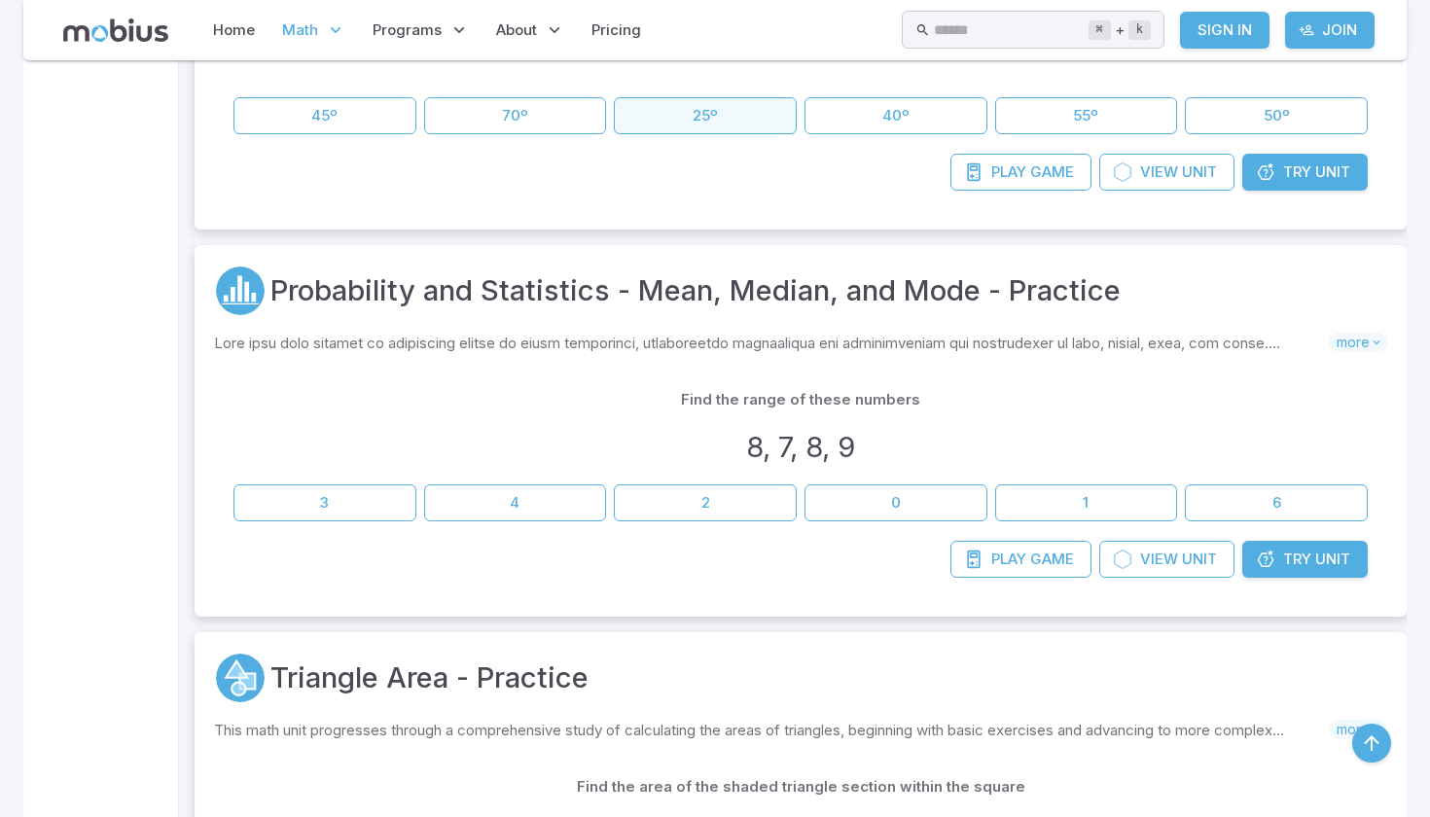
scroll to position [908, 0]
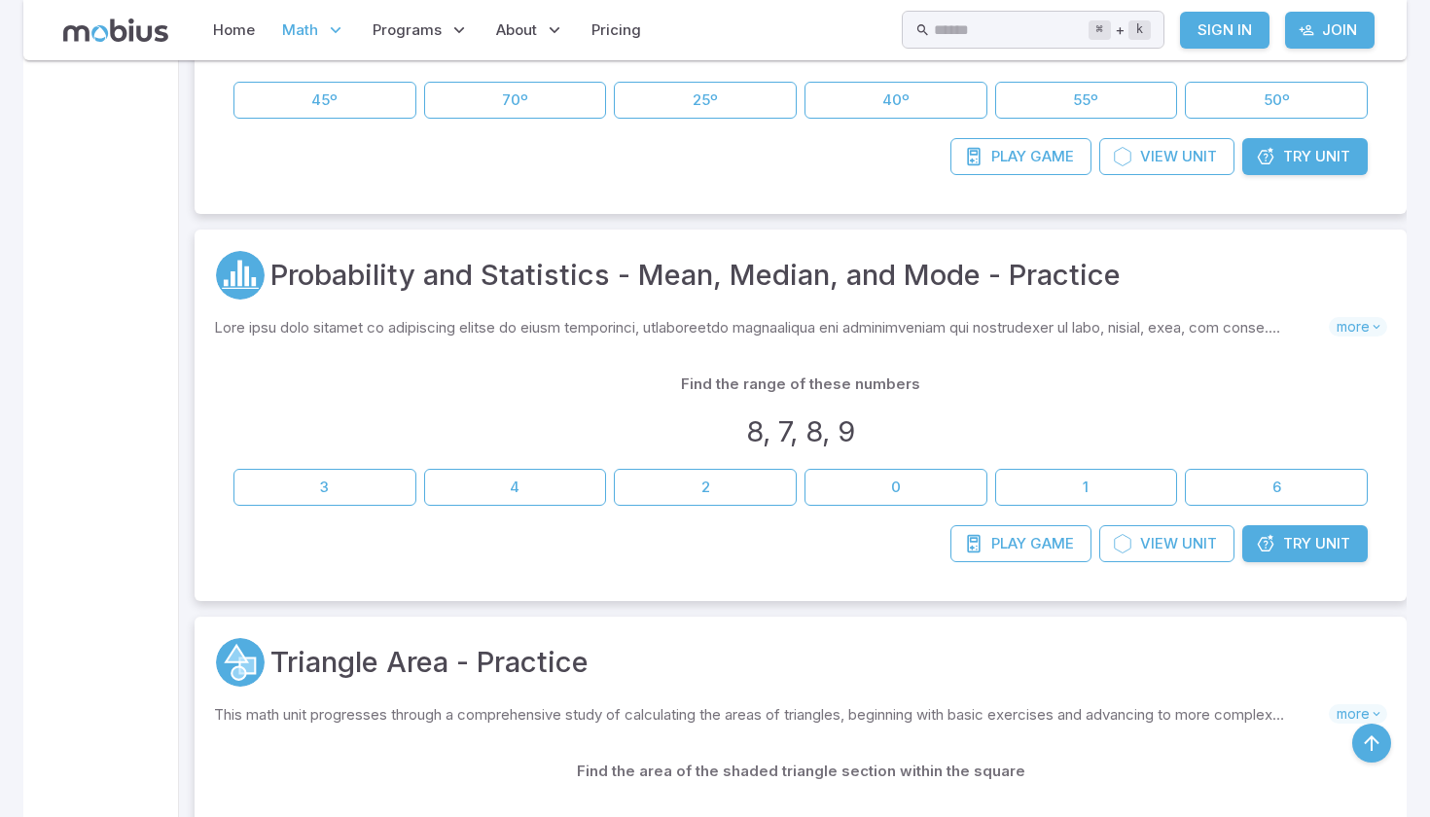
click at [1308, 537] on span "Try" at bounding box center [1297, 543] width 28 height 21
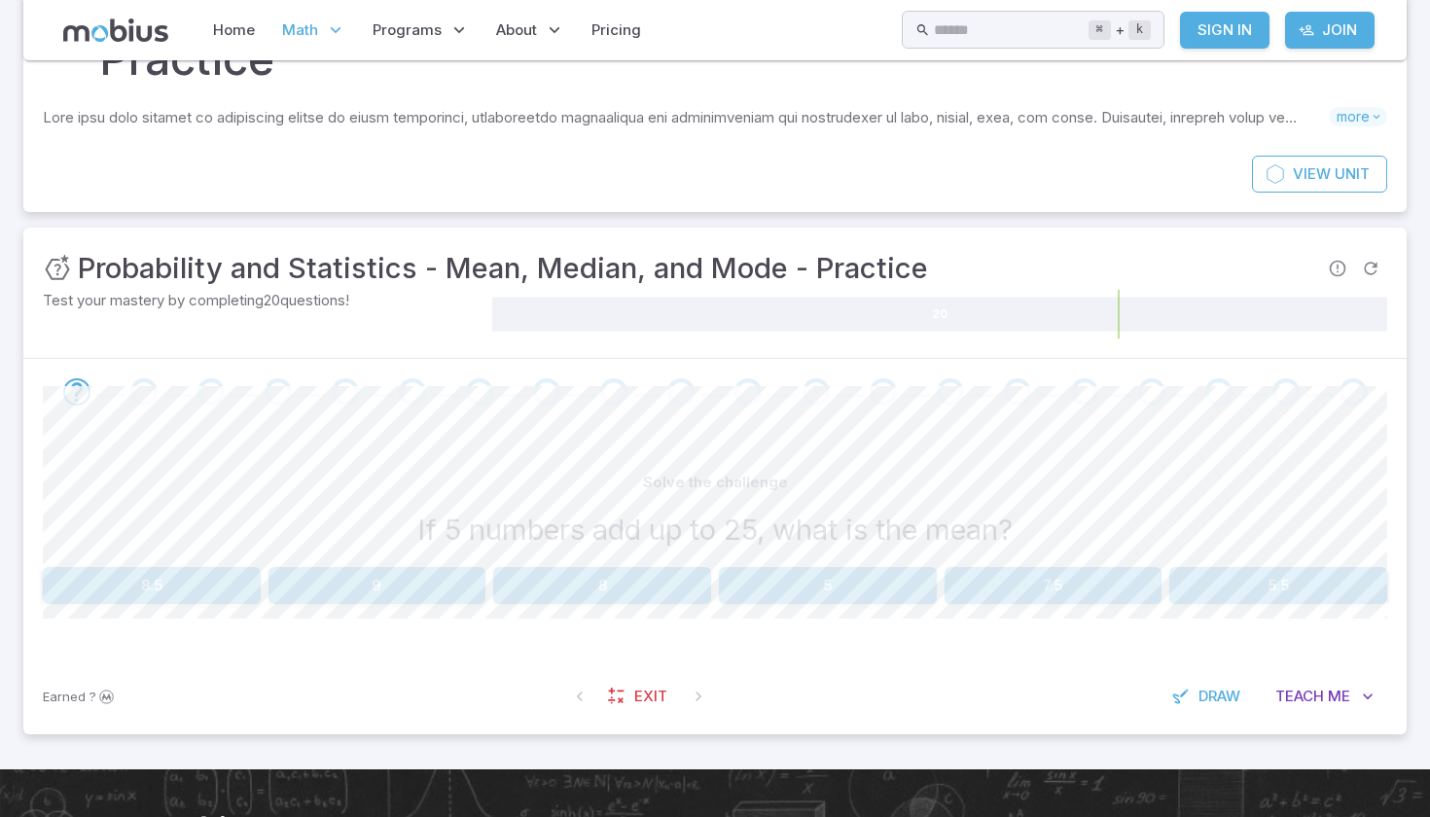
scroll to position [178, 0]
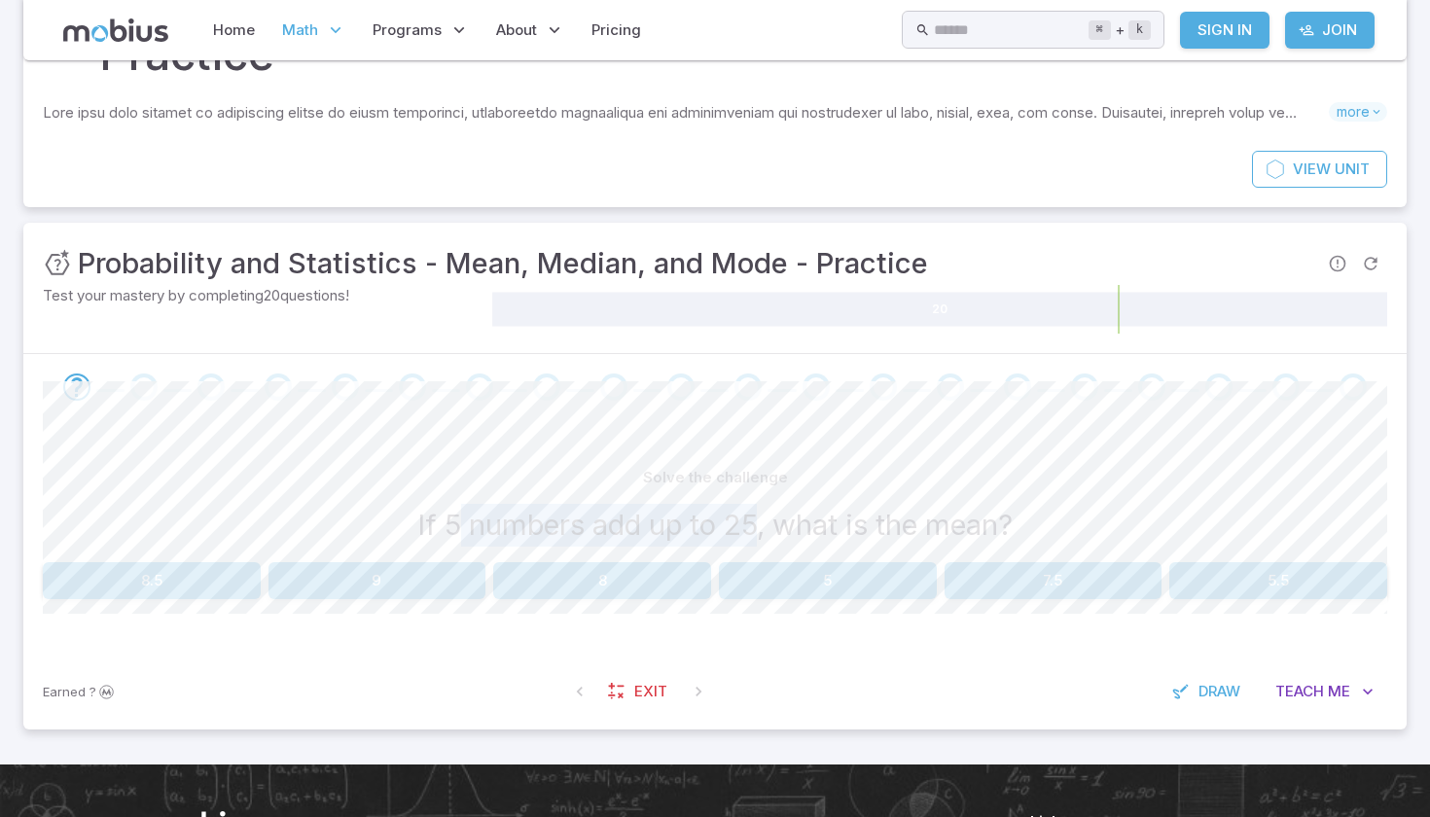
drag, startPoint x: 450, startPoint y: 524, endPoint x: 736, endPoint y: 530, distance: 286.0
click at [744, 527] on h3 "If 5 numbers add up to 25, what is the mean?" at bounding box center [714, 525] width 595 height 43
click at [895, 446] on div "Solve the challenge If 5 numbers add up to 25, what is the mean? 8.5 9 8 5 7.5 …" at bounding box center [715, 536] width 1344 height 233
click at [770, 590] on button "5" at bounding box center [828, 580] width 218 height 37
click at [989, 575] on button "7.5" at bounding box center [1053, 580] width 218 height 37
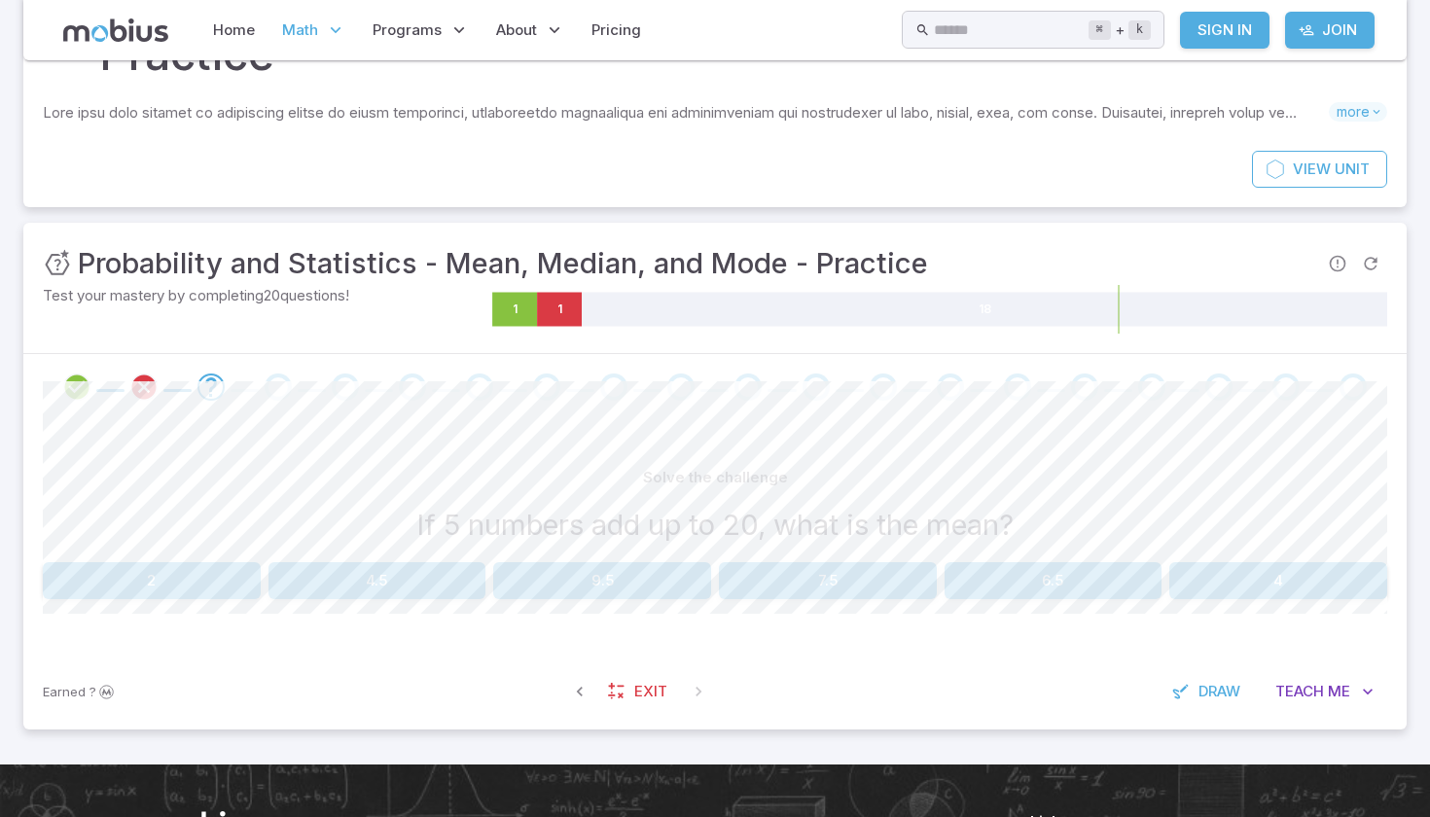
click at [974, 578] on button "6.5" at bounding box center [1053, 580] width 218 height 37
click at [1320, 581] on button "8" at bounding box center [1278, 580] width 218 height 37
click at [1208, 683] on span "Draw" at bounding box center [1219, 691] width 42 height 21
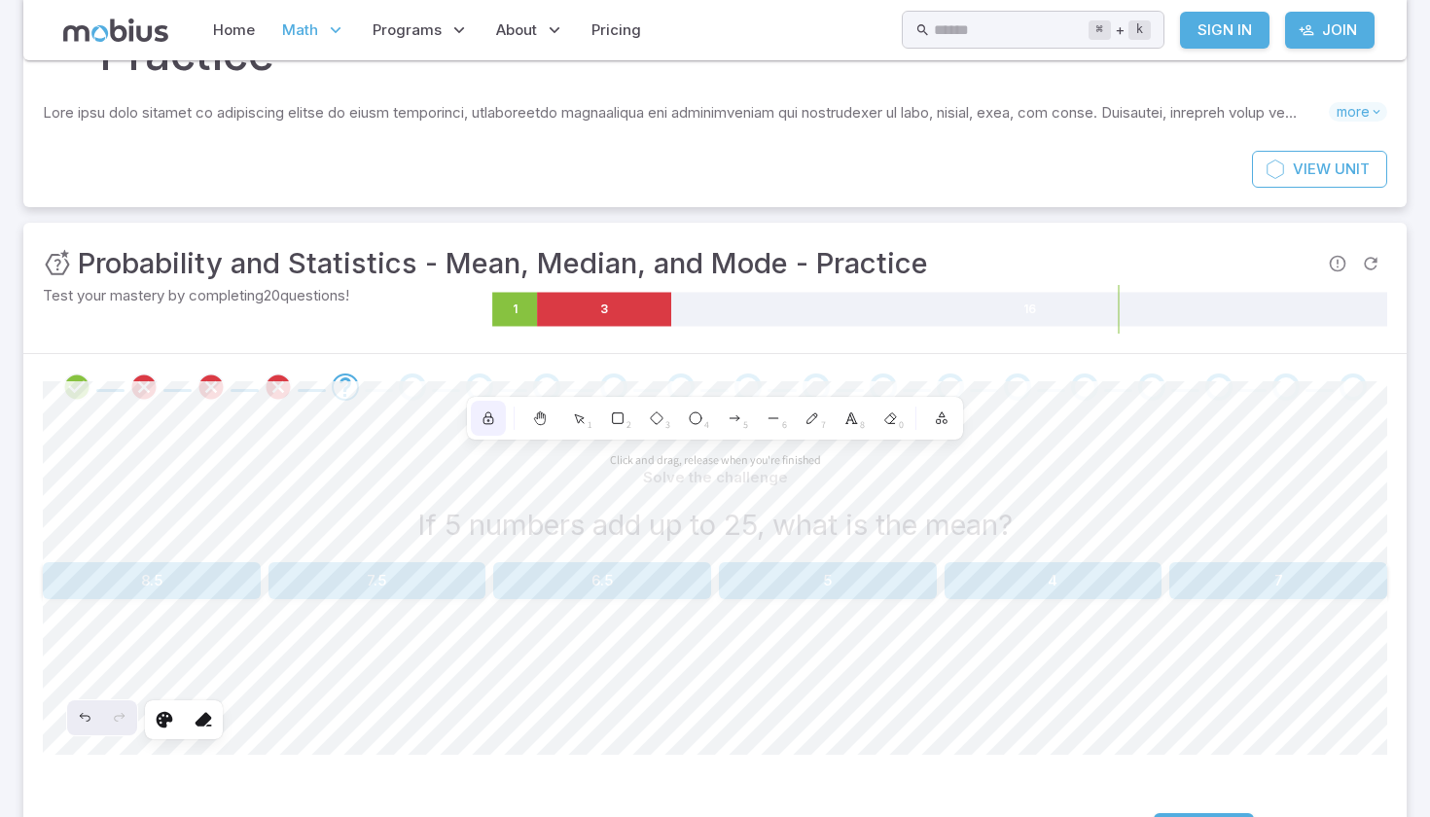
click at [497, 427] on div at bounding box center [488, 418] width 35 height 35
click at [1017, 358] on div at bounding box center [714, 387] width 1383 height 66
click at [686, 579] on textarea at bounding box center [688, 591] width 5 height 25
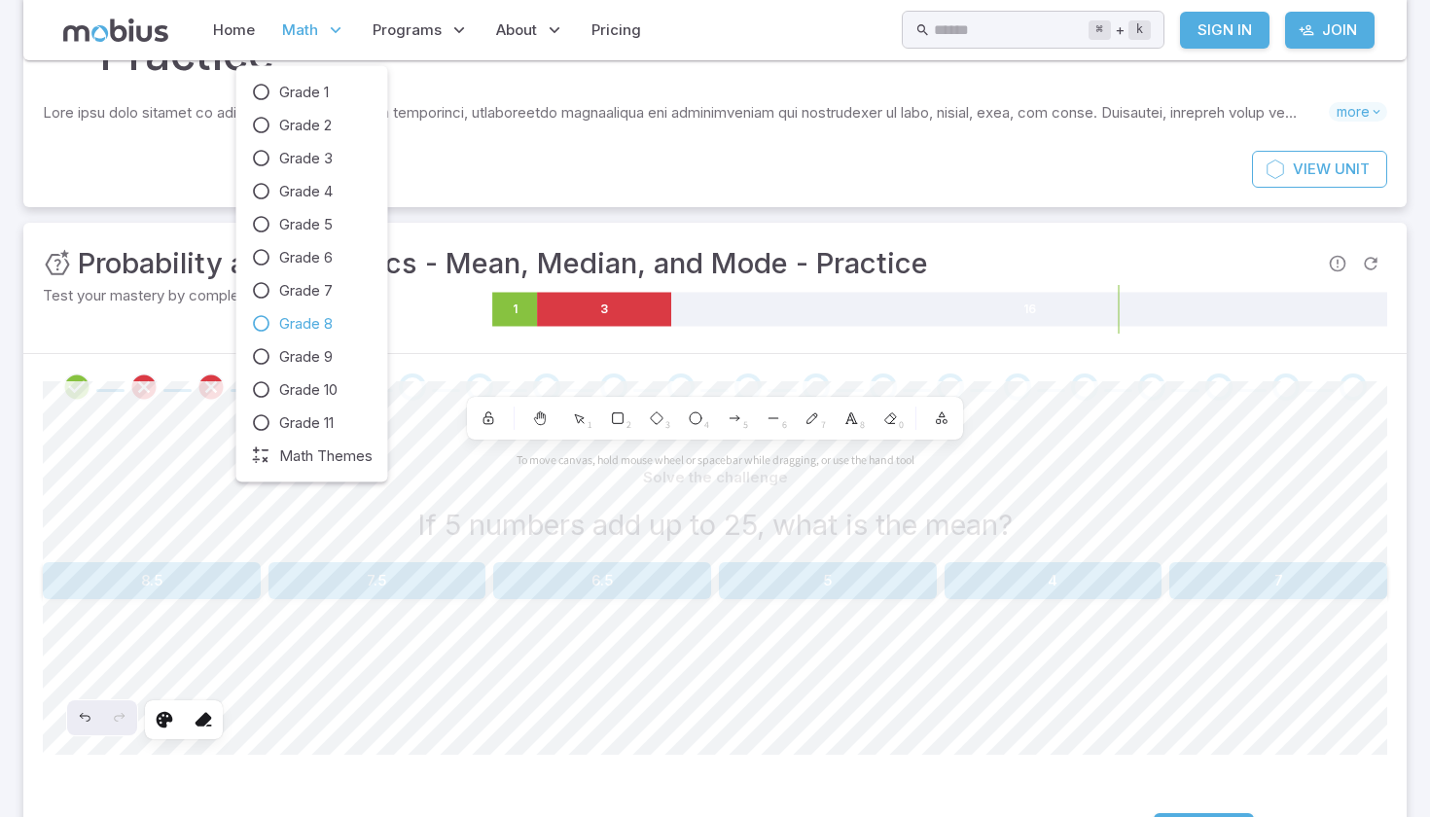
click at [312, 38] on span "Math" at bounding box center [300, 29] width 36 height 21
click at [299, 331] on span "Grade 8" at bounding box center [305, 323] width 53 height 21
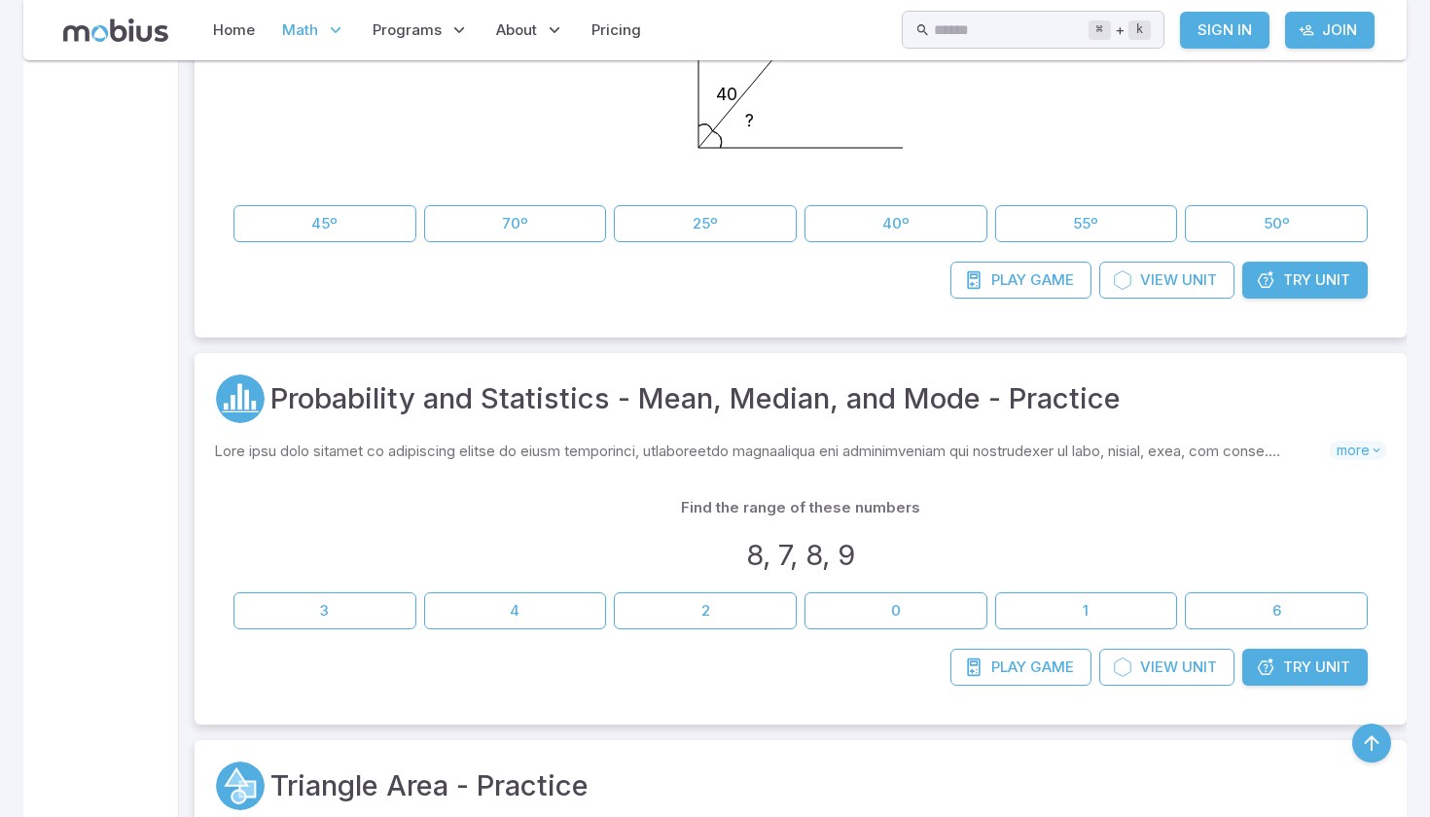
scroll to position [815, 0]
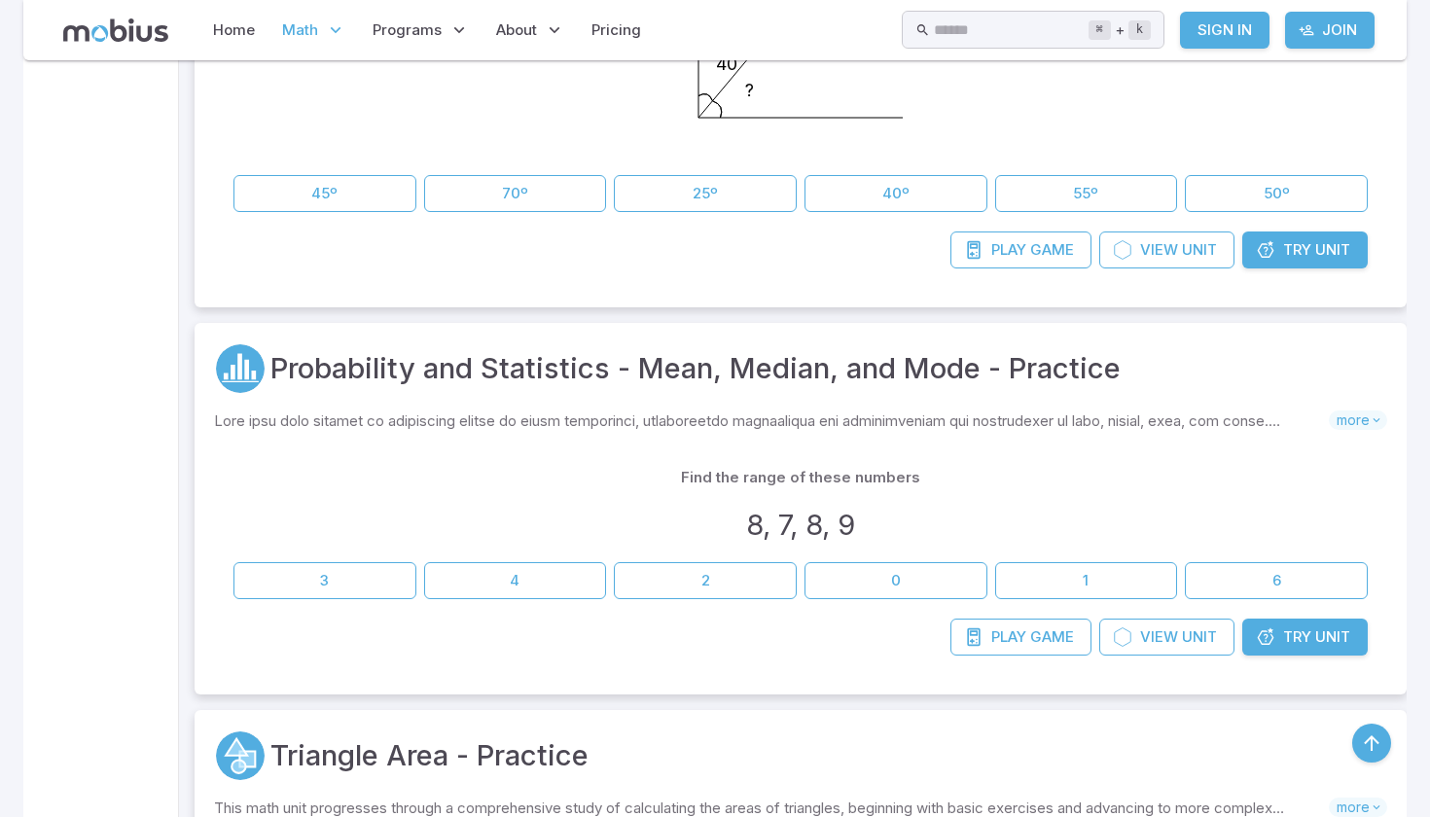
click at [1296, 640] on span "Try" at bounding box center [1297, 636] width 28 height 21
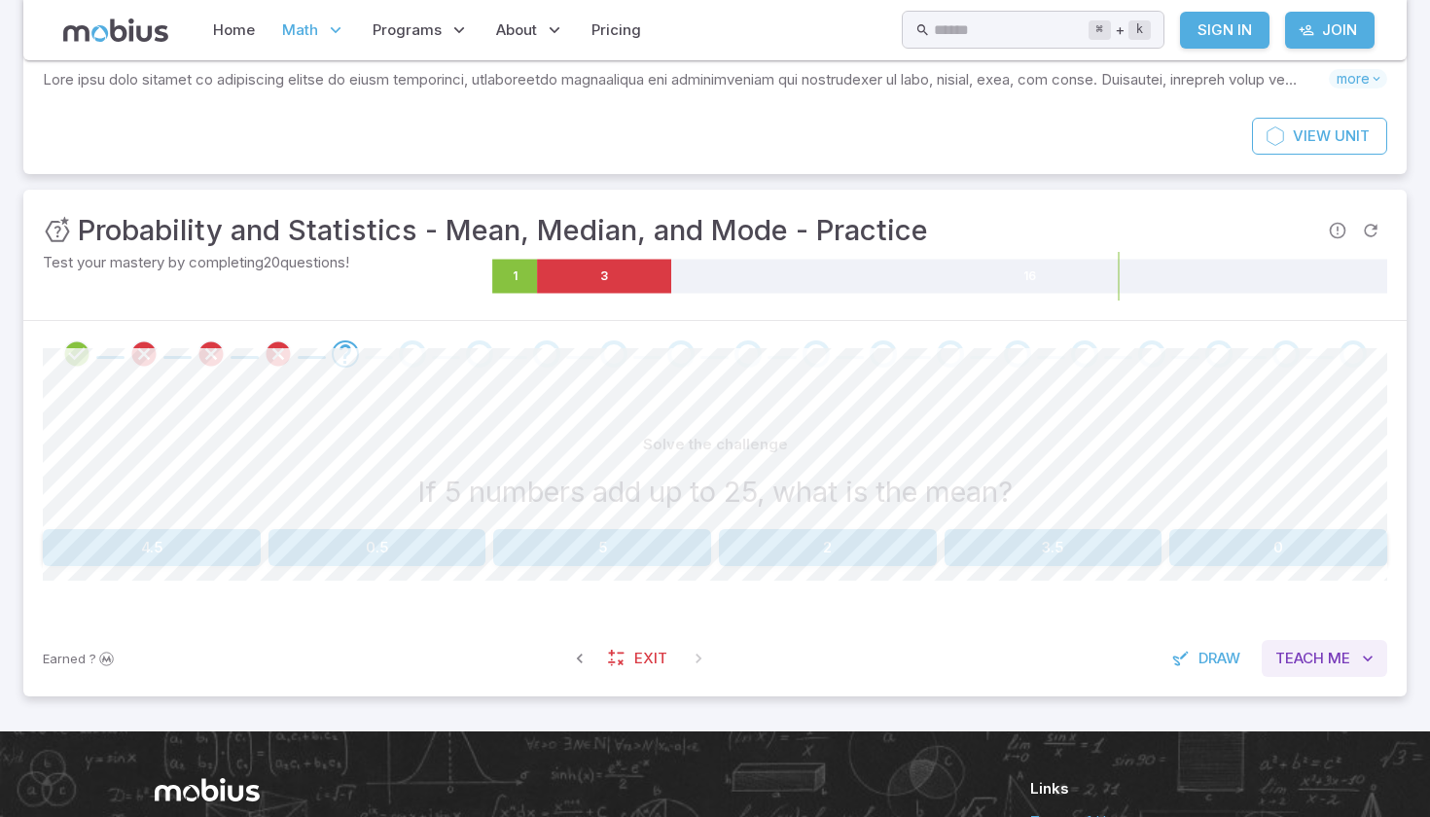
scroll to position [207, 0]
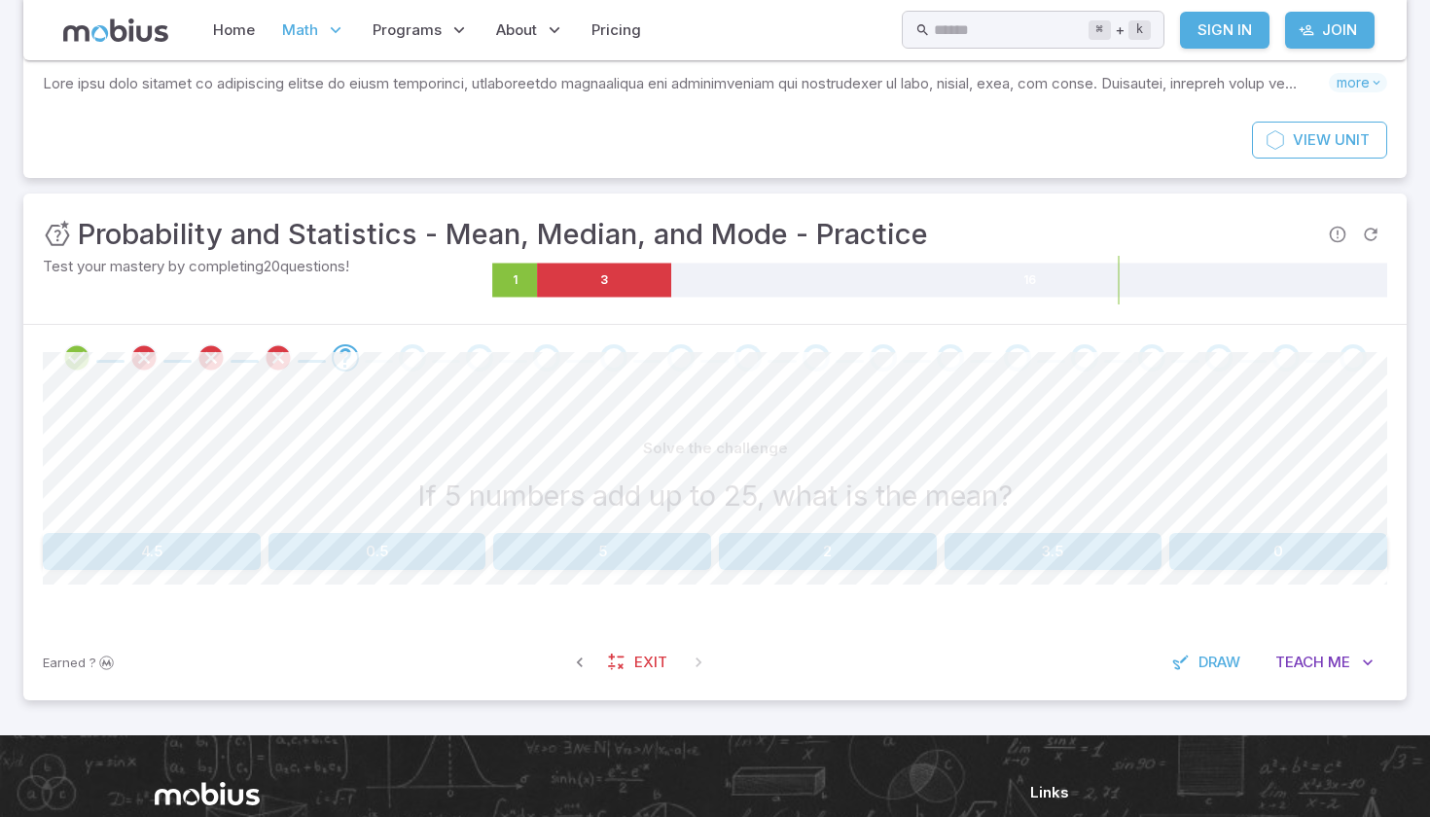
click at [650, 544] on button "5" at bounding box center [602, 551] width 218 height 37
click at [649, 556] on button "2" at bounding box center [602, 551] width 218 height 37
click at [983, 535] on button "5" at bounding box center [1053, 551] width 218 height 37
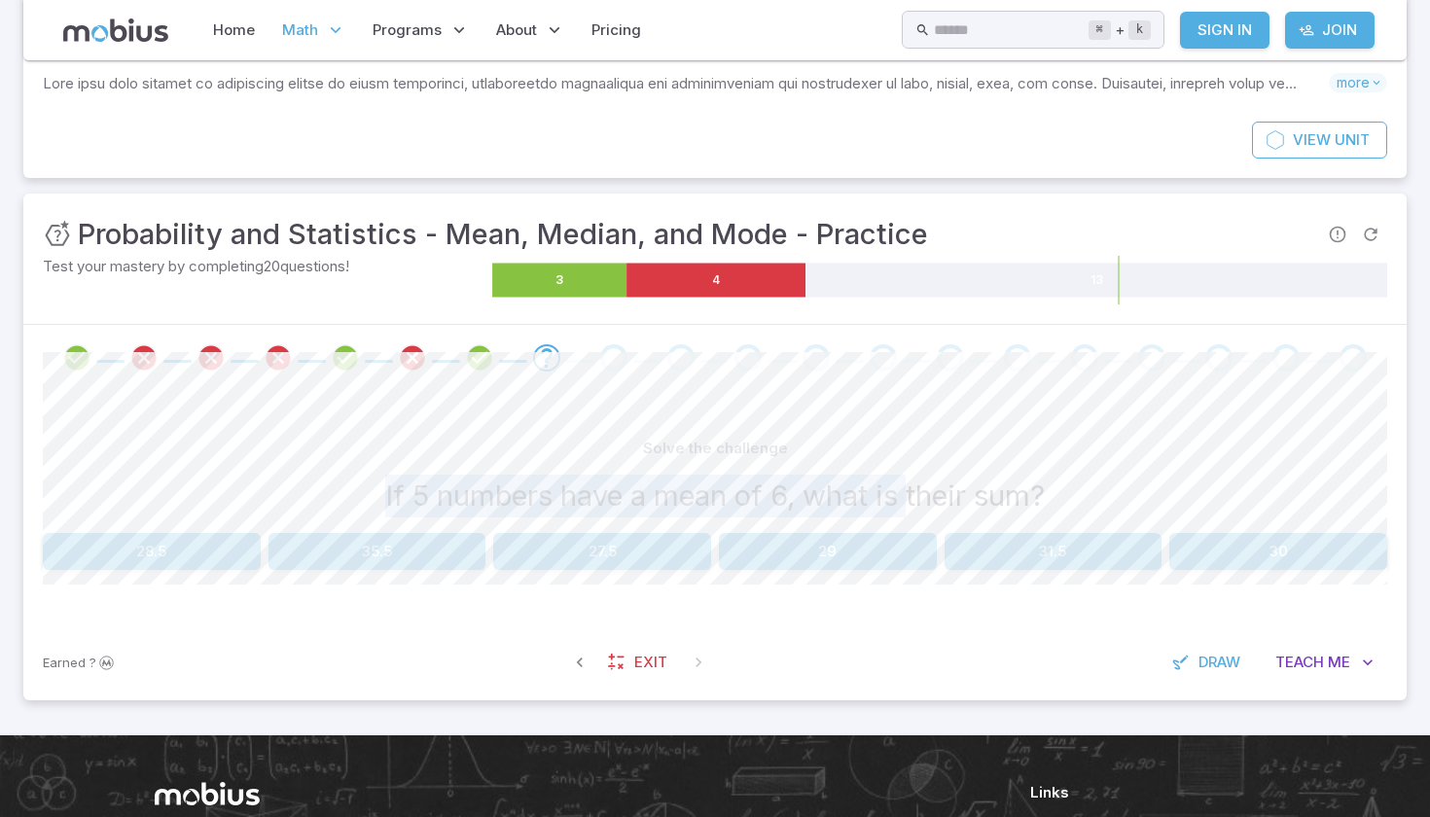
drag, startPoint x: 383, startPoint y: 493, endPoint x: 912, endPoint y: 504, distance: 529.2
click at [912, 504] on h3 "If 5 numbers have a mean of 6, what is their sum?" at bounding box center [714, 496] width 659 height 43
click at [824, 457] on div "Solve the challenge" at bounding box center [715, 448] width 1344 height 37
click at [1236, 559] on button "30" at bounding box center [1278, 551] width 218 height 37
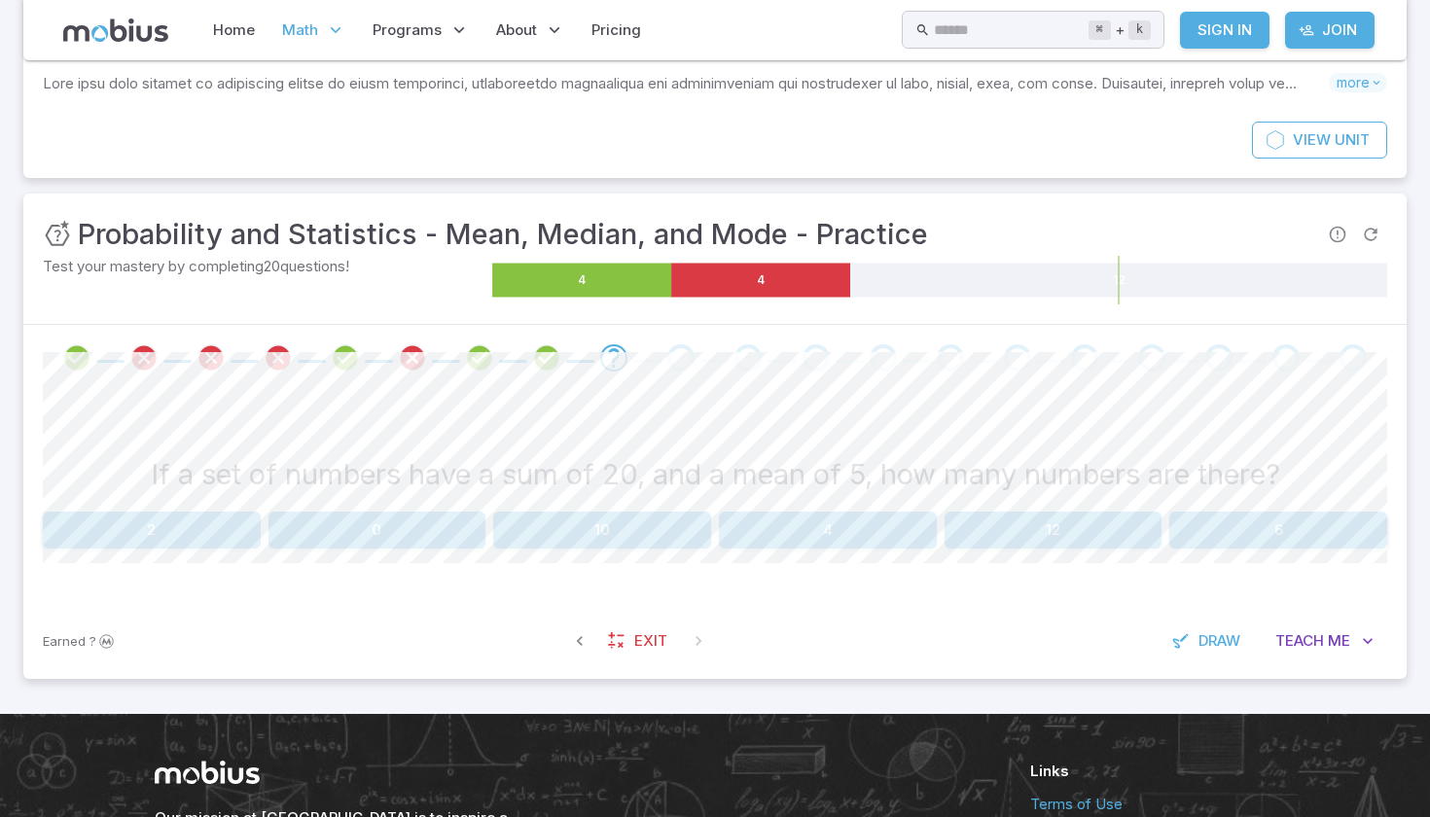
drag, startPoint x: 131, startPoint y: 467, endPoint x: 988, endPoint y: 454, distance: 856.9
click at [991, 444] on div "If a set of numbers have a sum of 20, and a mean of 5, how many numbers are the…" at bounding box center [715, 467] width 1344 height 74
click at [1001, 534] on button "12" at bounding box center [1053, 530] width 218 height 37
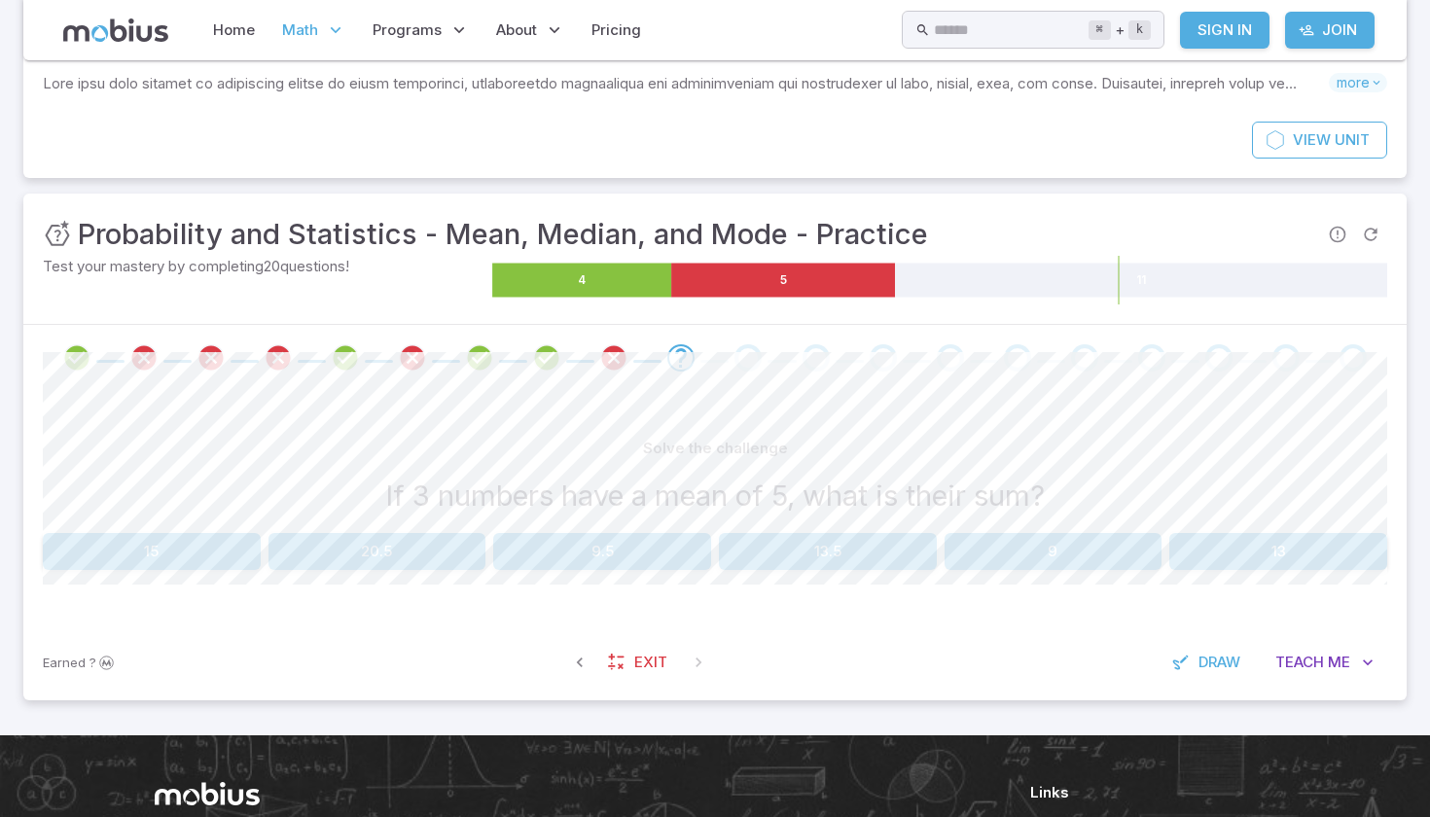
click at [226, 547] on button "15" at bounding box center [152, 551] width 218 height 37
click at [1074, 559] on button "18" at bounding box center [1053, 551] width 218 height 37
click at [680, 540] on button "5" at bounding box center [602, 551] width 218 height 37
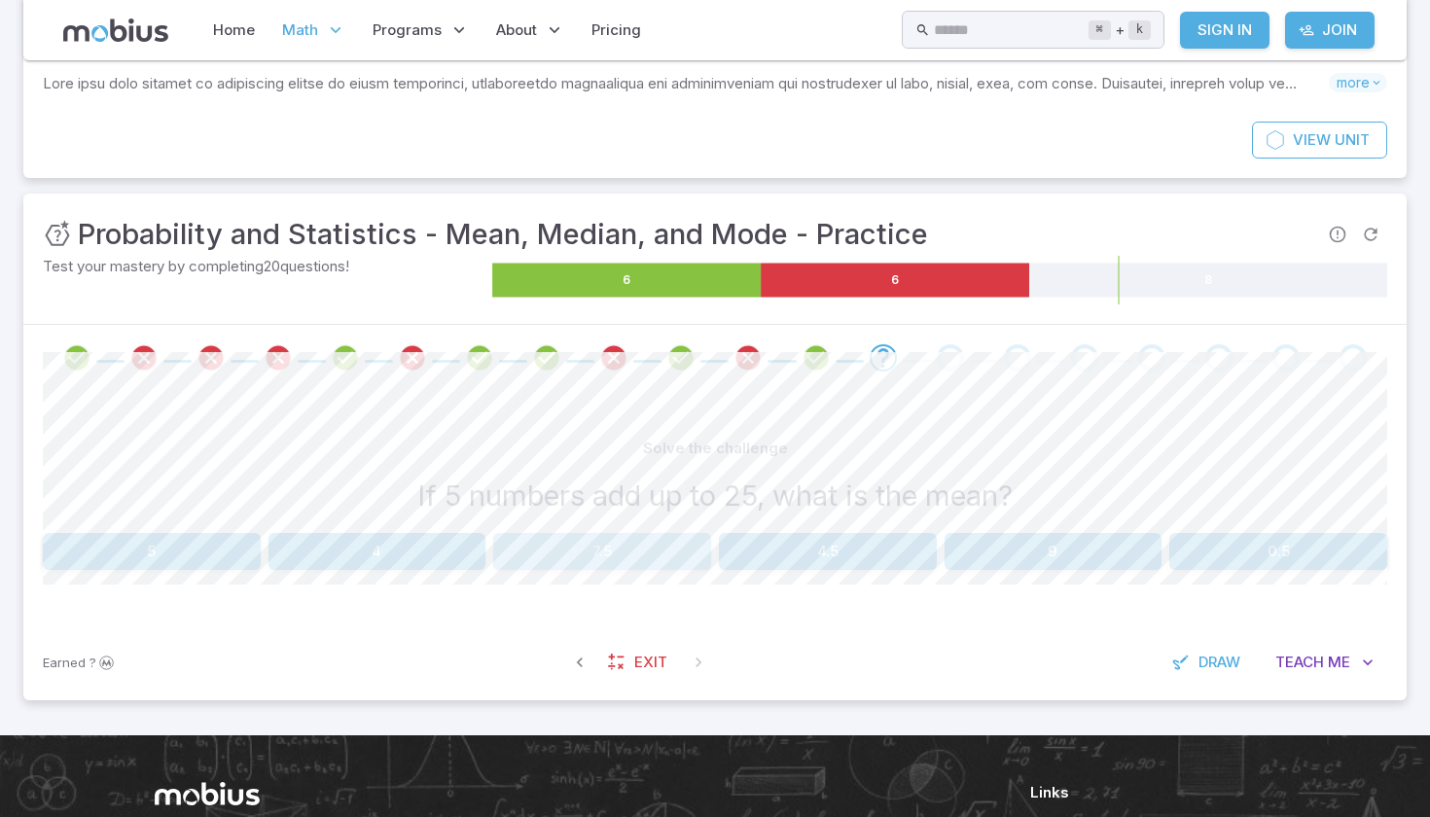
click at [557, 557] on button "7.5" at bounding box center [602, 551] width 218 height 37
click at [856, 546] on button "4.5" at bounding box center [828, 551] width 218 height 37
click at [343, 580] on div "Solve the challenge If 3 numbers add up to 15, what is the mean? 6.5 4 3.5 0.5 …" at bounding box center [715, 507] width 1344 height 233
click at [372, 542] on button "4" at bounding box center [377, 551] width 218 height 37
click at [505, 544] on button "7.5" at bounding box center [602, 551] width 218 height 37
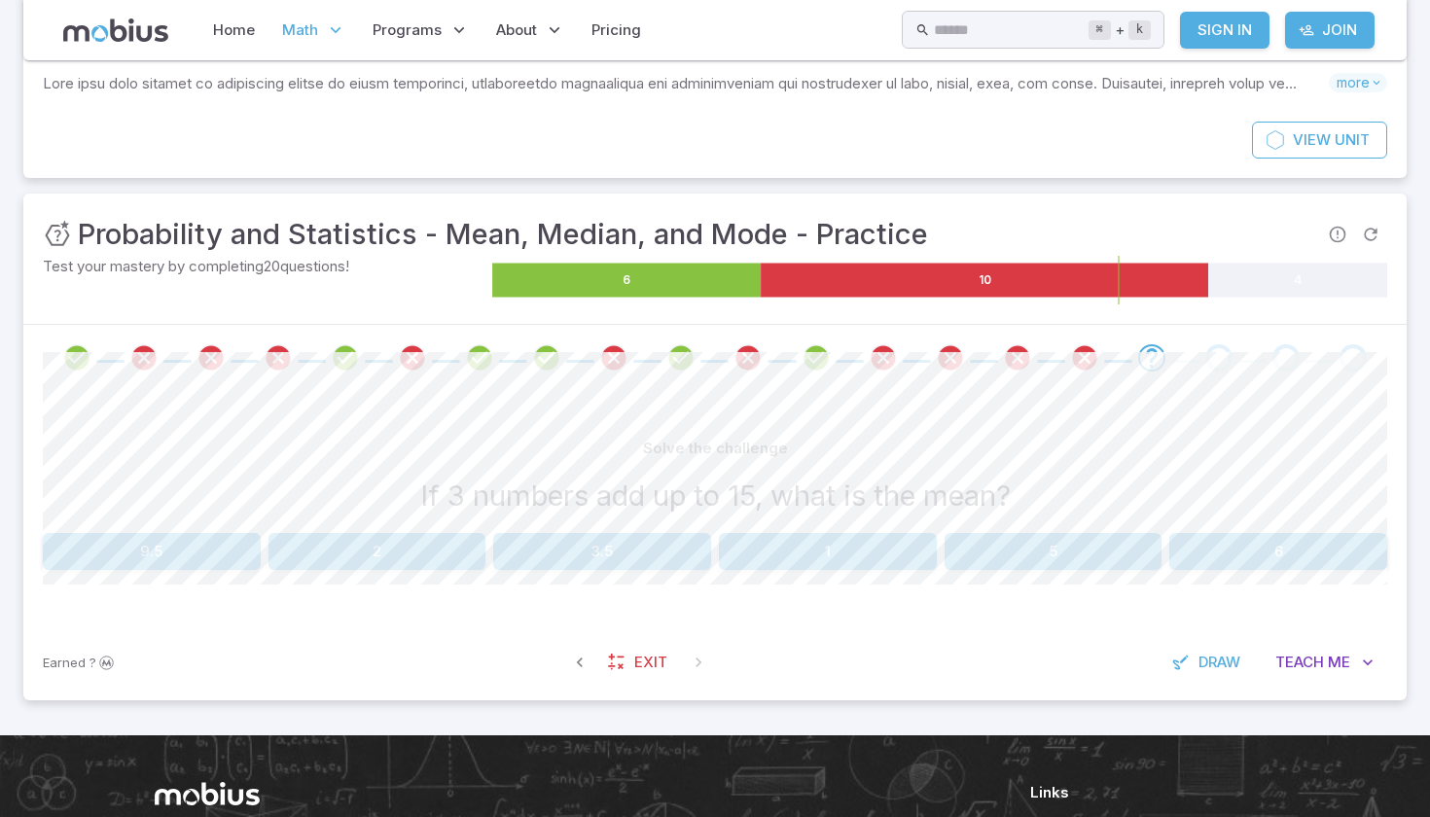
click at [420, 578] on div "Solve the challenge If 3 numbers add up to 15, what is the mean? 9.5 2 3.5 1 5 …" at bounding box center [715, 507] width 1344 height 233
click at [417, 550] on button "2" at bounding box center [377, 551] width 218 height 37
click at [1113, 542] on button "0.5" at bounding box center [1053, 551] width 218 height 37
click at [1233, 539] on button "6" at bounding box center [1278, 551] width 218 height 37
click at [866, 555] on button "1" at bounding box center [828, 551] width 218 height 37
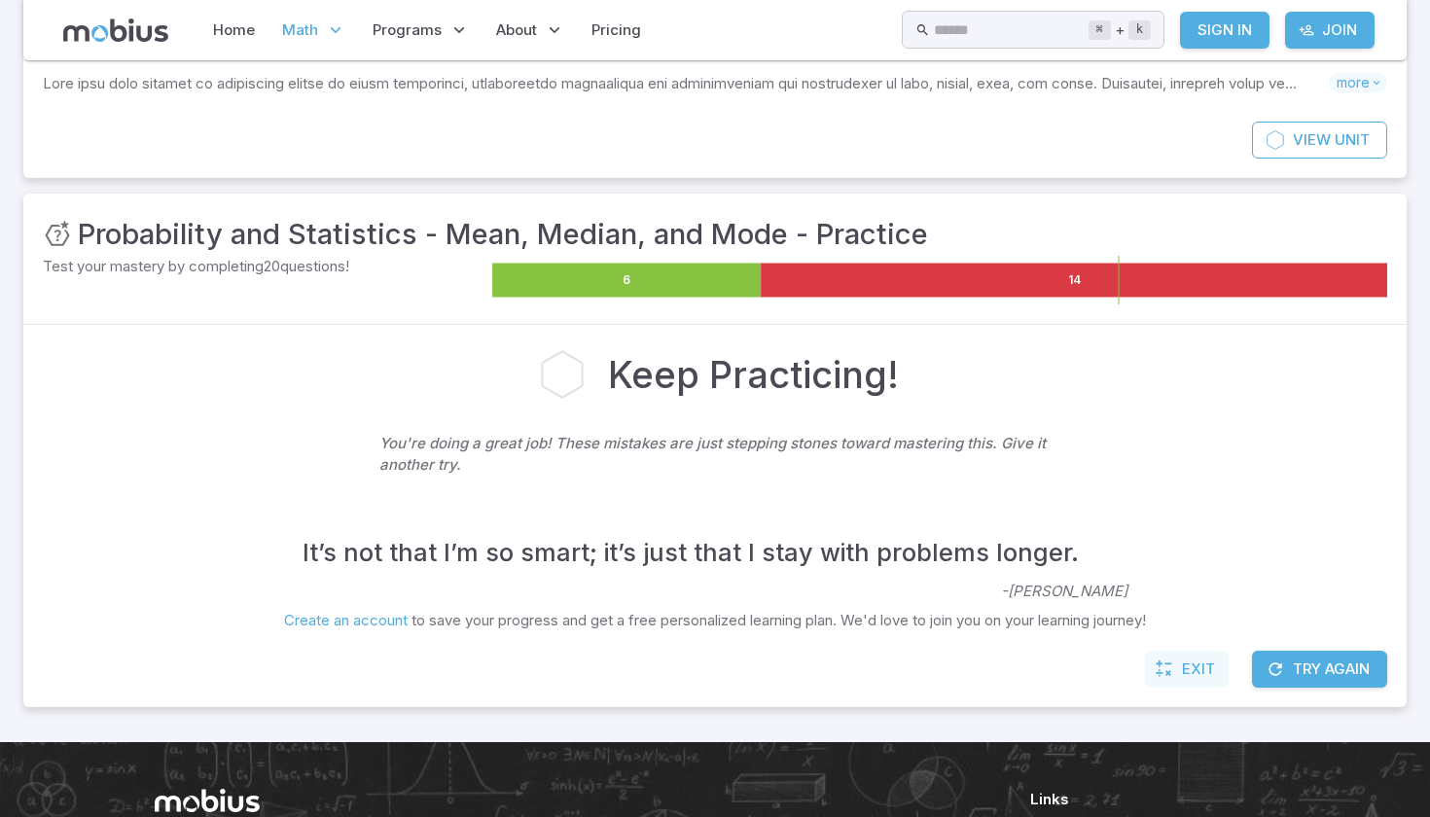
click at [1161, 662] on icon at bounding box center [1163, 668] width 19 height 19
